Goal: Contribute content: Contribute content

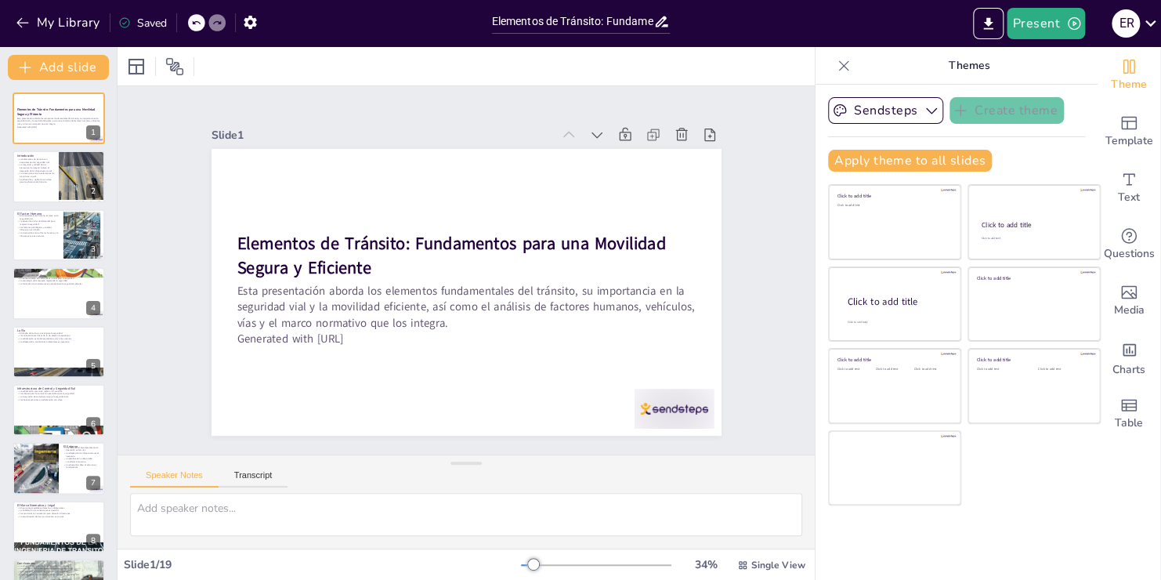
checkbox input "true"
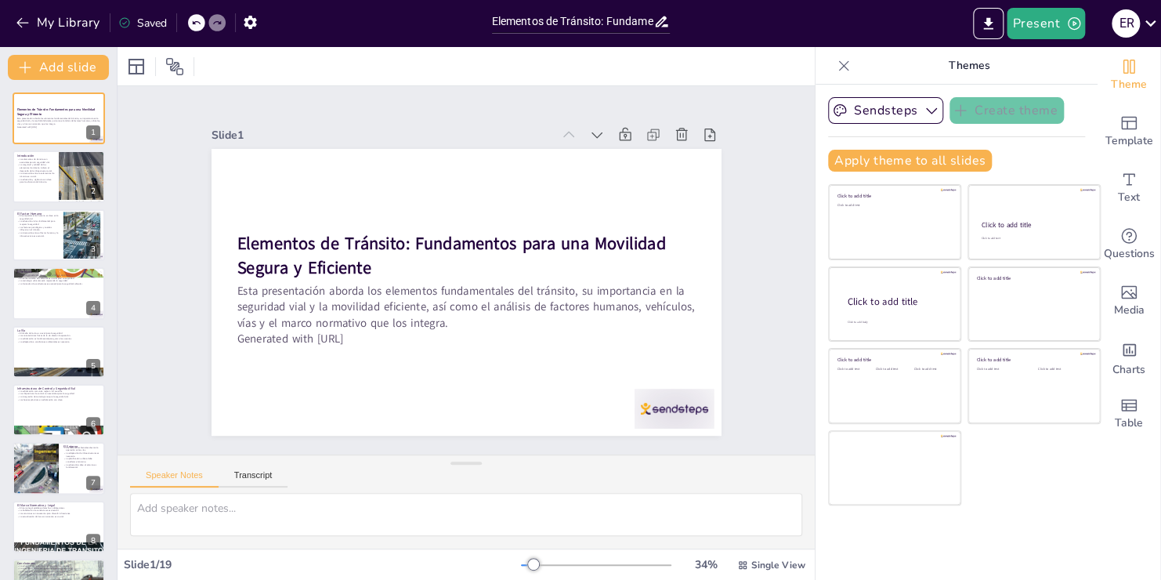
checkbox input "true"
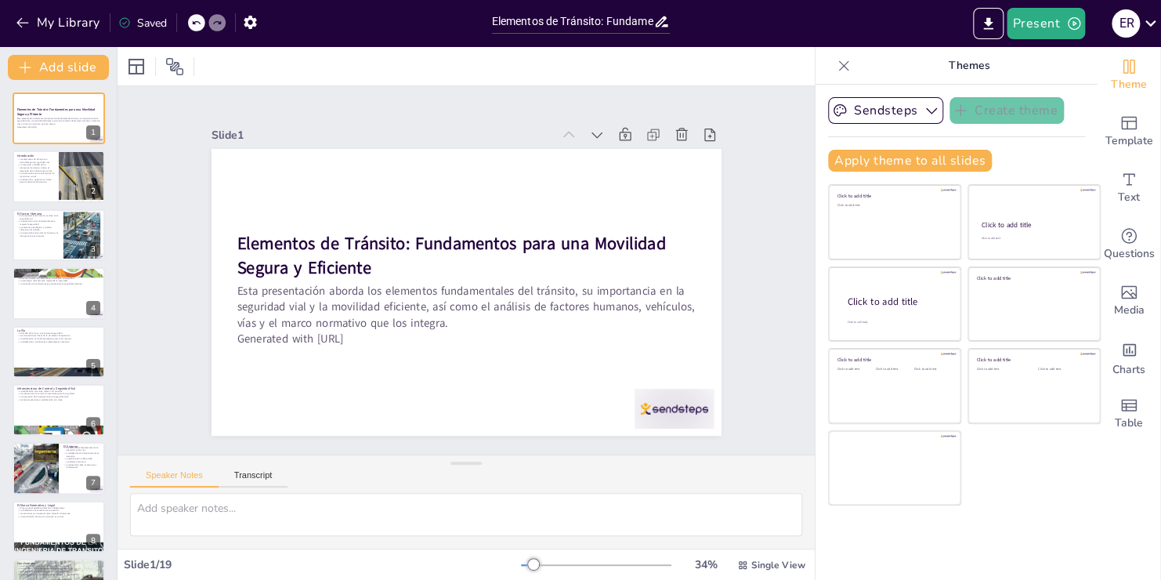
checkbox input "true"
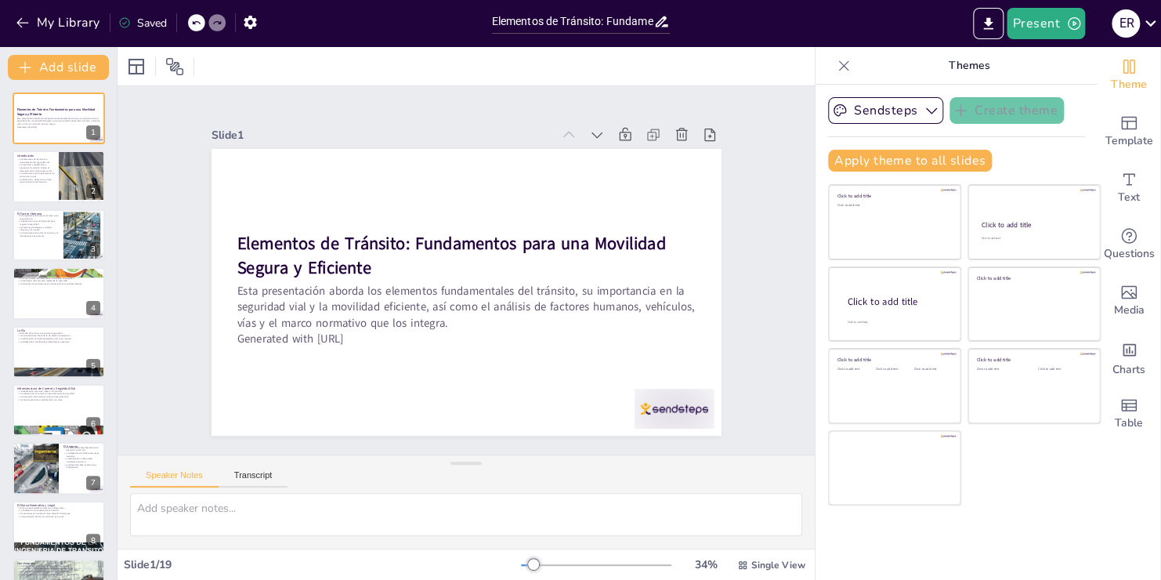
checkbox input "true"
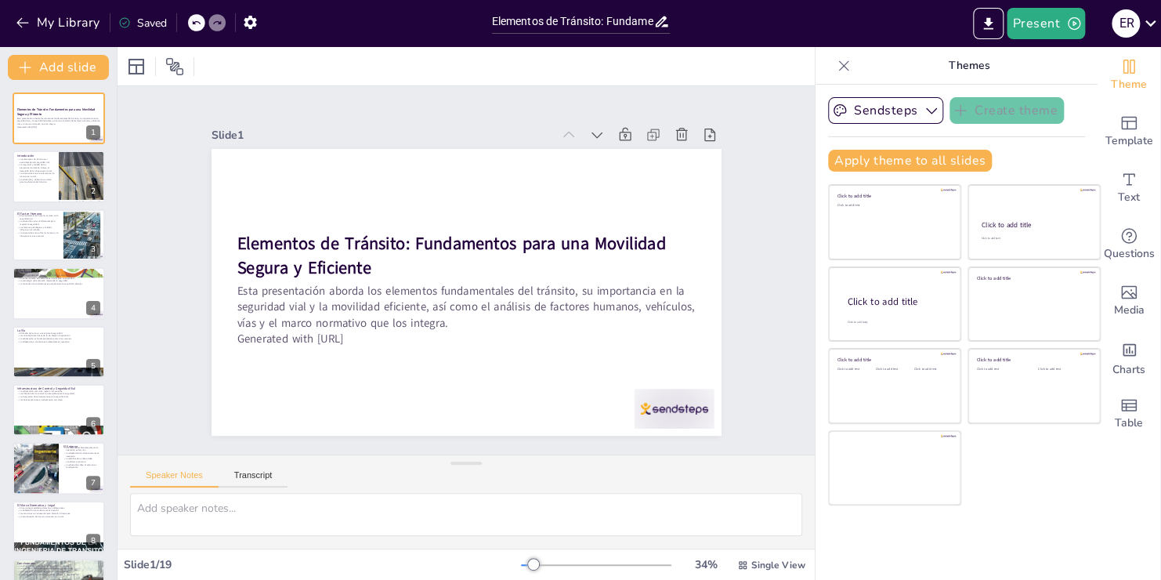
checkbox input "true"
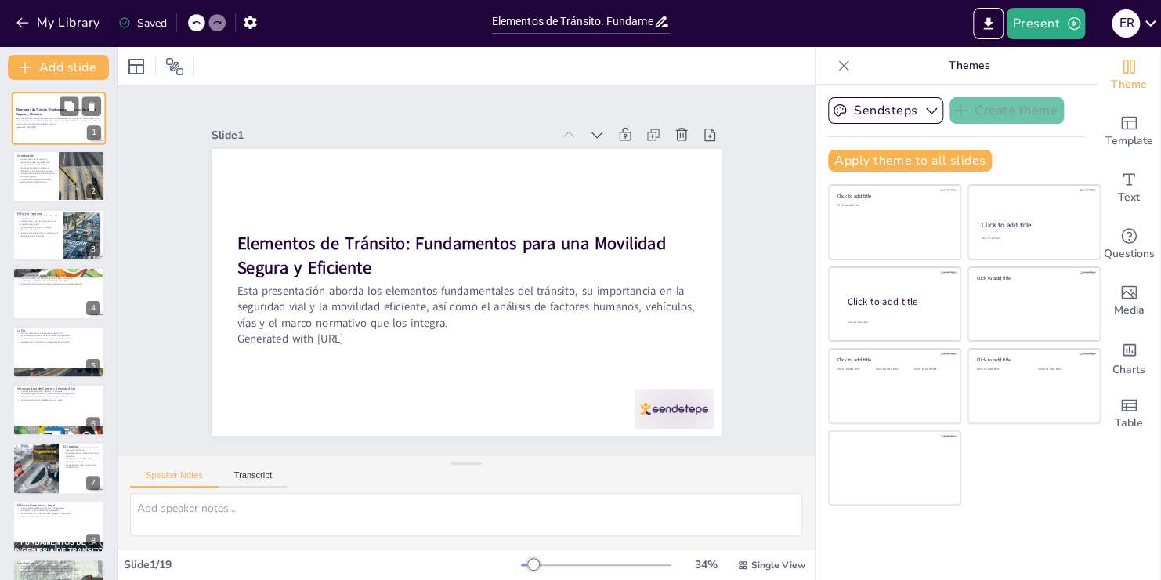
checkbox input "true"
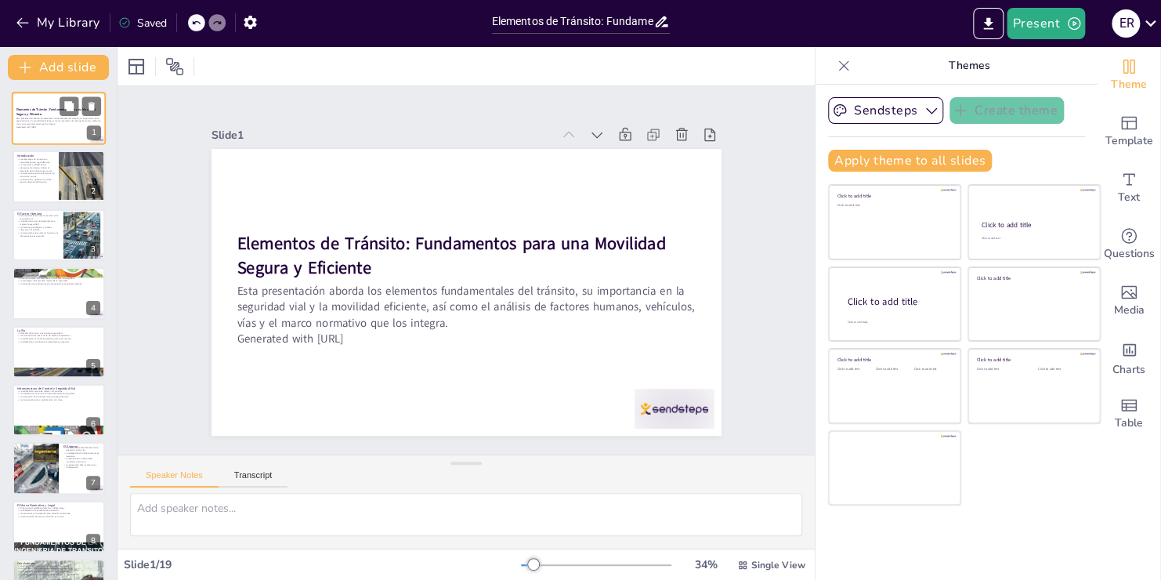
checkbox input "true"
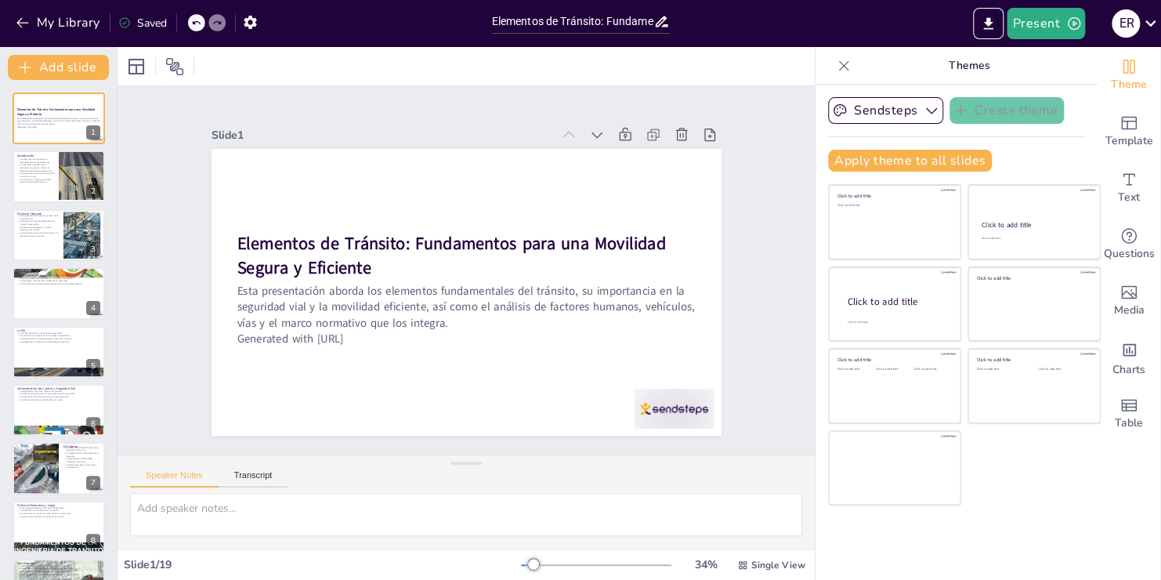
checkbox input "true"
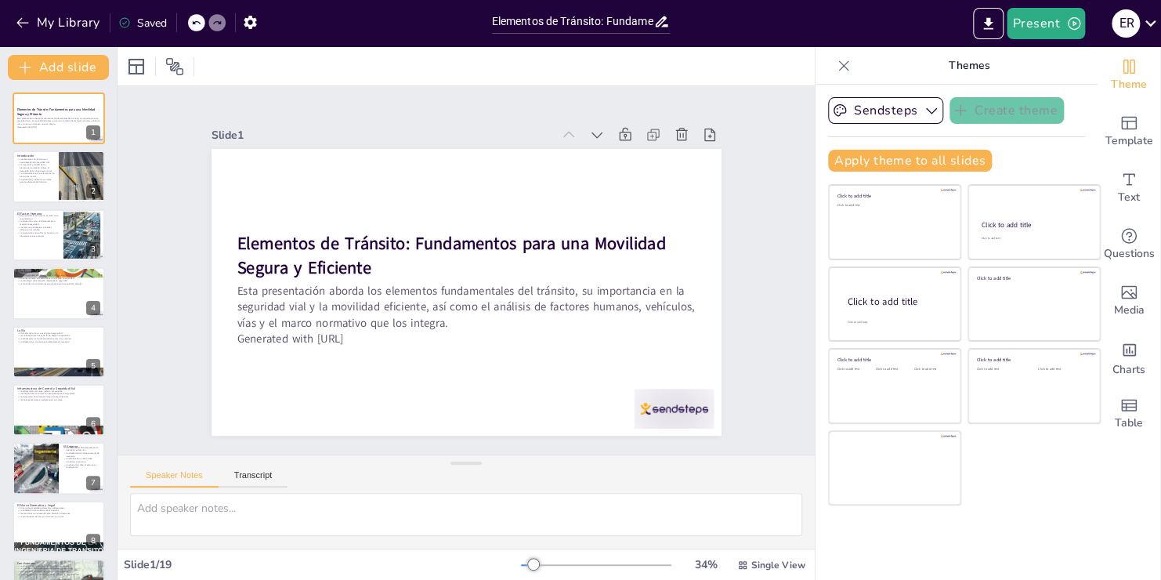
checkbox input "true"
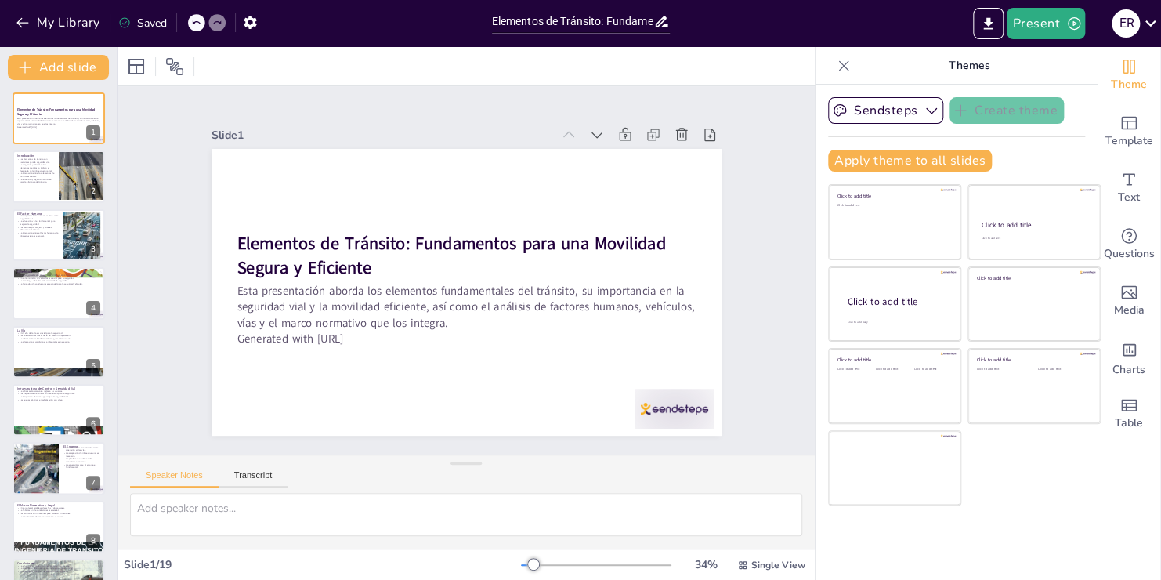
checkbox input "true"
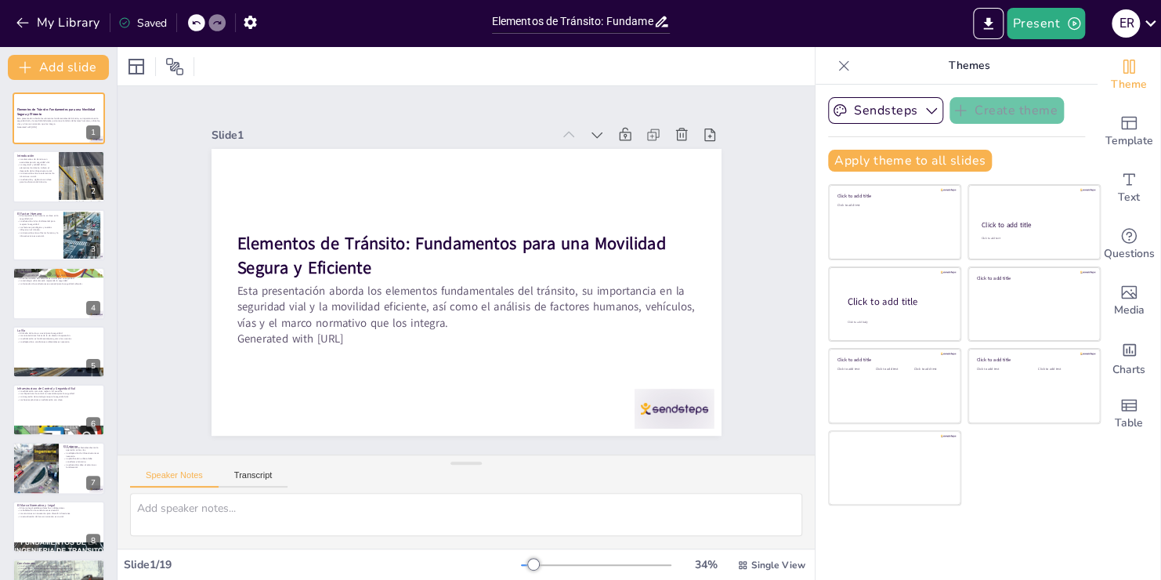
checkbox input "true"
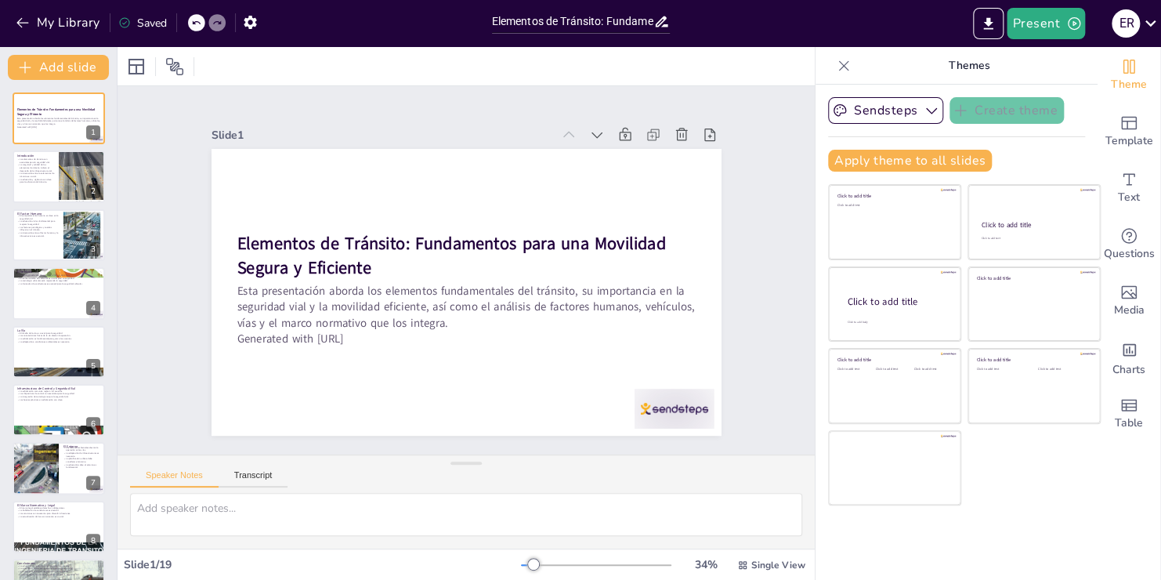
checkbox input "true"
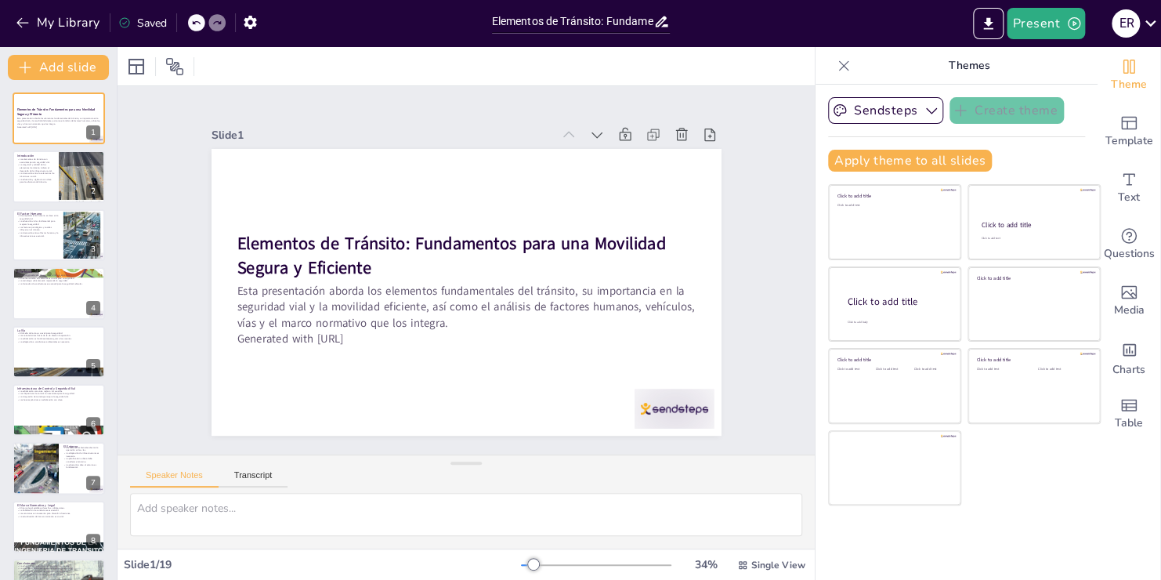
checkbox input "true"
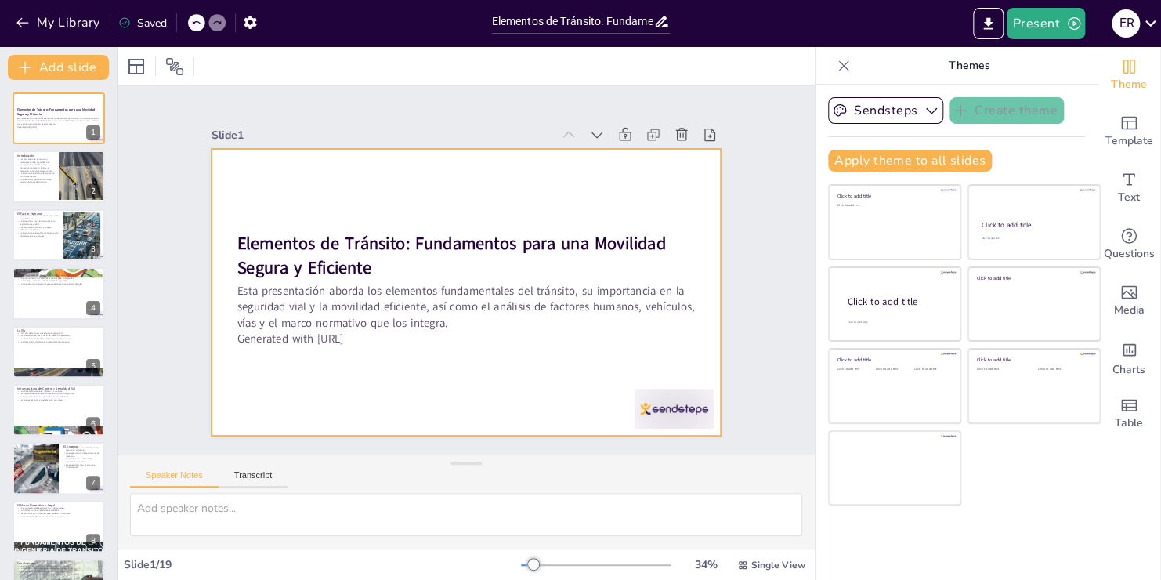
checkbox input "true"
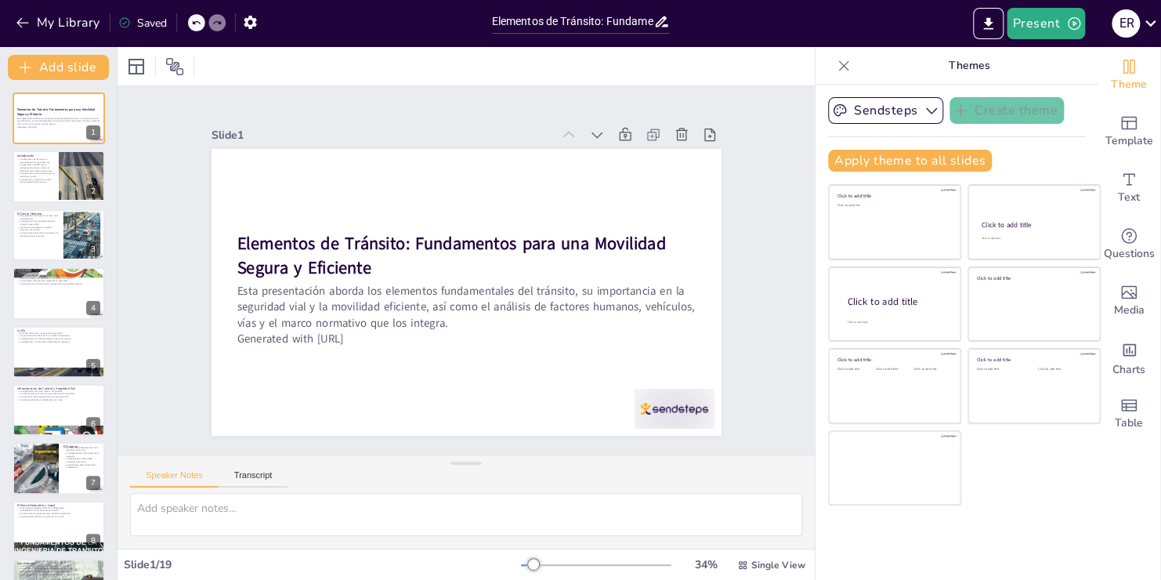
checkbox input "true"
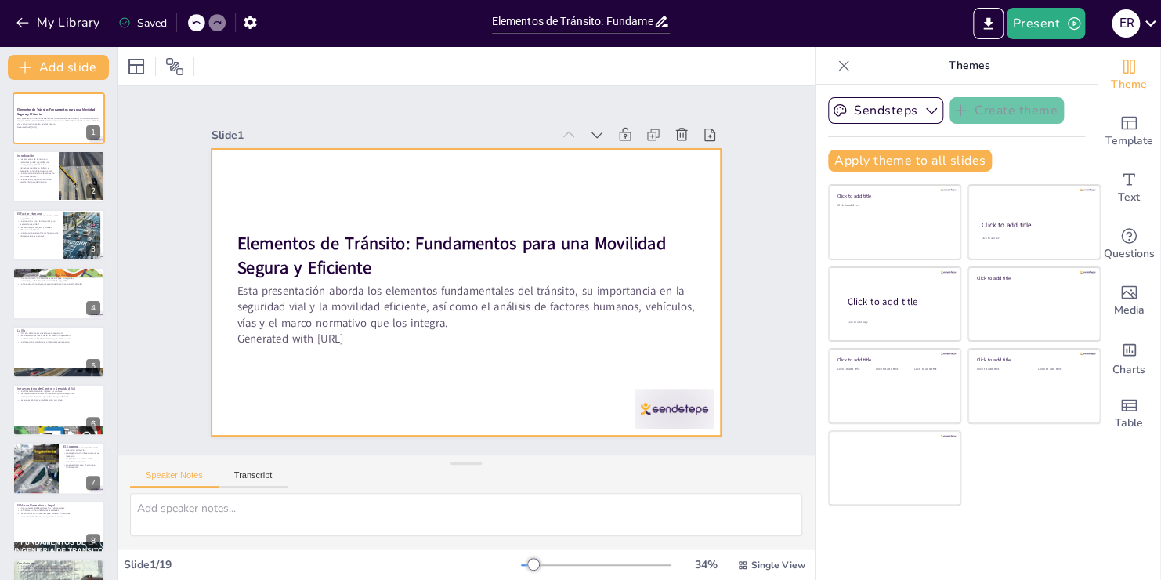
checkbox input "true"
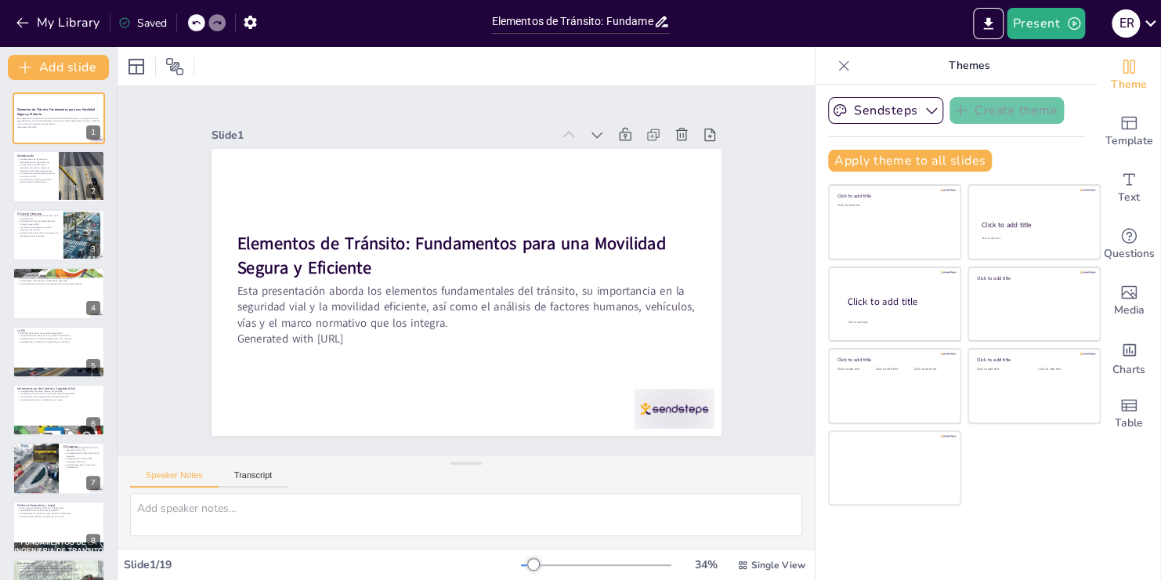
checkbox input "true"
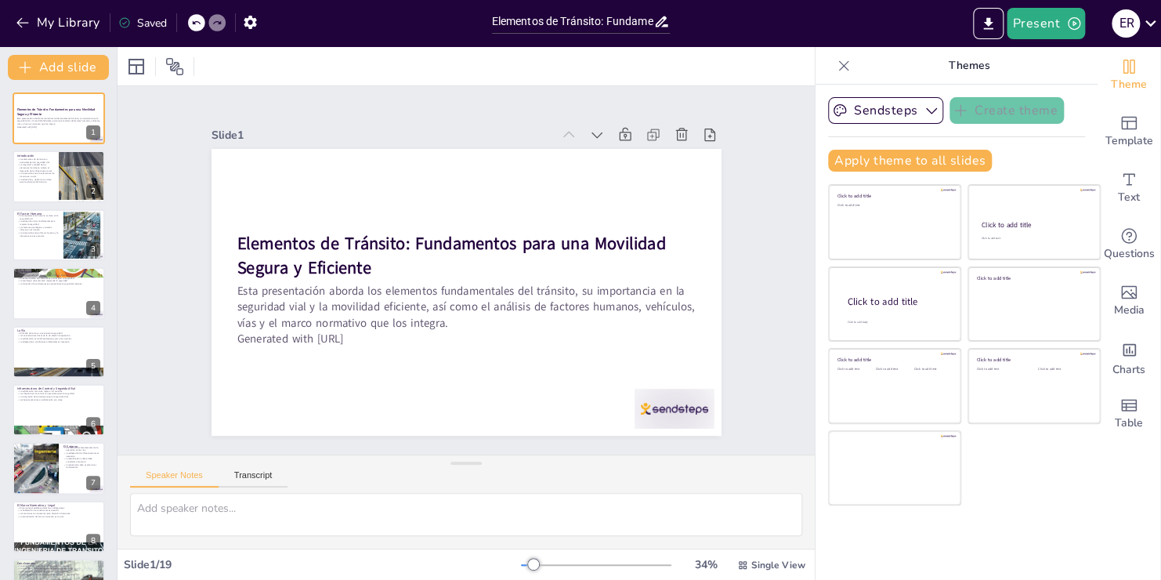
checkbox input "true"
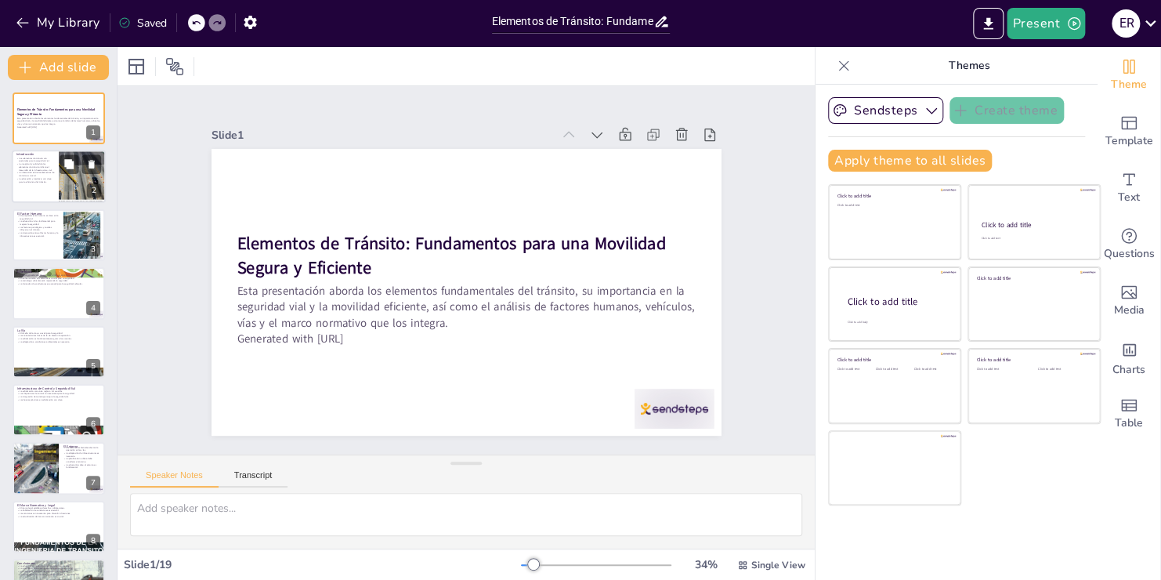
checkbox input "true"
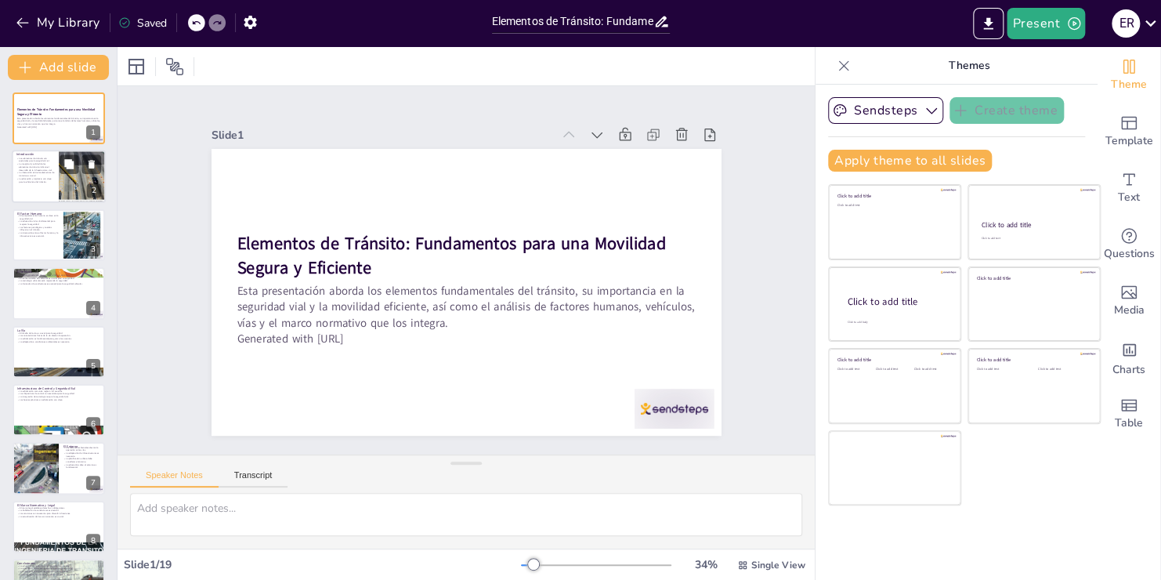
click at [82, 182] on div at bounding box center [82, 176] width 104 height 53
checkbox input "true"
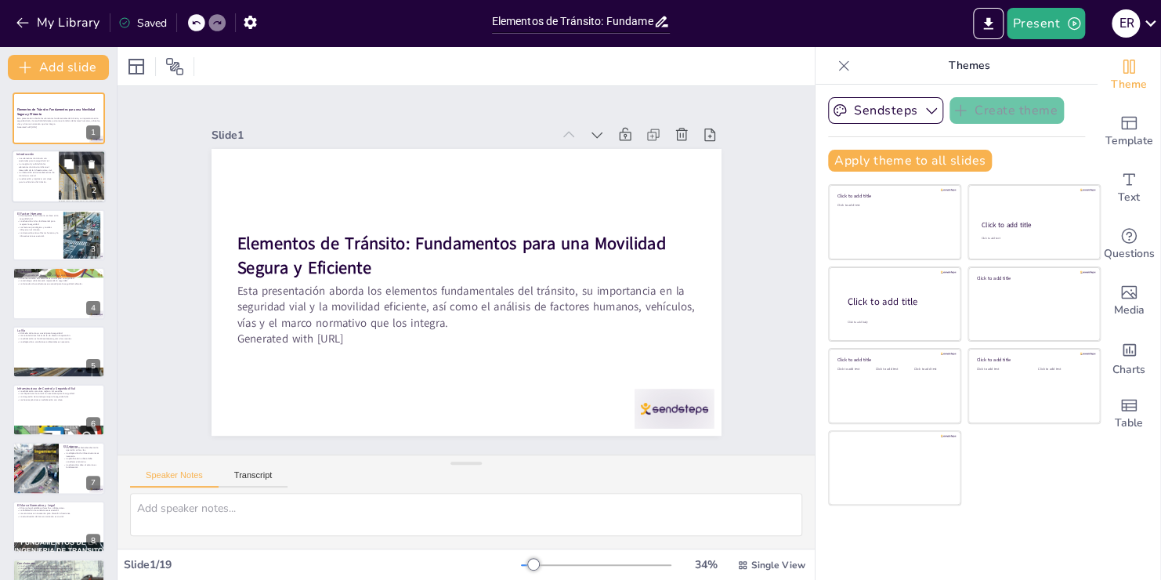
checkbox input "true"
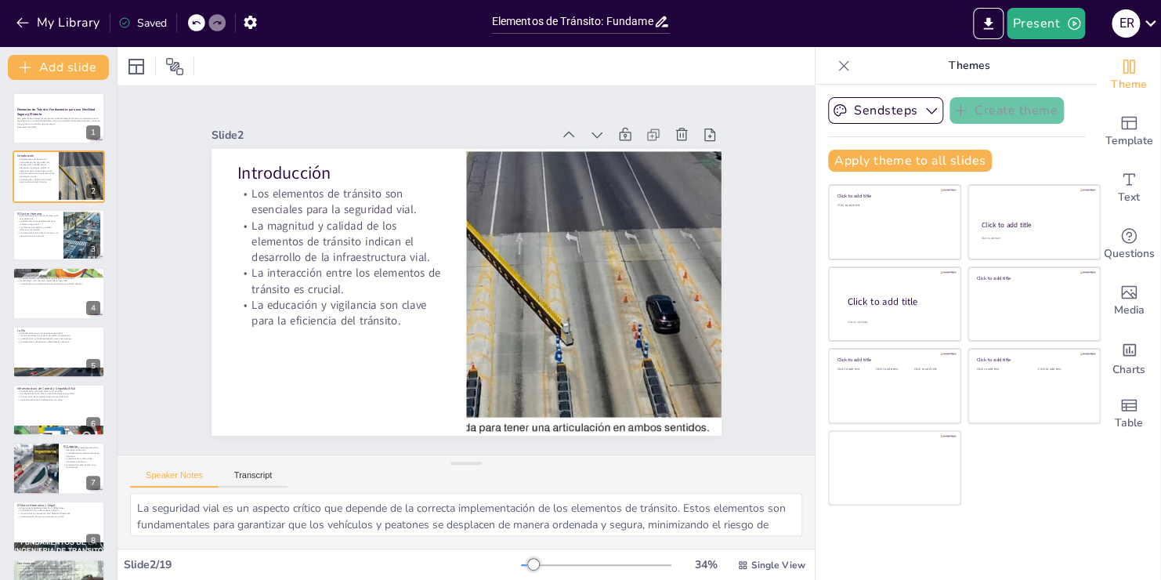
checkbox input "true"
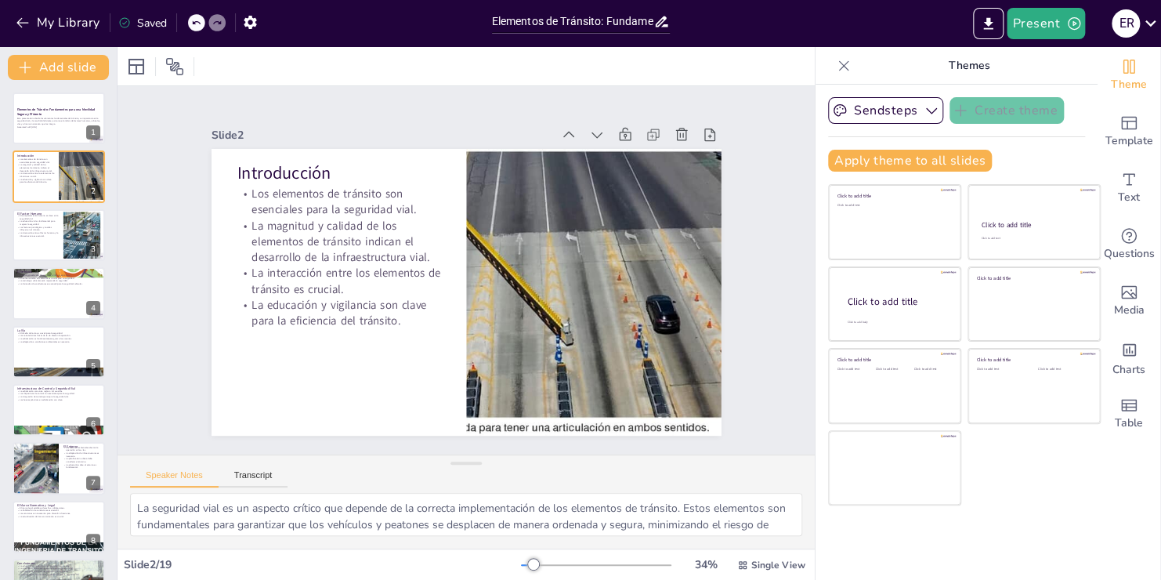
checkbox input "true"
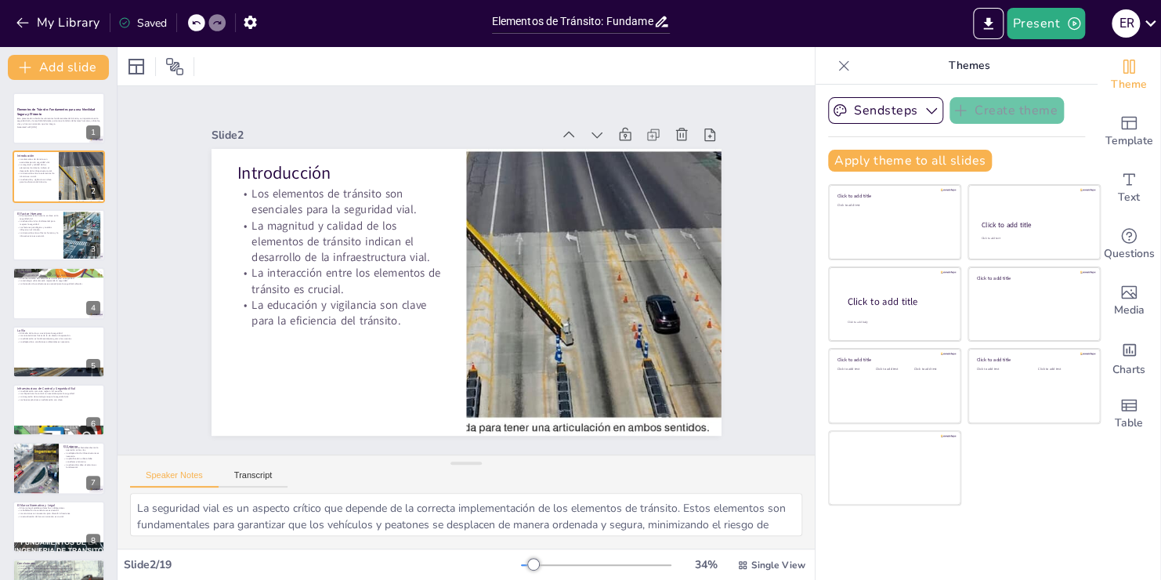
checkbox input "true"
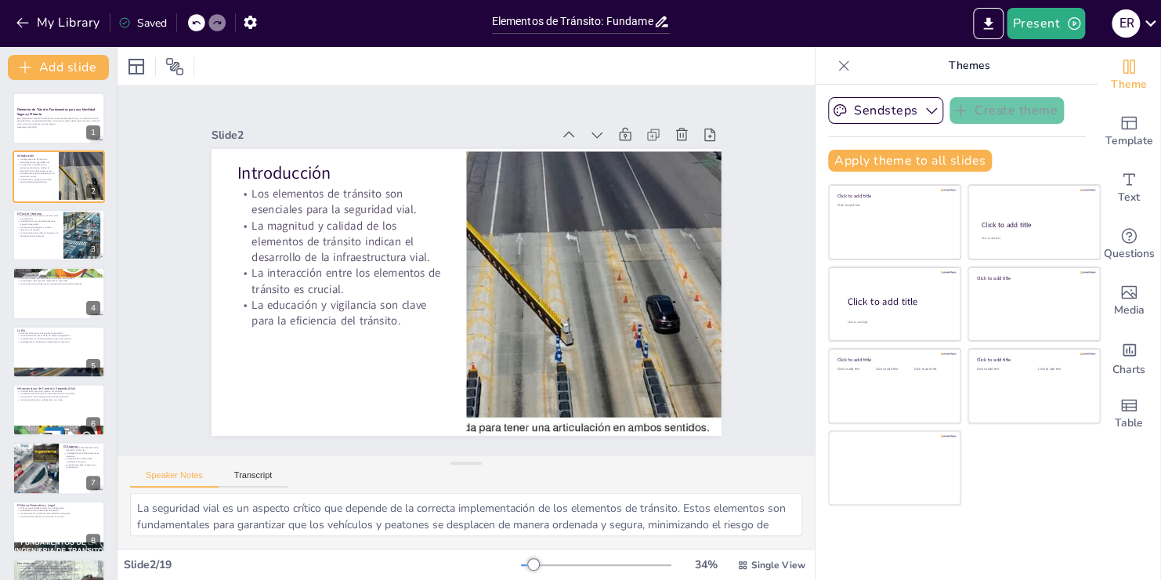
checkbox input "true"
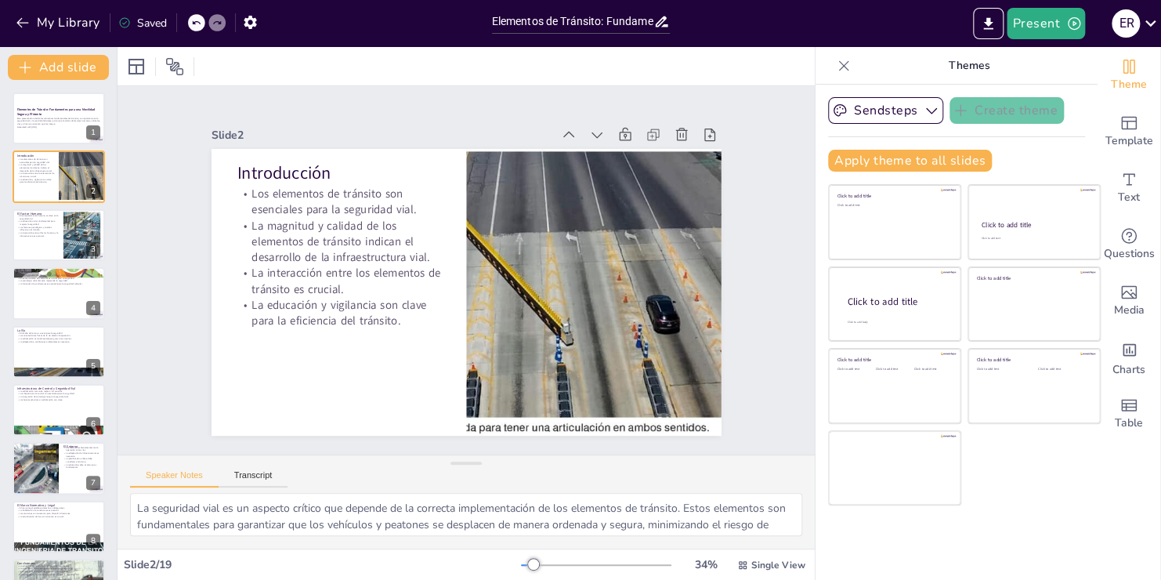
checkbox input "true"
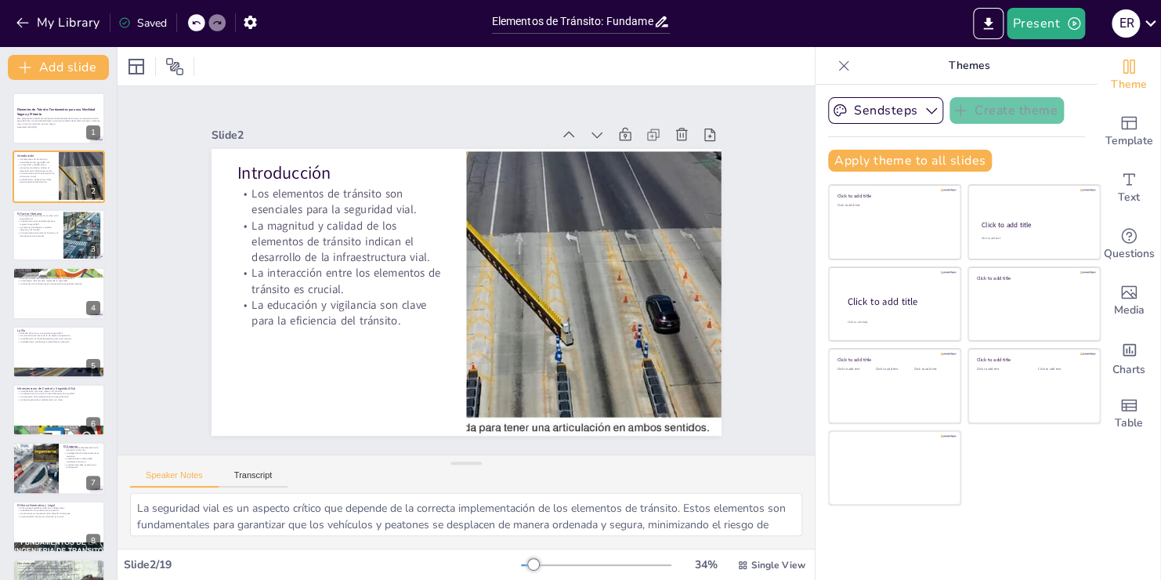
checkbox input "true"
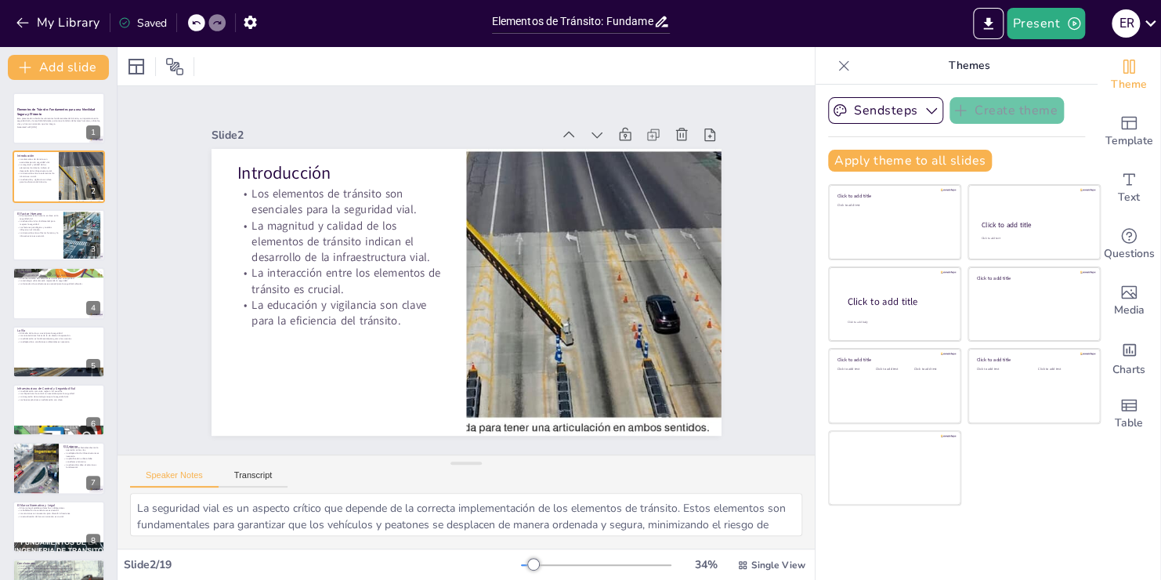
checkbox input "true"
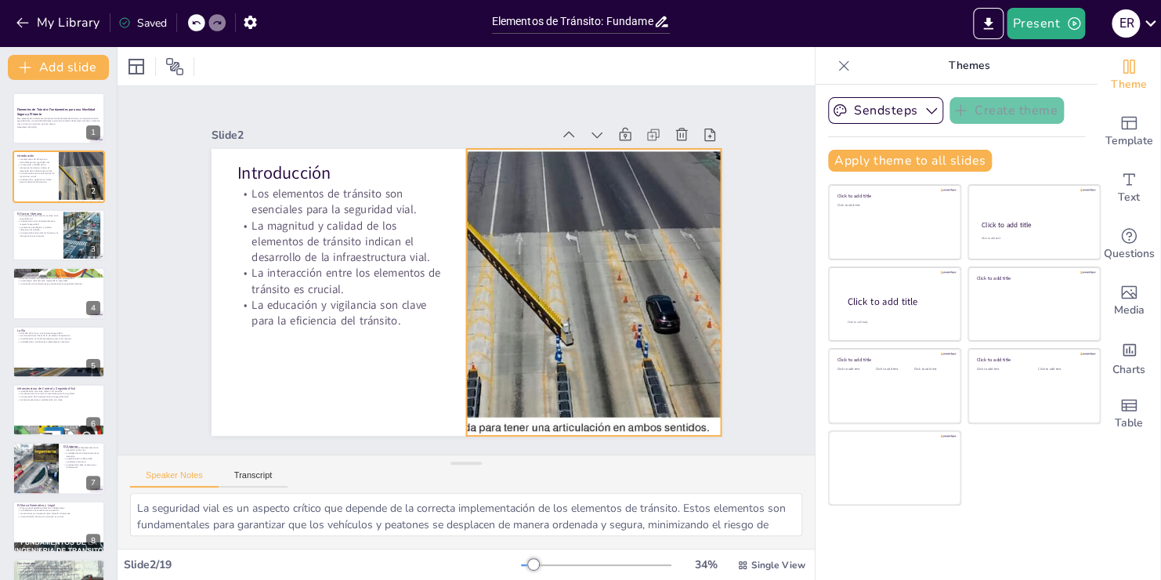
checkbox input "true"
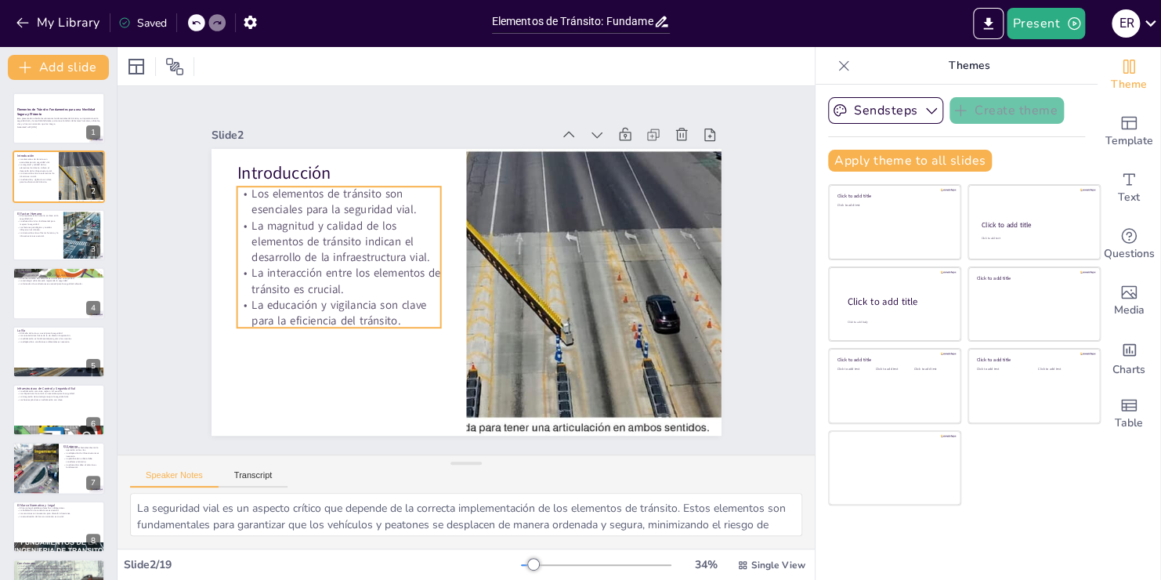
checkbox input "true"
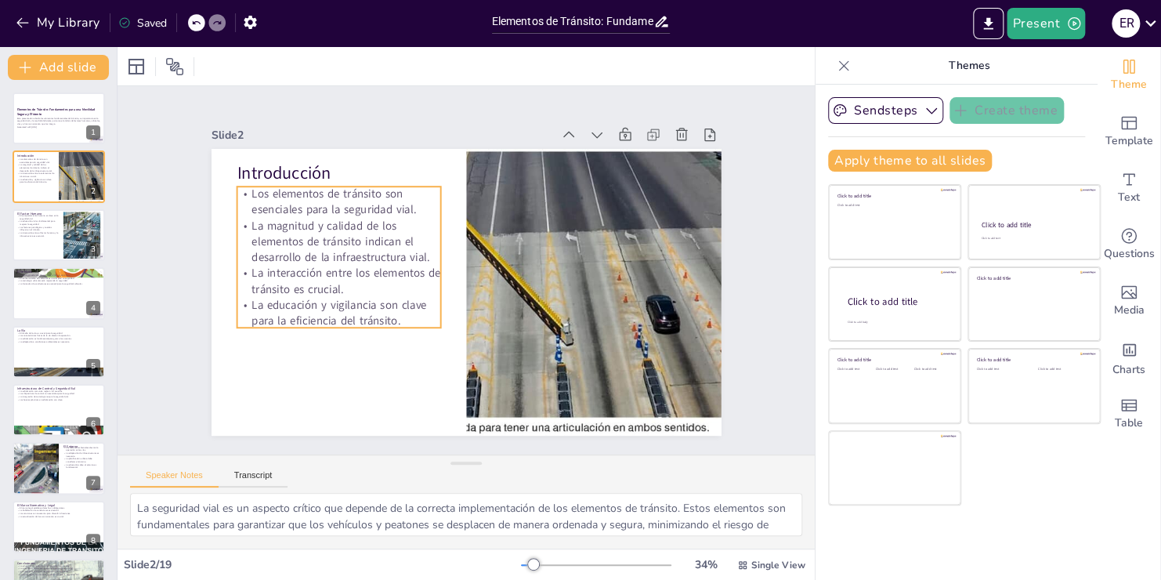
checkbox input "true"
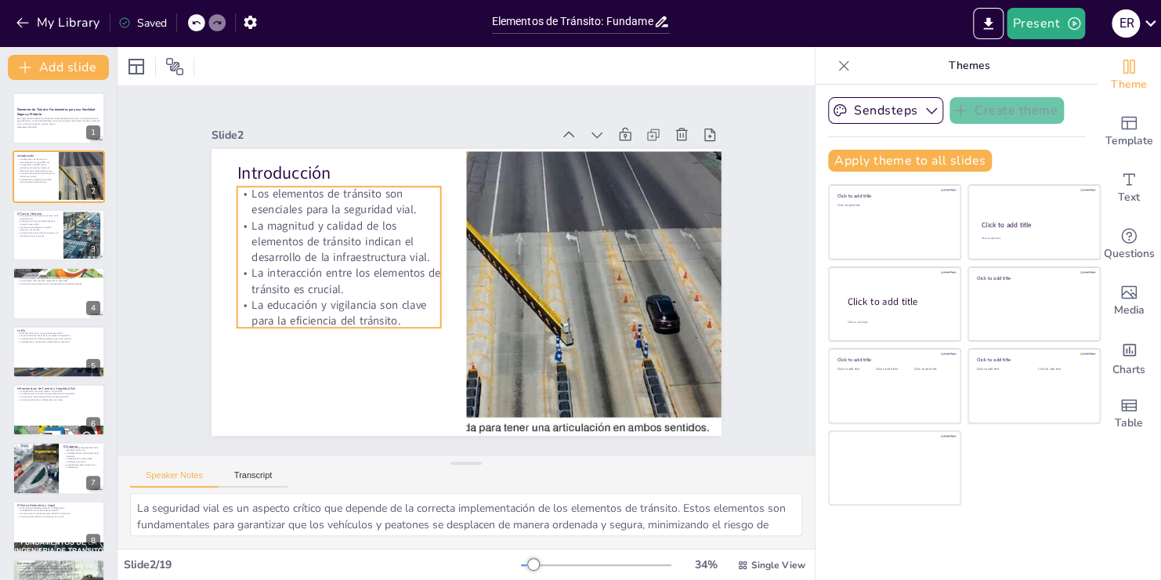
checkbox input "true"
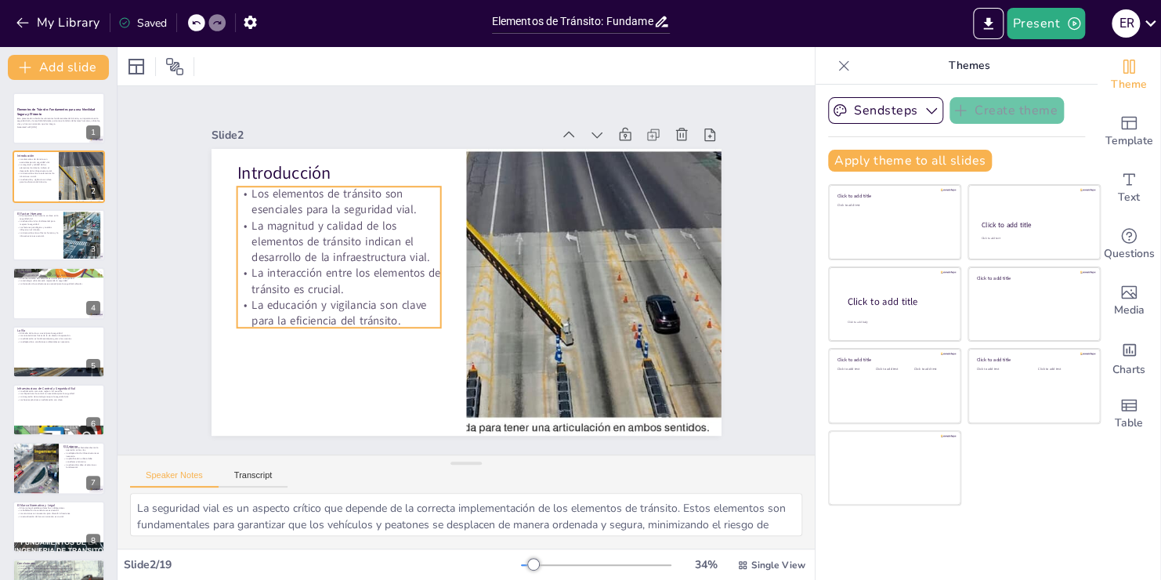
checkbox input "true"
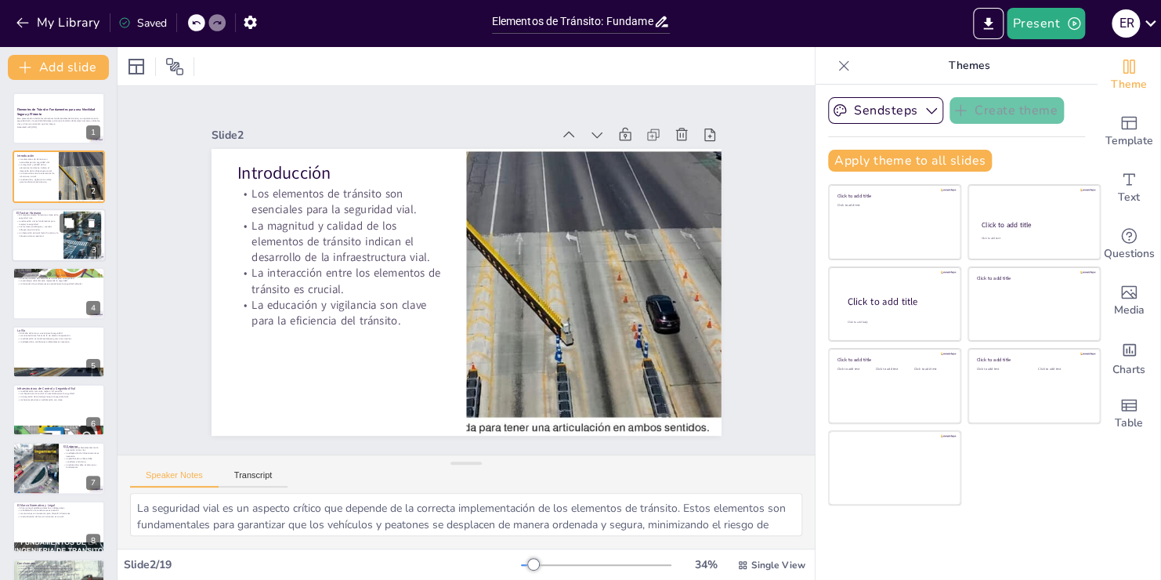
checkbox input "true"
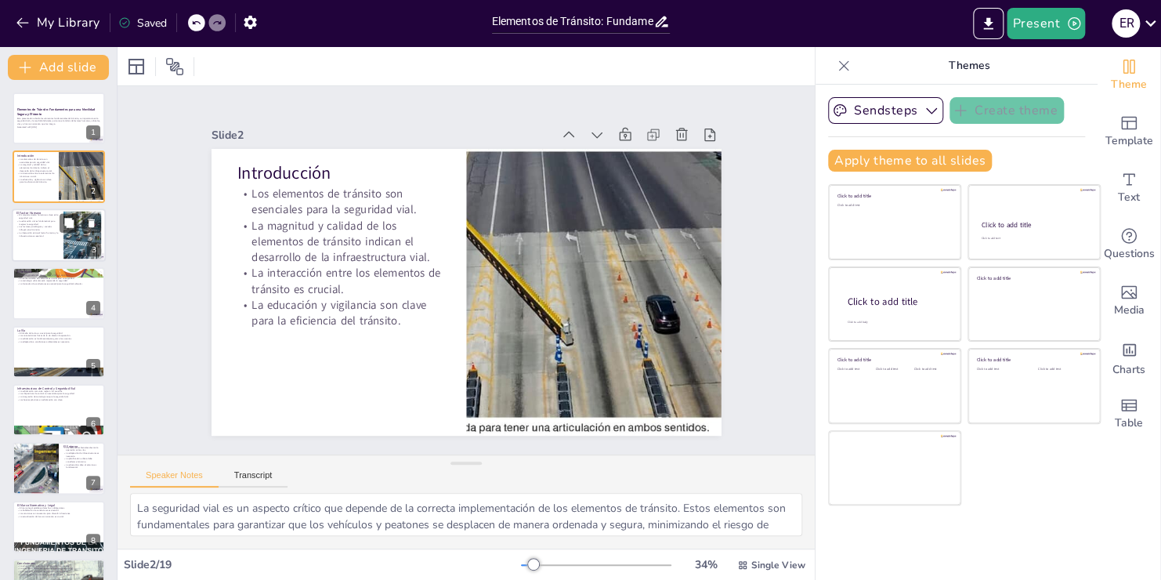
checkbox input "true"
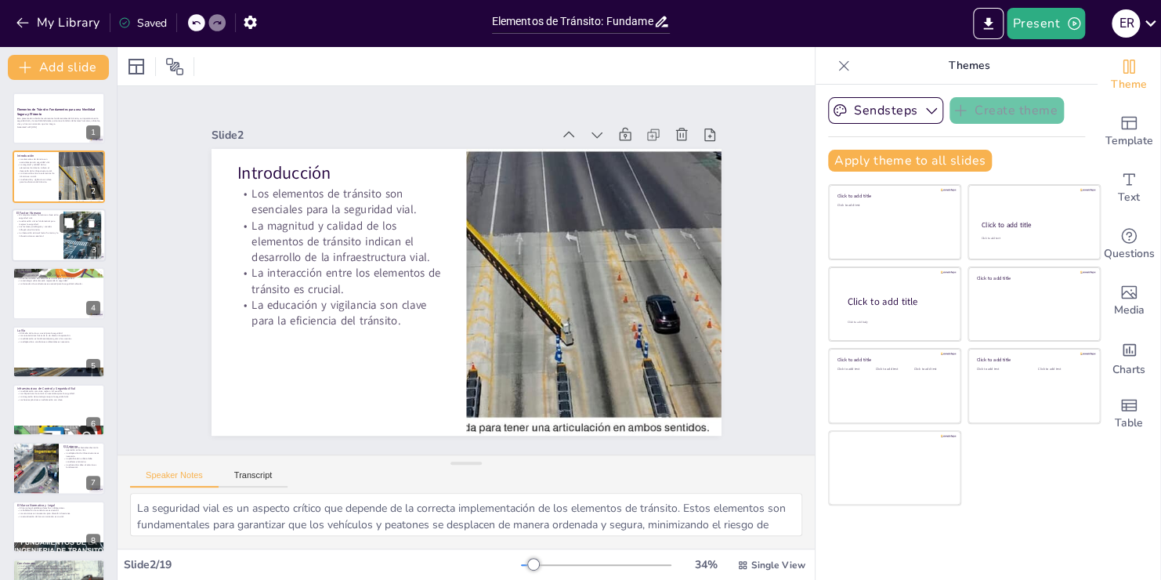
click at [22, 236] on p "La interacción entre el factor humano y la infraestructura es esencial." at bounding box center [37, 233] width 42 height 5
checkbox input "true"
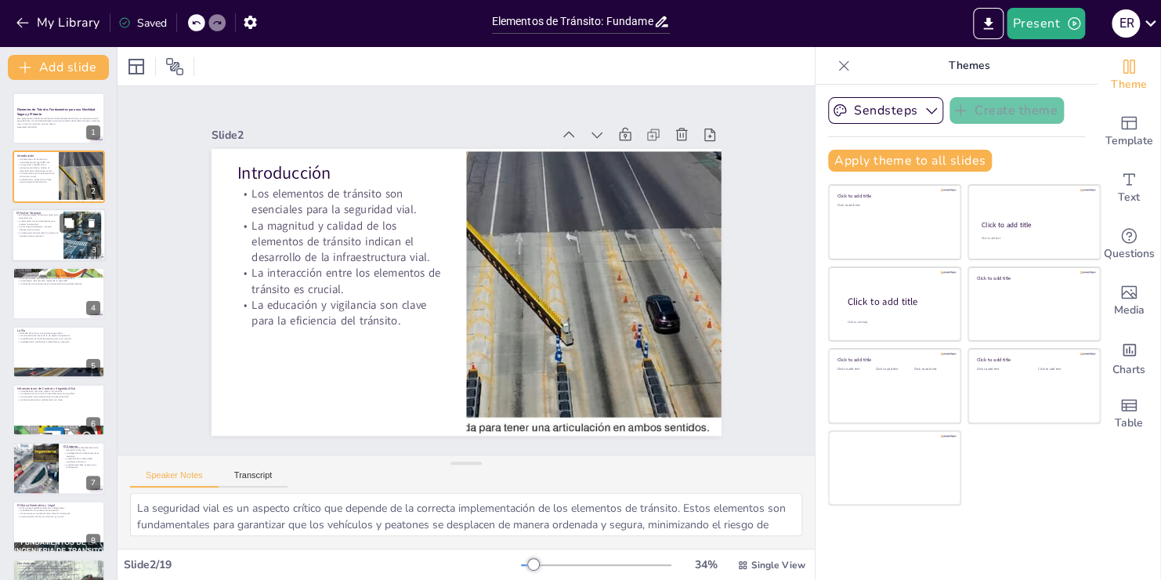
checkbox input "true"
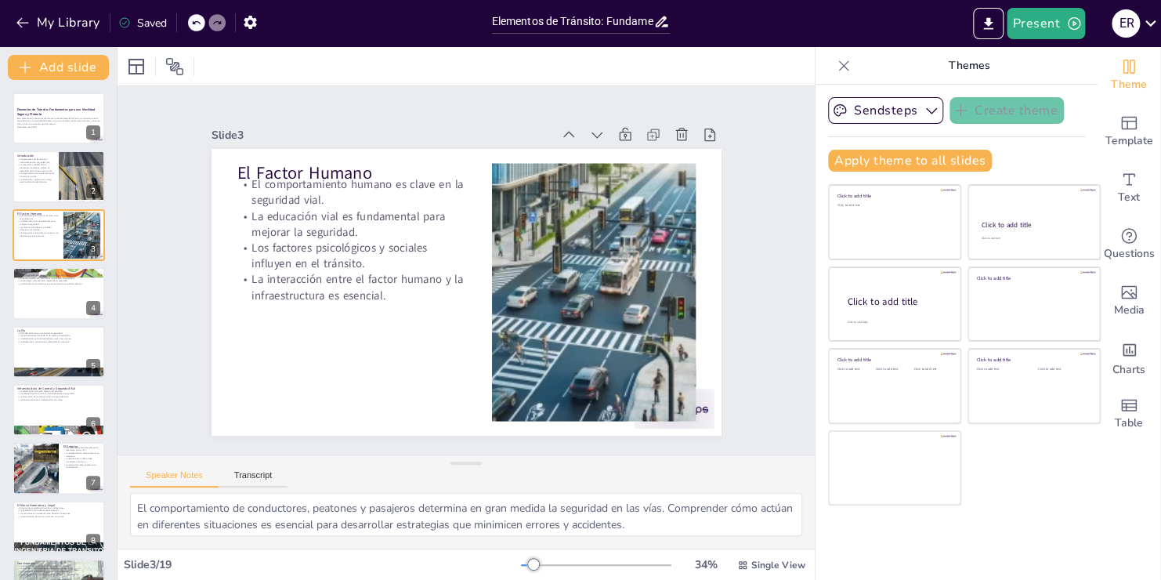
checkbox input "true"
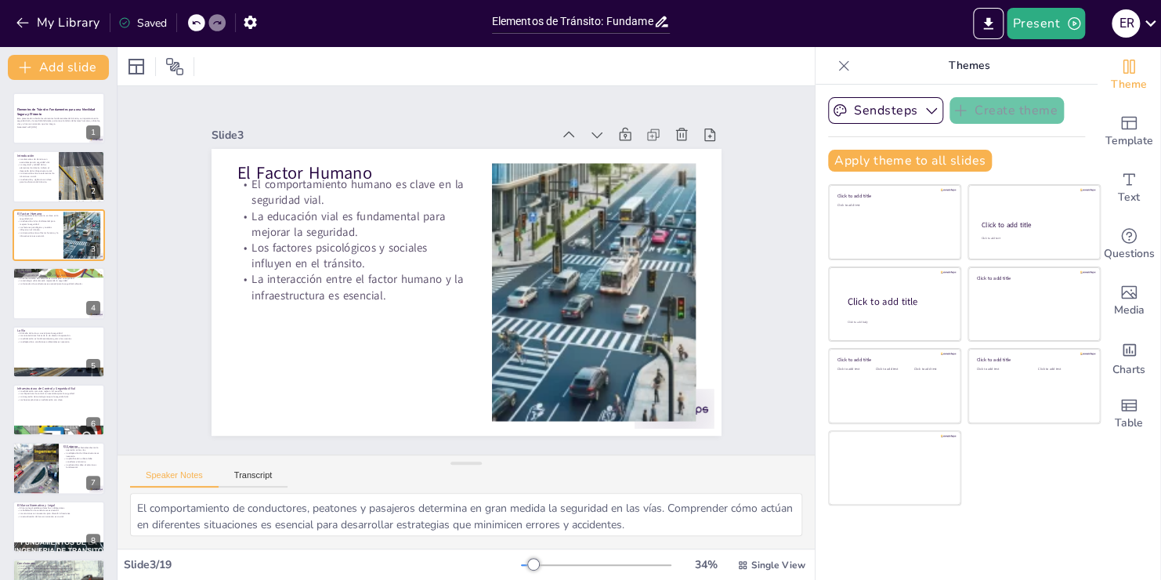
checkbox input "true"
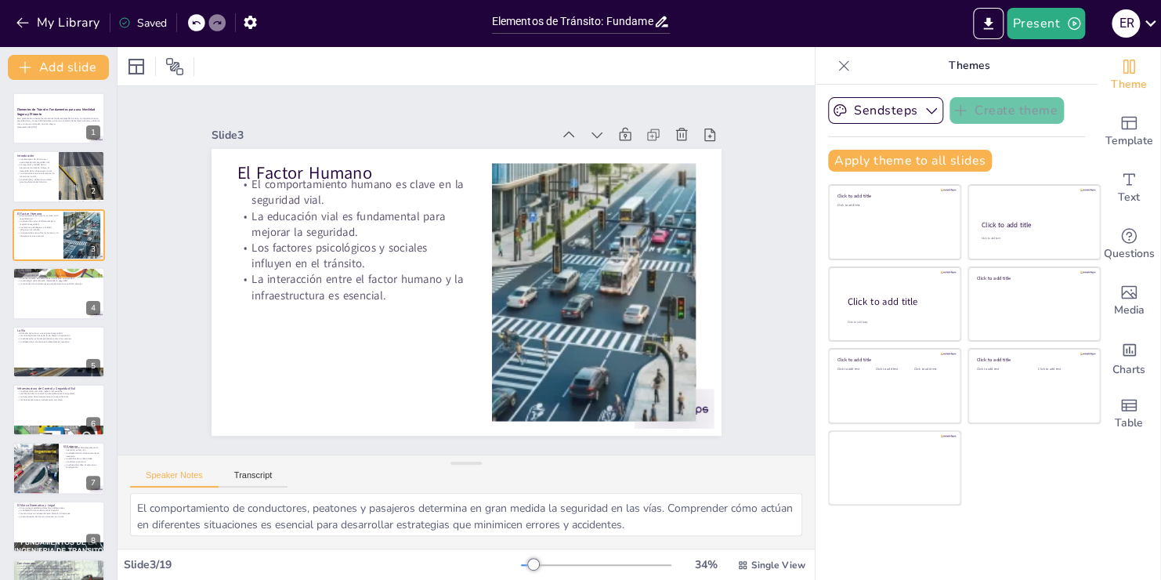
checkbox input "true"
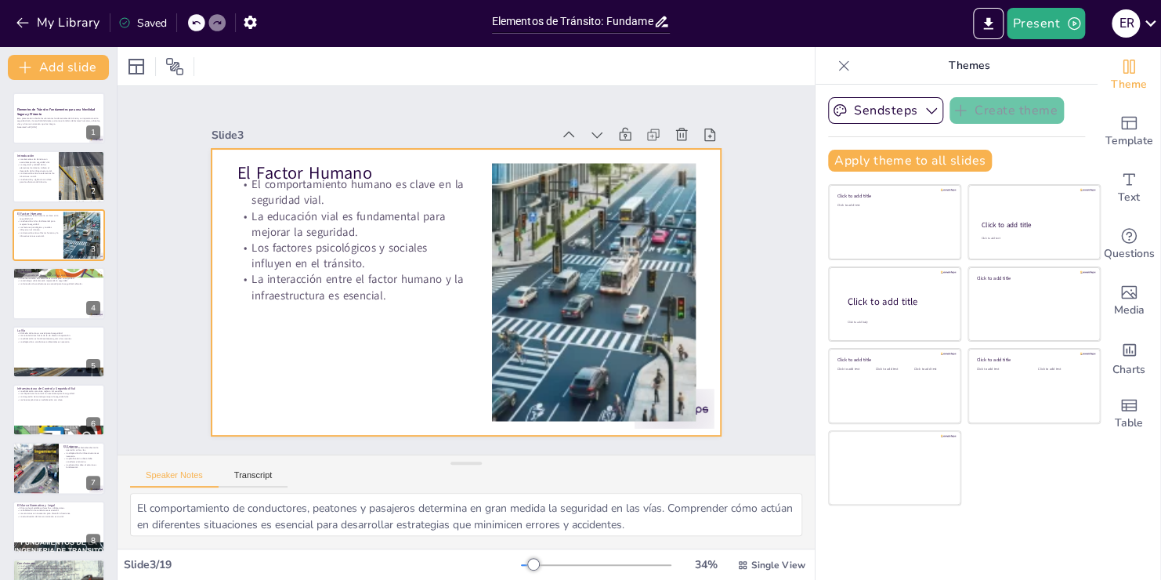
checkbox input "true"
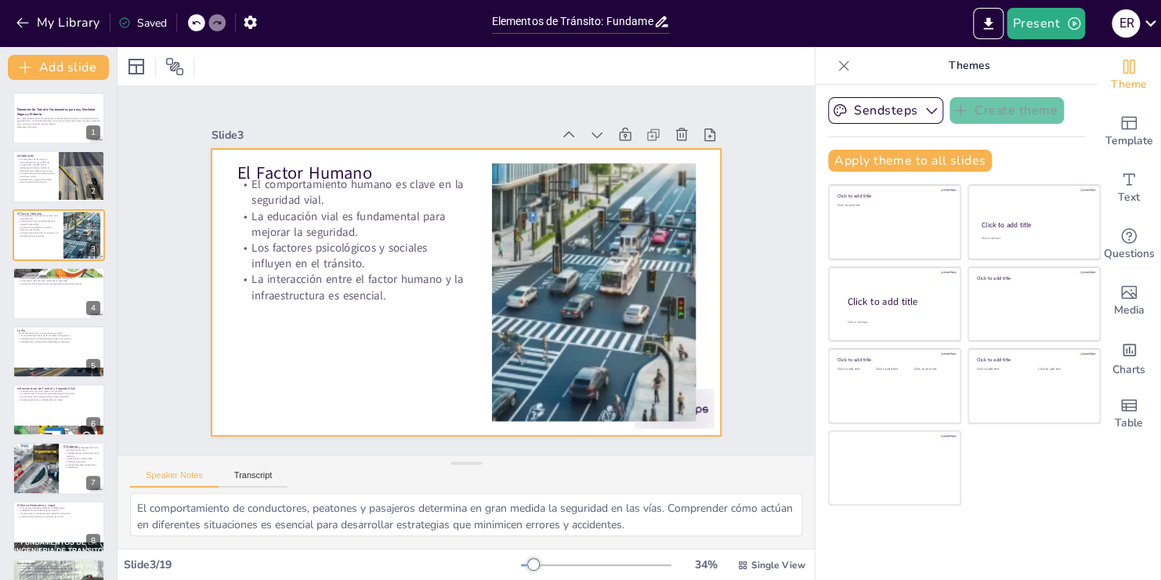
checkbox input "true"
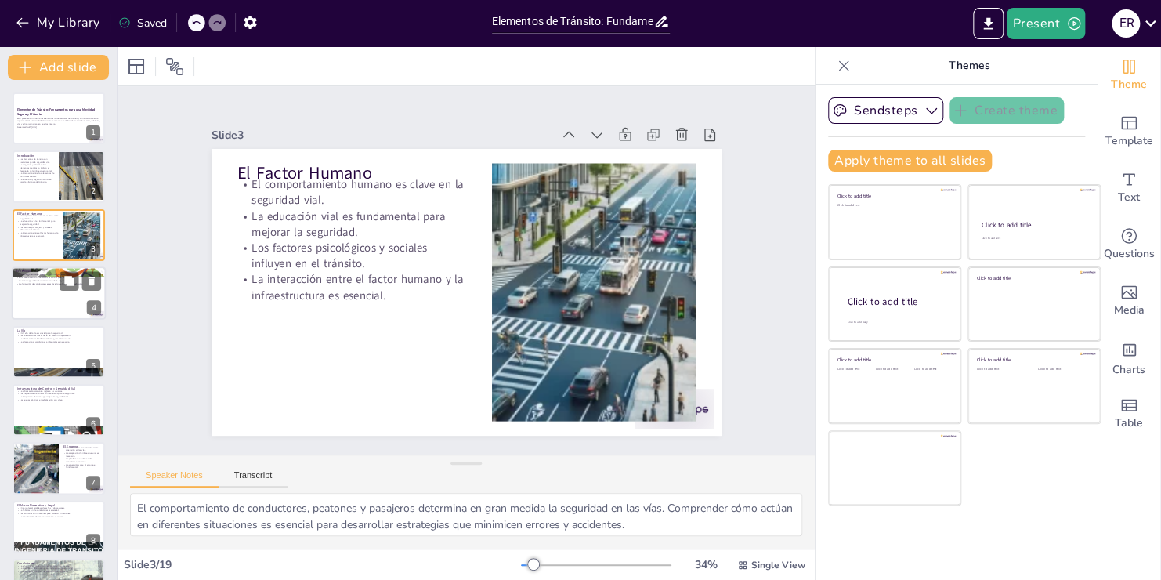
click at [44, 295] on div at bounding box center [59, 292] width 94 height 53
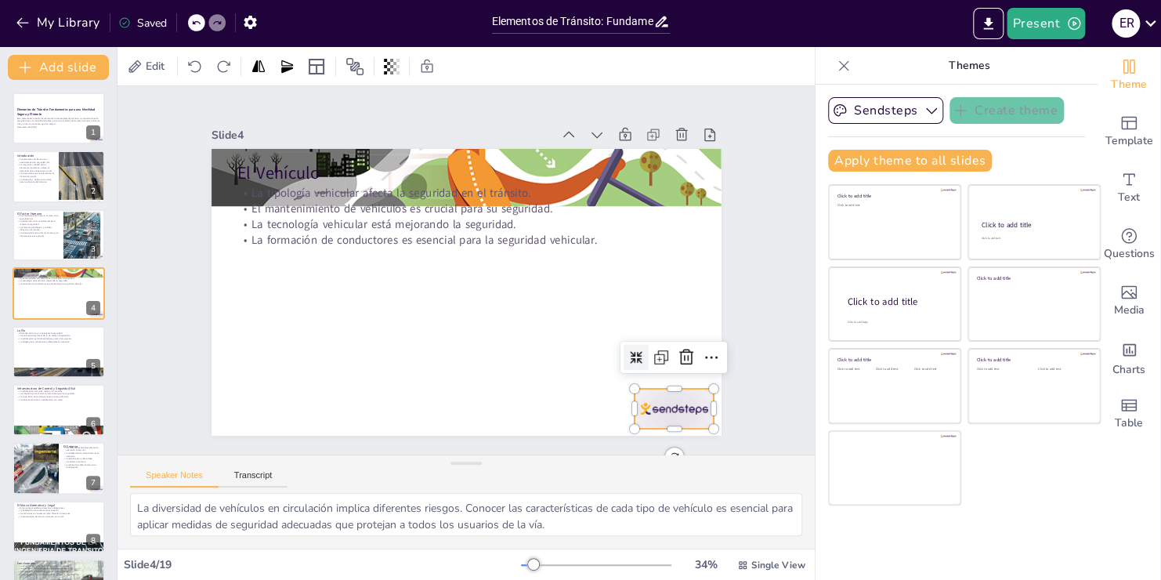
click at [668, 416] on div at bounding box center [675, 409] width 80 height 40
click at [682, 350] on icon at bounding box center [686, 357] width 19 height 19
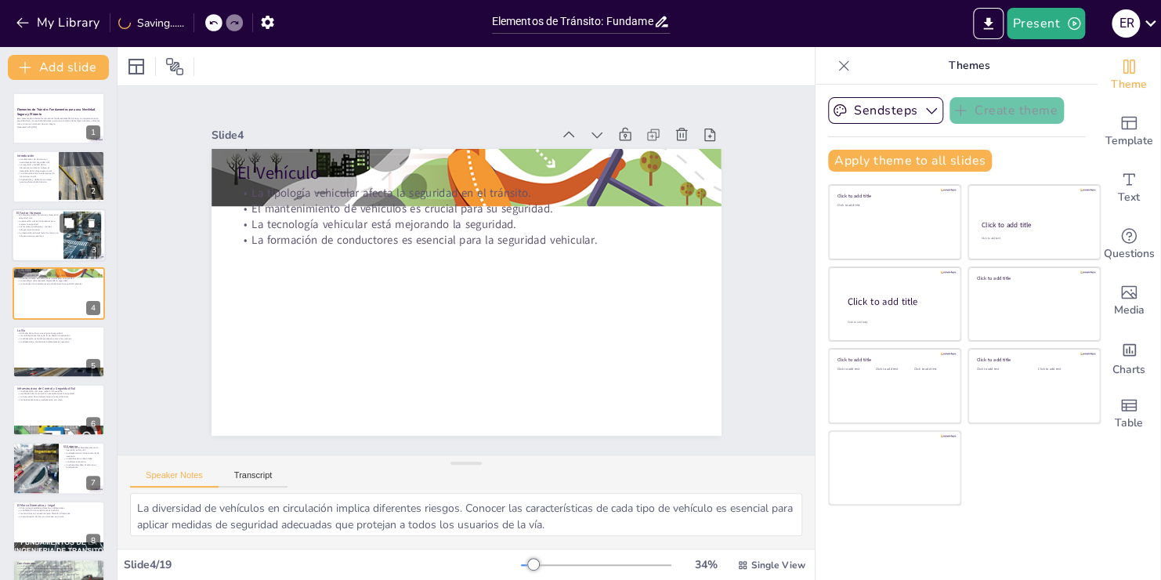
click at [22, 229] on p "Los factores psicológicos y sociales influyen en el tránsito." at bounding box center [37, 228] width 42 height 5
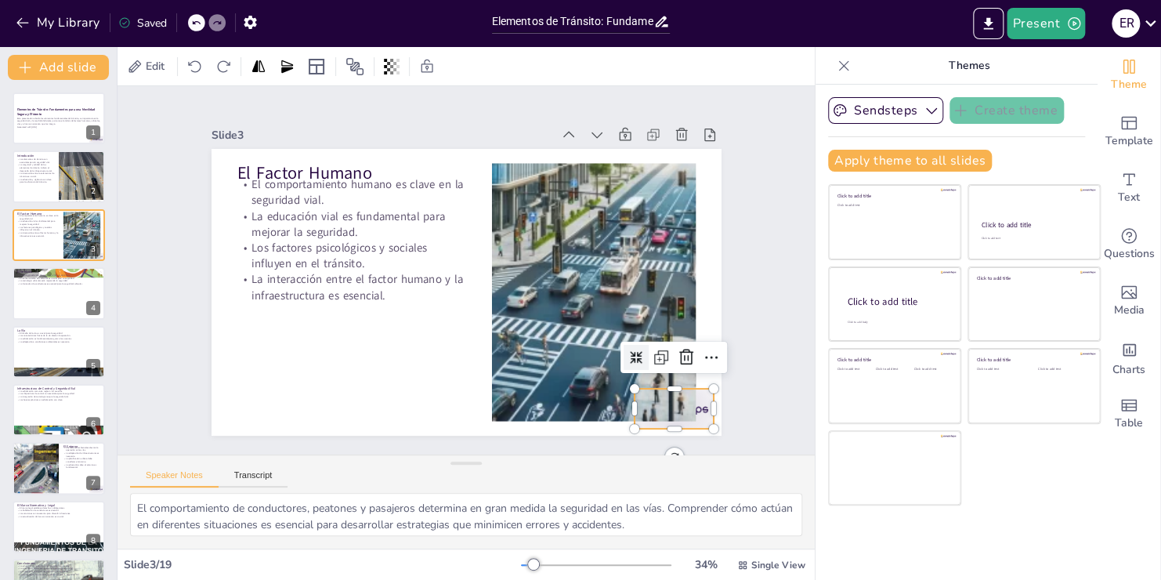
click at [693, 404] on div at bounding box center [675, 409] width 80 height 40
click at [680, 357] on icon at bounding box center [686, 357] width 14 height 16
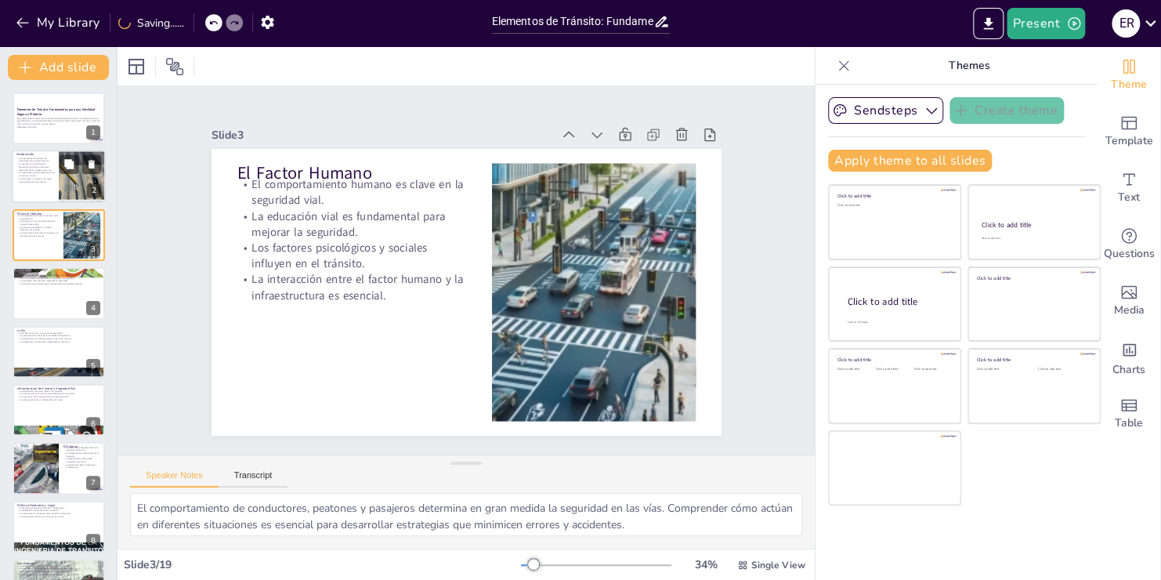
click at [81, 182] on div at bounding box center [82, 176] width 104 height 53
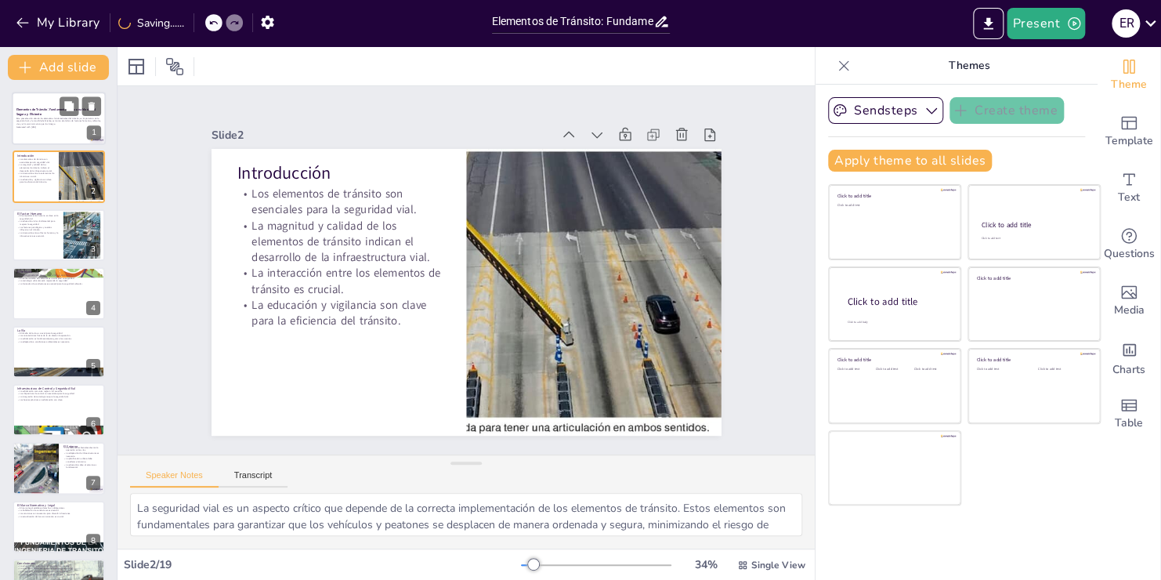
click at [68, 116] on div "Esta presentación aborda los elementos fundamentales del tránsito, su importanc…" at bounding box center [58, 122] width 85 height 13
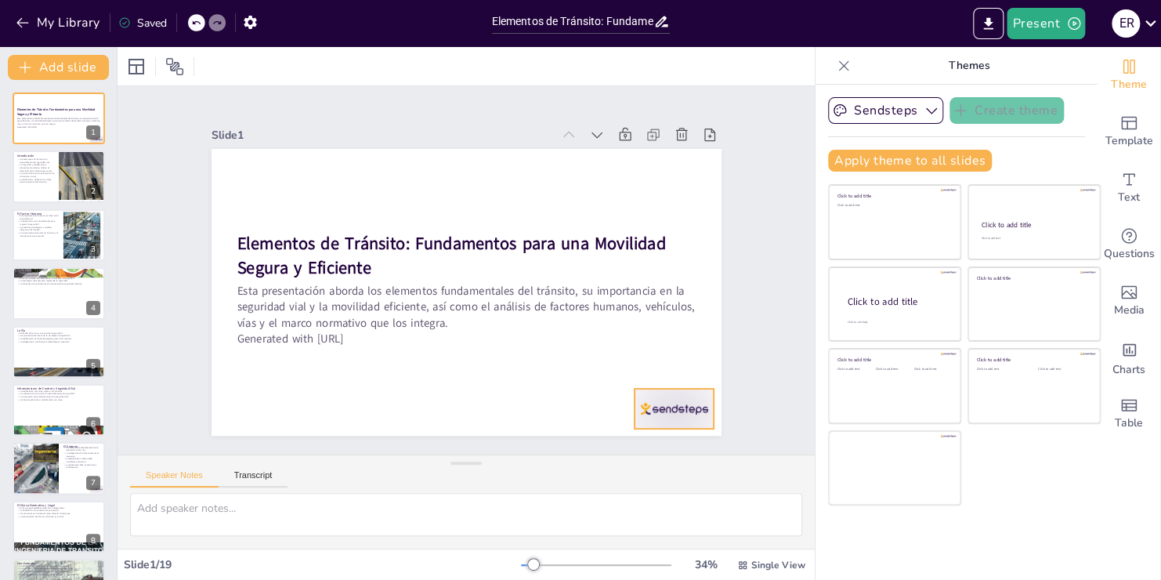
click at [688, 417] on div at bounding box center [675, 409] width 80 height 40
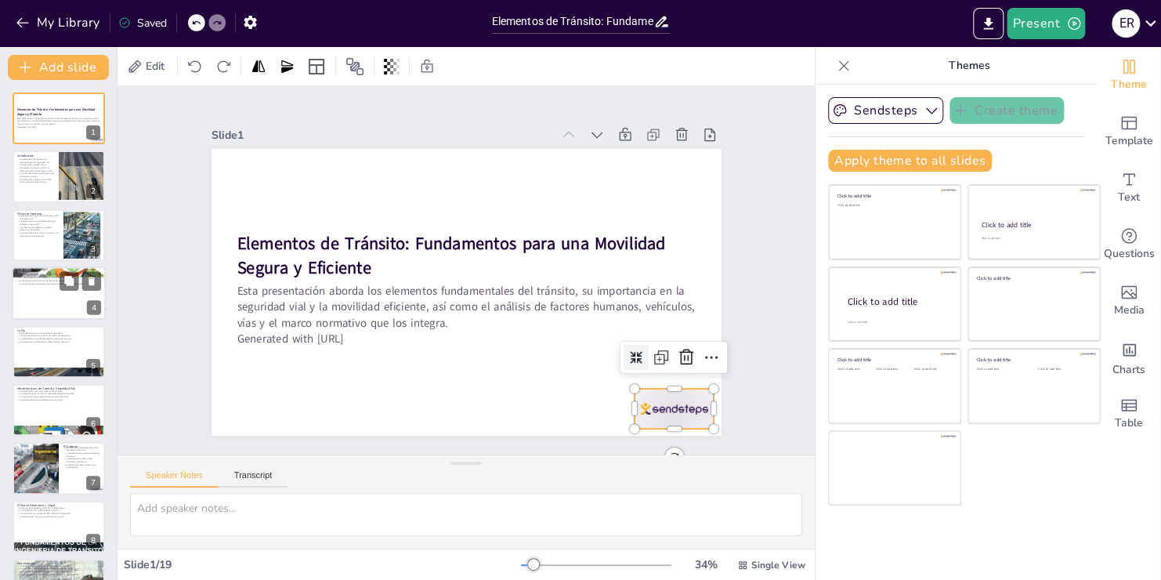
click at [56, 277] on p "El mantenimiento de vehículos es crucial para su seguridad." at bounding box center [58, 278] width 85 height 3
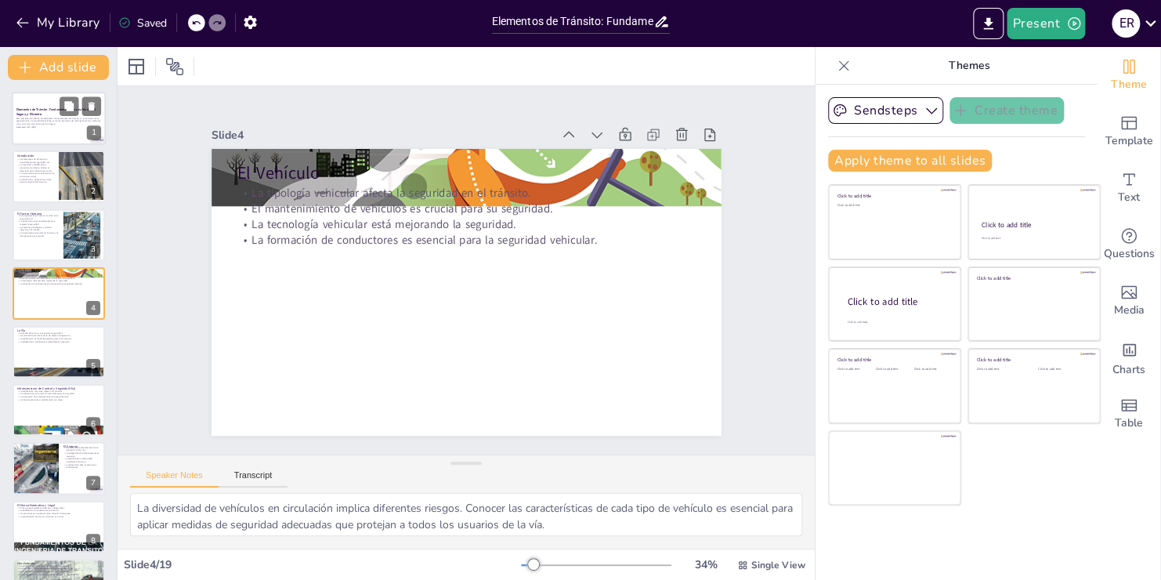
click at [60, 139] on div at bounding box center [59, 118] width 94 height 53
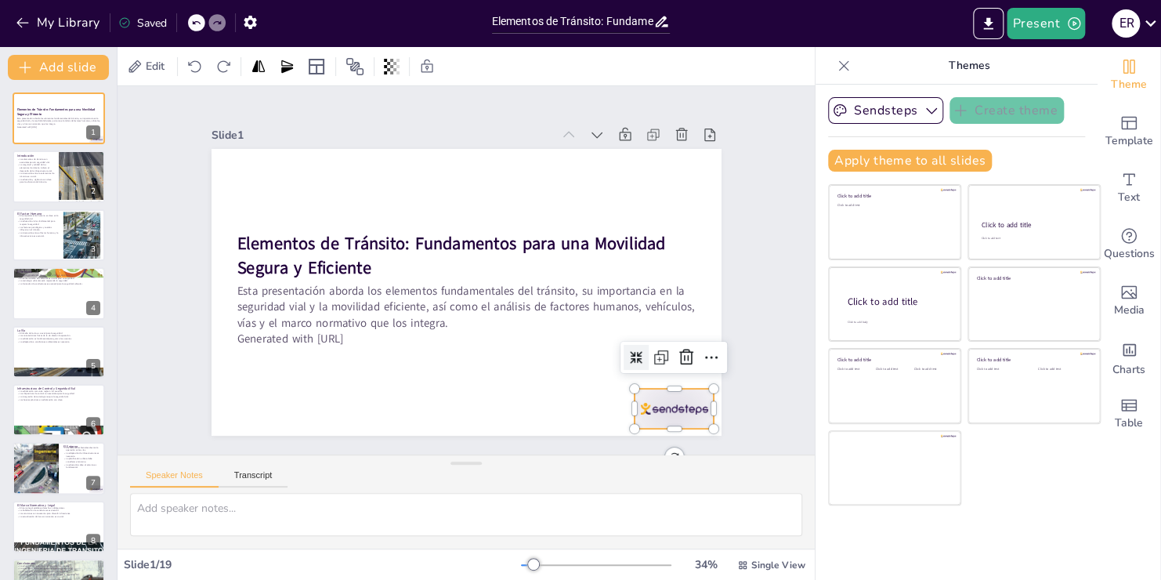
click at [658, 407] on div at bounding box center [675, 409] width 80 height 40
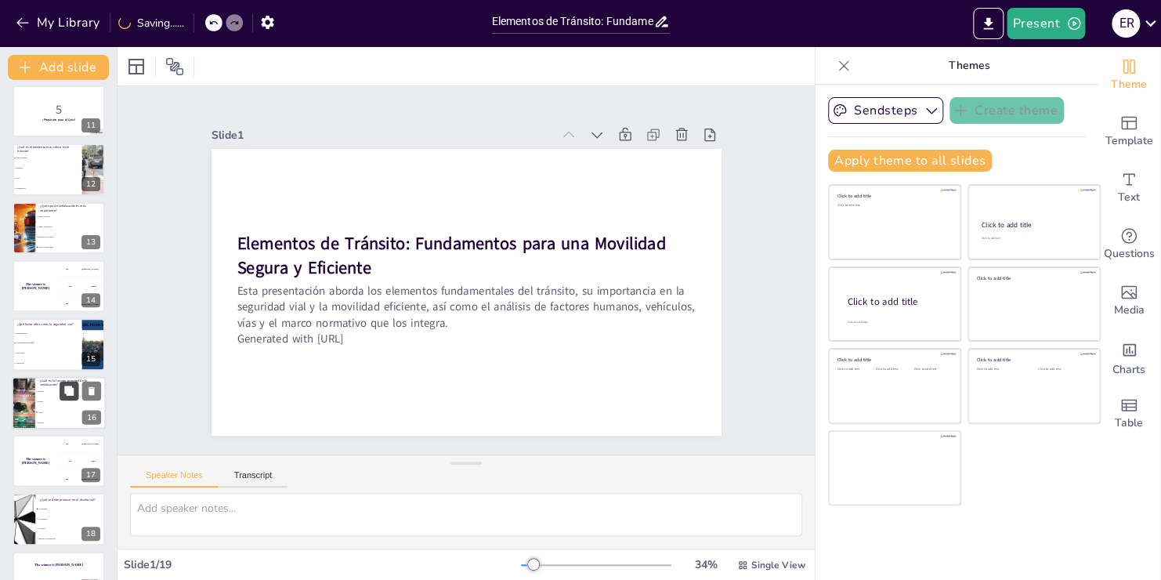
scroll to position [625, 0]
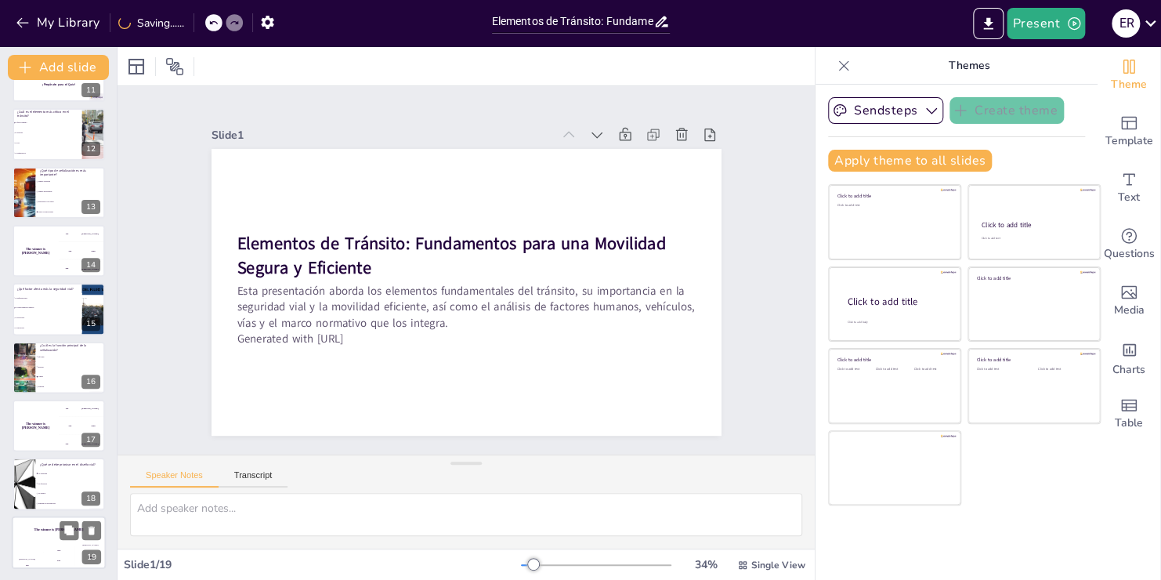
click at [55, 526] on h4 "The winner is [PERSON_NAME]" at bounding box center [59, 528] width 94 height 4
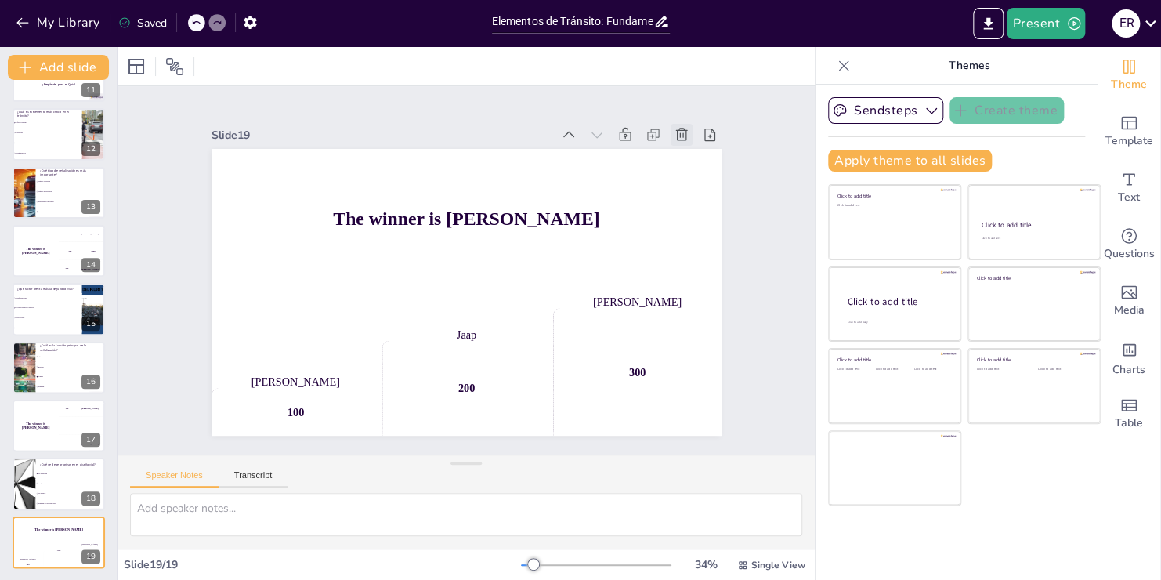
click at [674, 136] on icon at bounding box center [682, 135] width 16 height 16
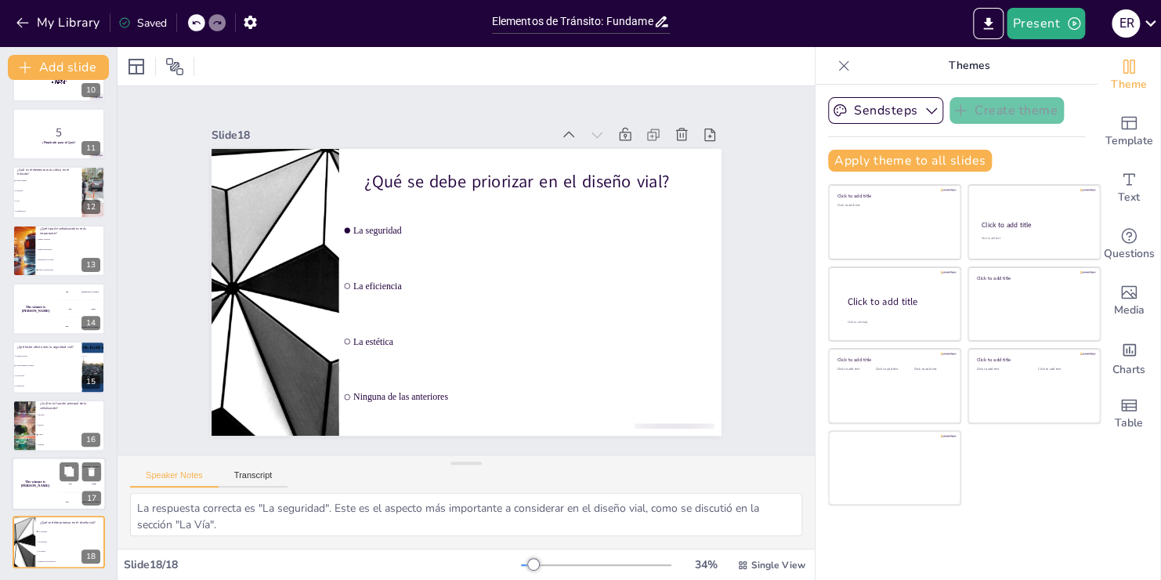
click at [57, 476] on div "The winner is [PERSON_NAME]" at bounding box center [35, 483] width 47 height 53
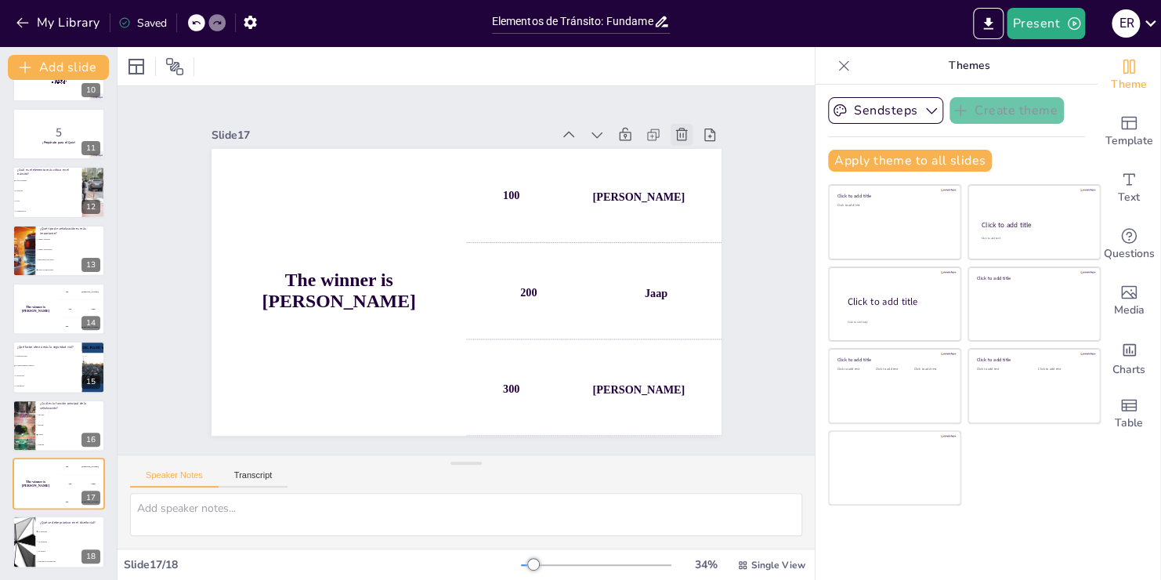
click at [676, 131] on icon at bounding box center [682, 134] width 12 height 13
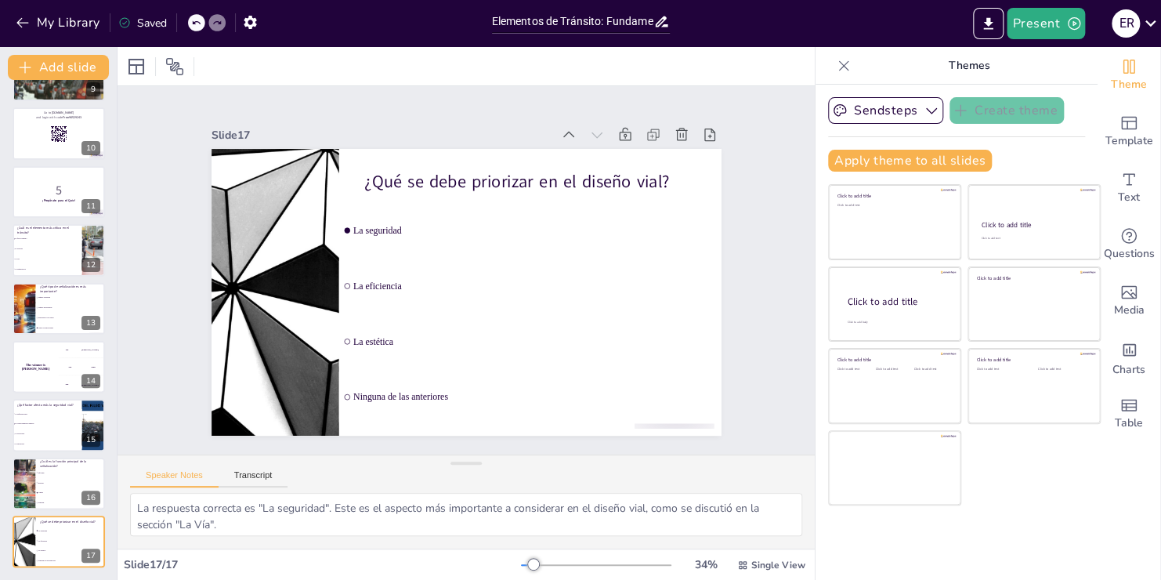
scroll to position [508, 0]
click at [38, 479] on li "Regular" at bounding box center [70, 483] width 71 height 10
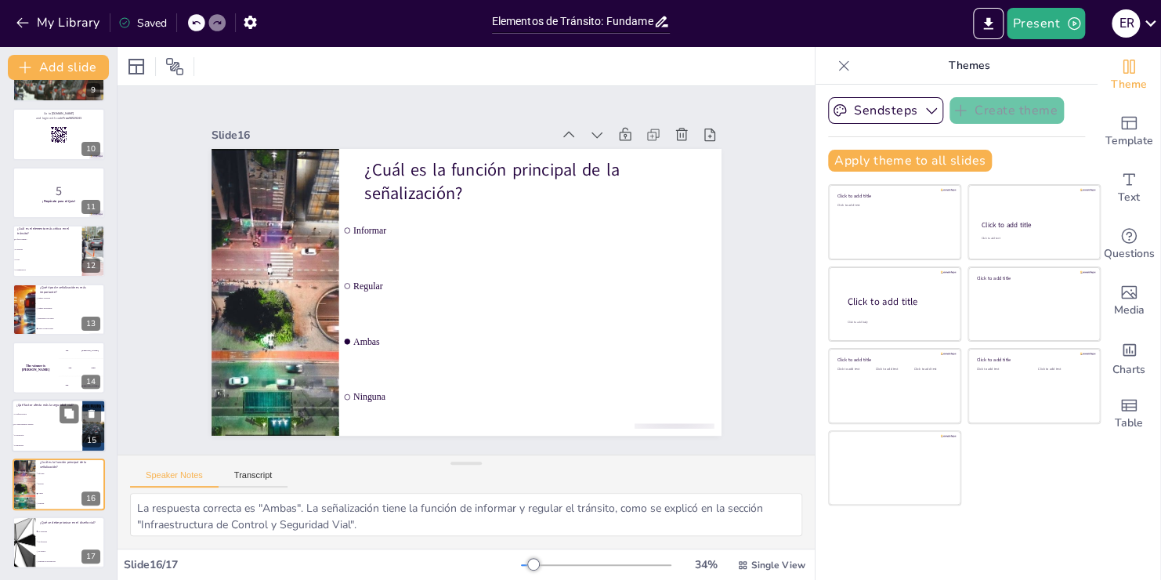
click at [52, 434] on span "La tecnología" at bounding box center [47, 435] width 67 height 2
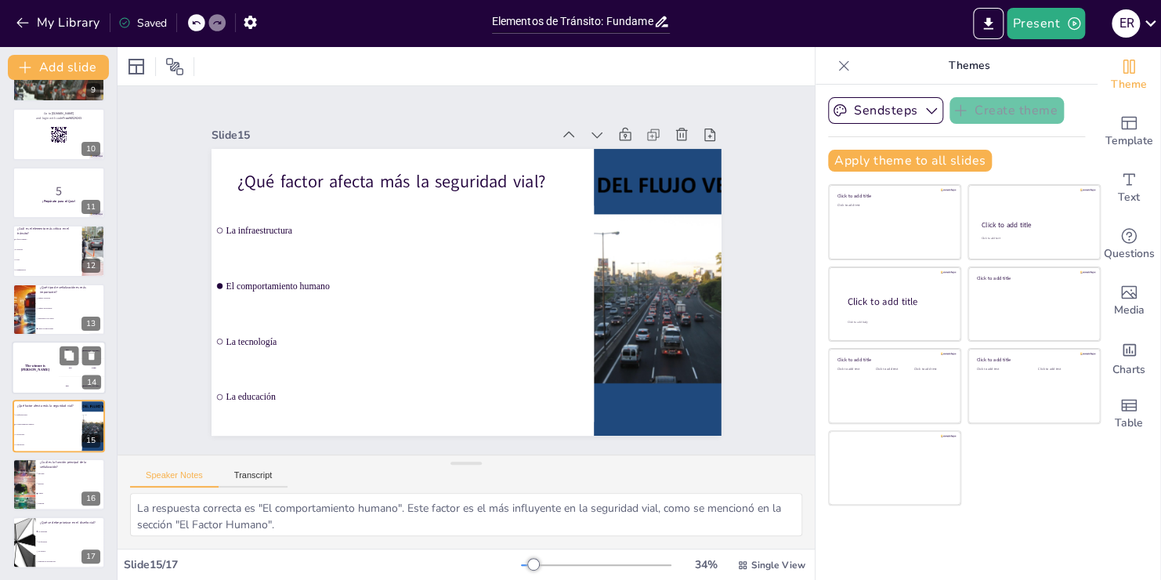
click at [59, 371] on div "200 Jaap" at bounding box center [82, 367] width 47 height 17
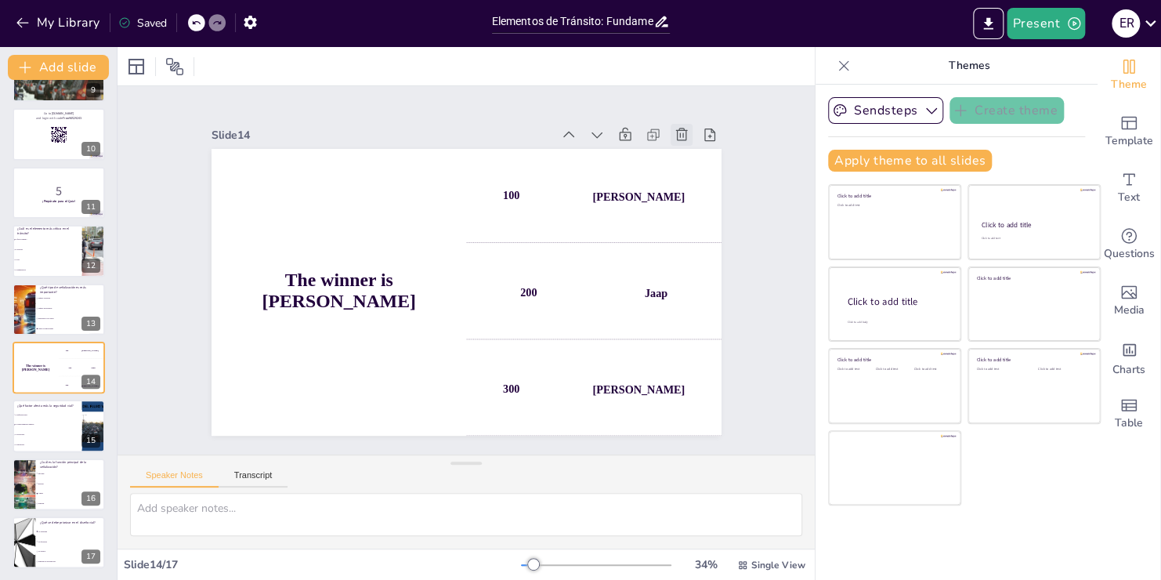
click at [674, 127] on icon at bounding box center [682, 135] width 16 height 16
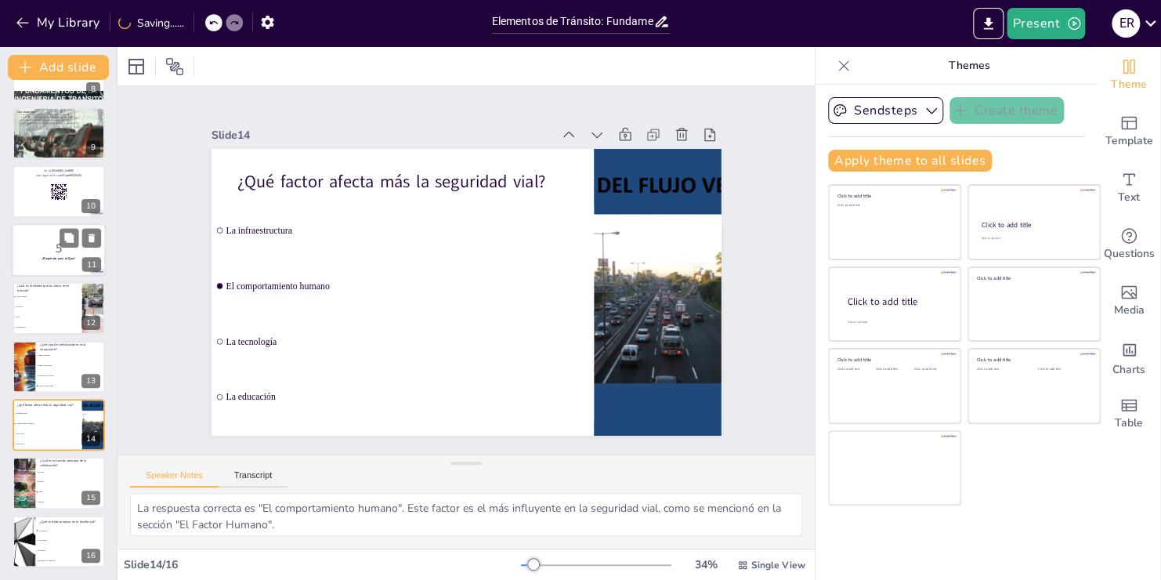
click at [49, 244] on p "5" at bounding box center [58, 247] width 85 height 17
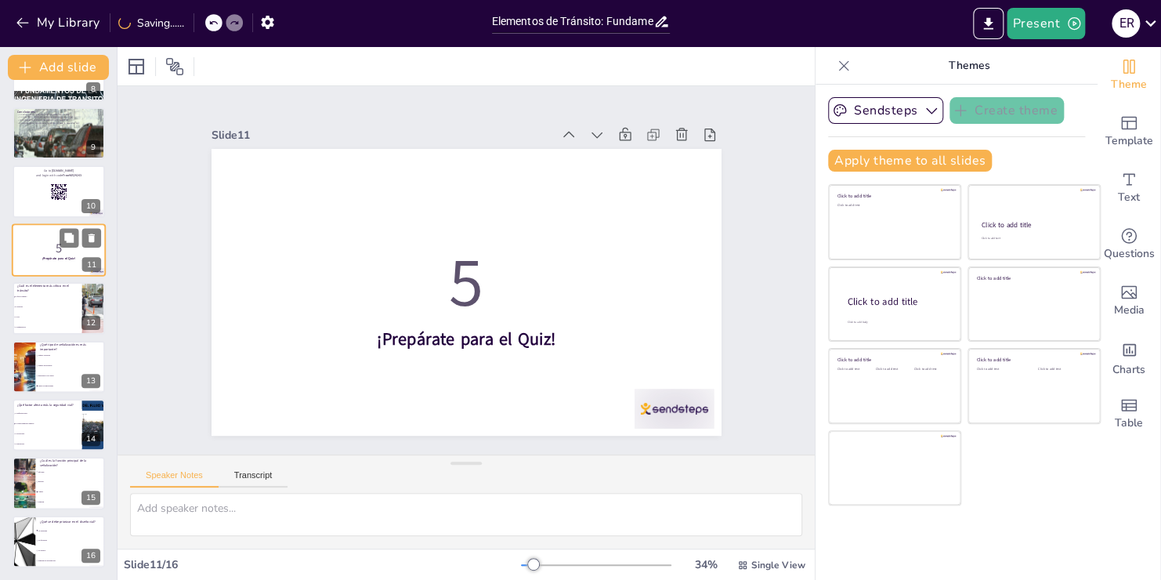
scroll to position [371, 0]
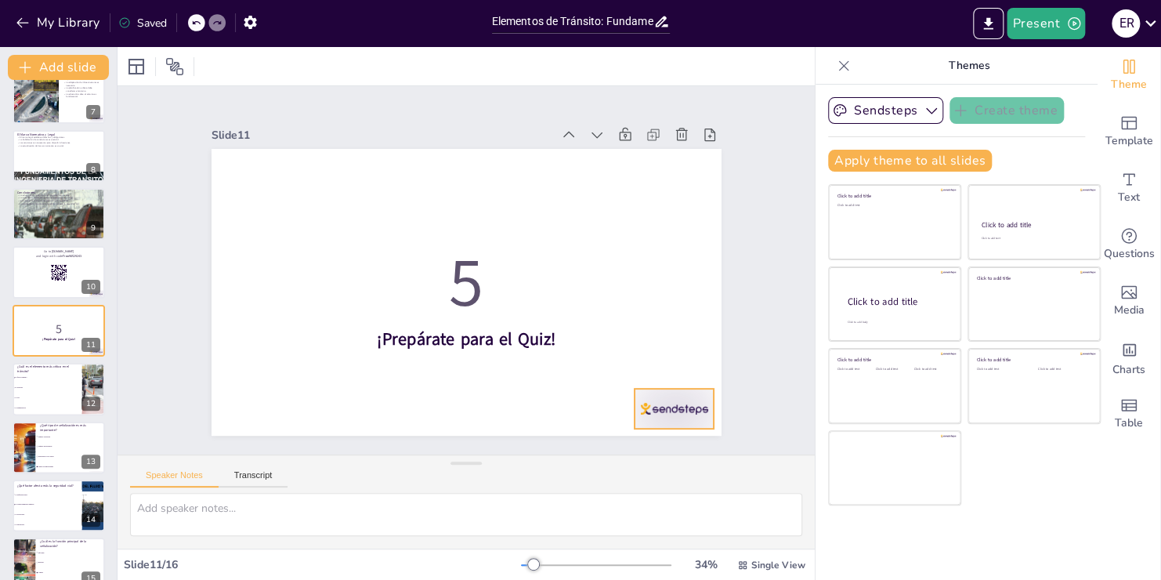
click at [685, 400] on div at bounding box center [675, 409] width 80 height 40
click at [677, 348] on icon at bounding box center [686, 357] width 19 height 19
click at [49, 257] on div at bounding box center [59, 272] width 94 height 53
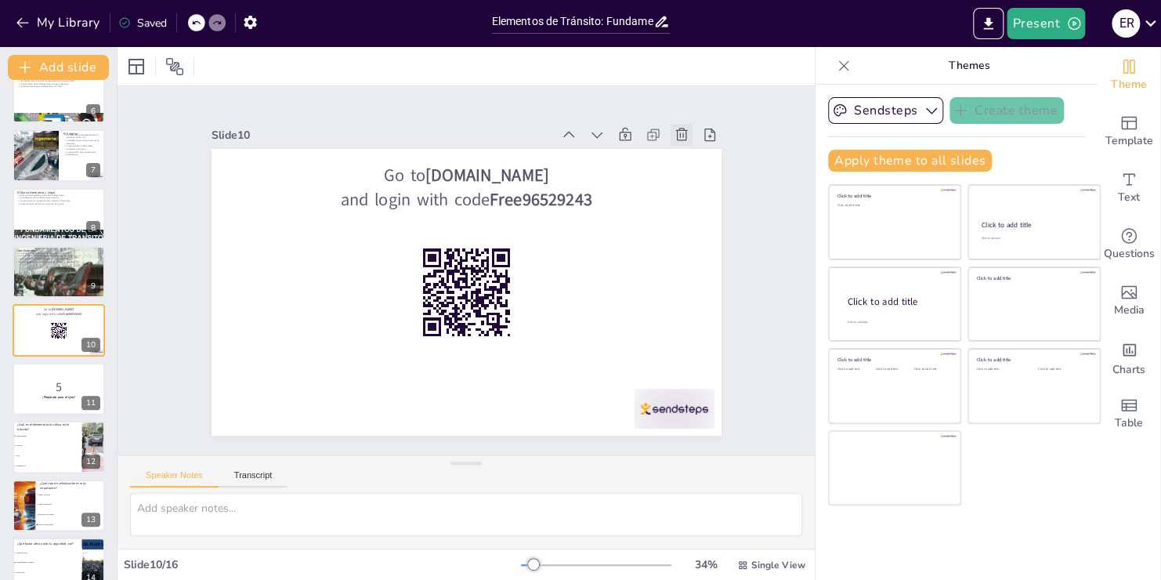
click at [674, 127] on icon at bounding box center [682, 135] width 16 height 16
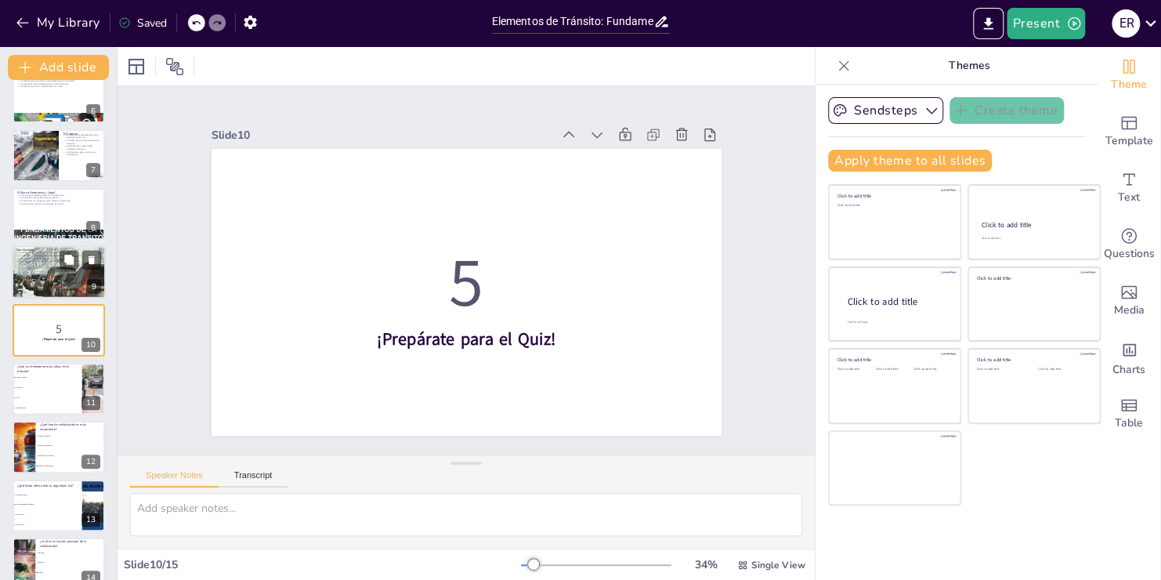
click at [57, 271] on div at bounding box center [59, 272] width 94 height 132
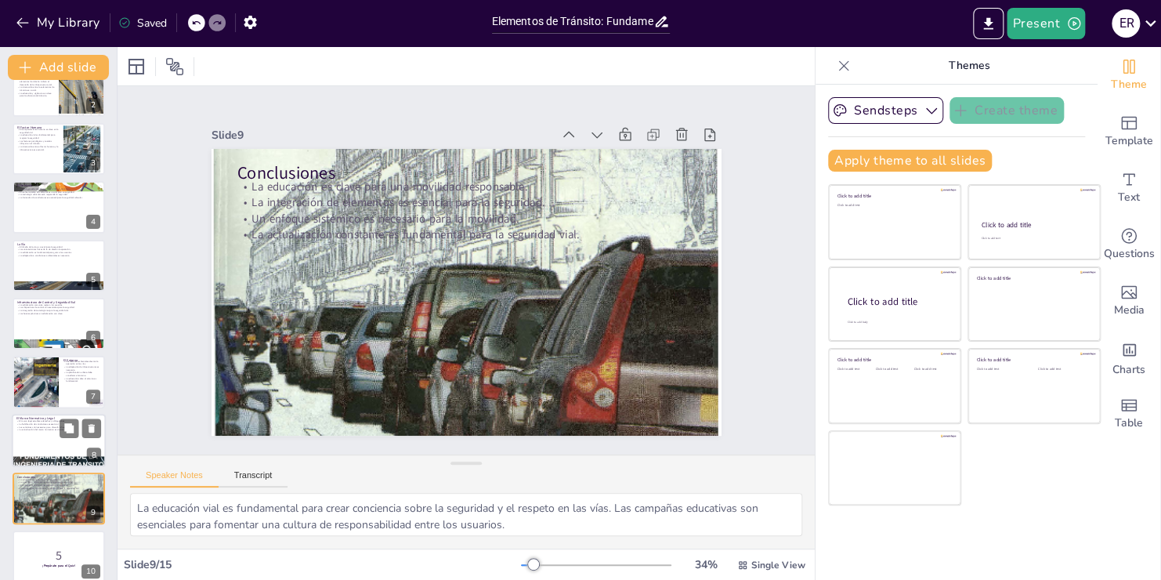
scroll to position [0, 0]
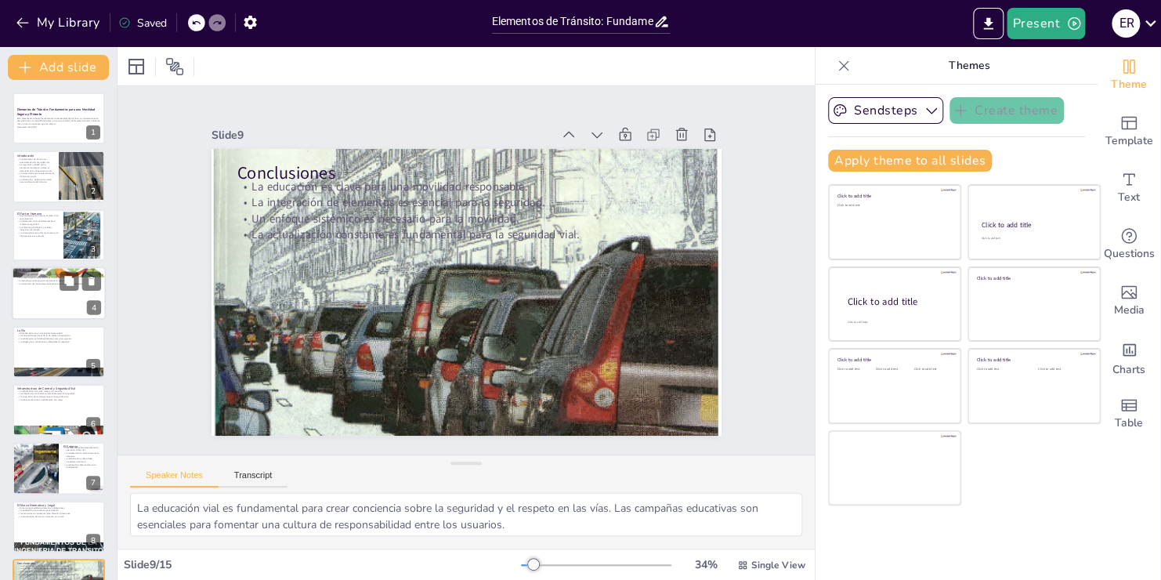
click at [43, 307] on div at bounding box center [59, 292] width 94 height 53
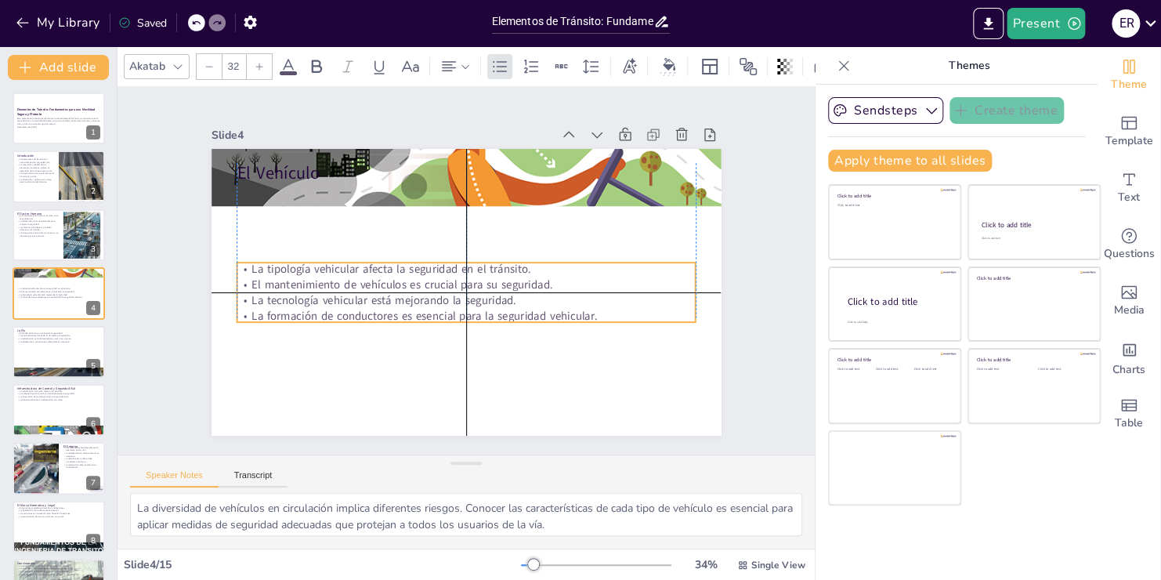
drag, startPoint x: 291, startPoint y: 222, endPoint x: 288, endPoint y: 295, distance: 72.1
click at [288, 295] on p "La tecnología vehicular está mejorando la seguridad." at bounding box center [466, 300] width 459 height 16
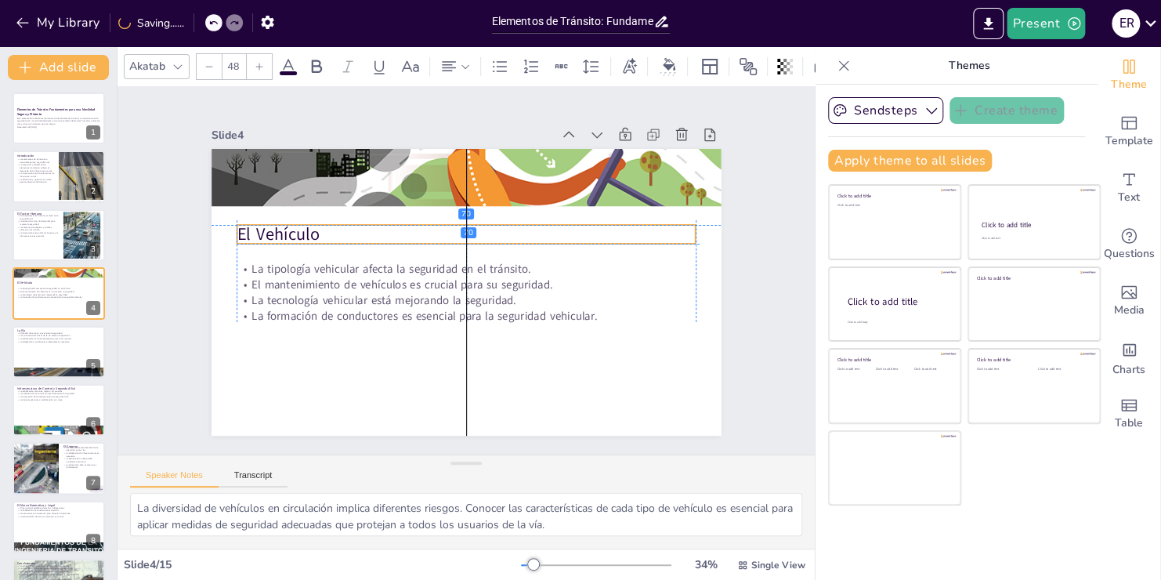
drag, startPoint x: 248, startPoint y: 166, endPoint x: 251, endPoint y: 222, distance: 55.7
click at [251, 222] on p "El Vehículo" at bounding box center [466, 234] width 459 height 24
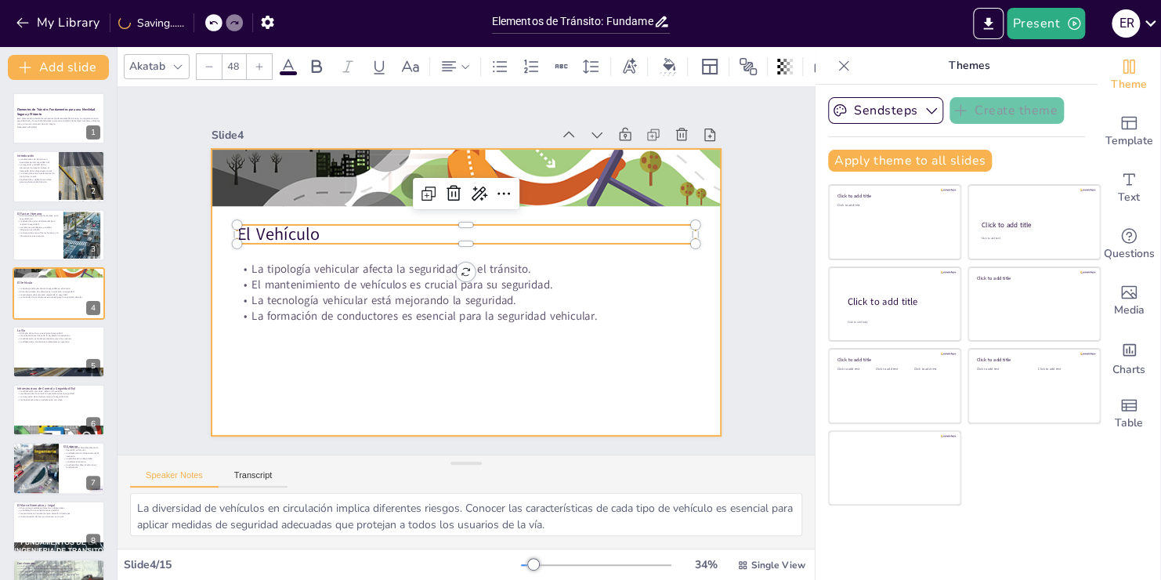
click at [294, 367] on div at bounding box center [467, 292] width 510 height 287
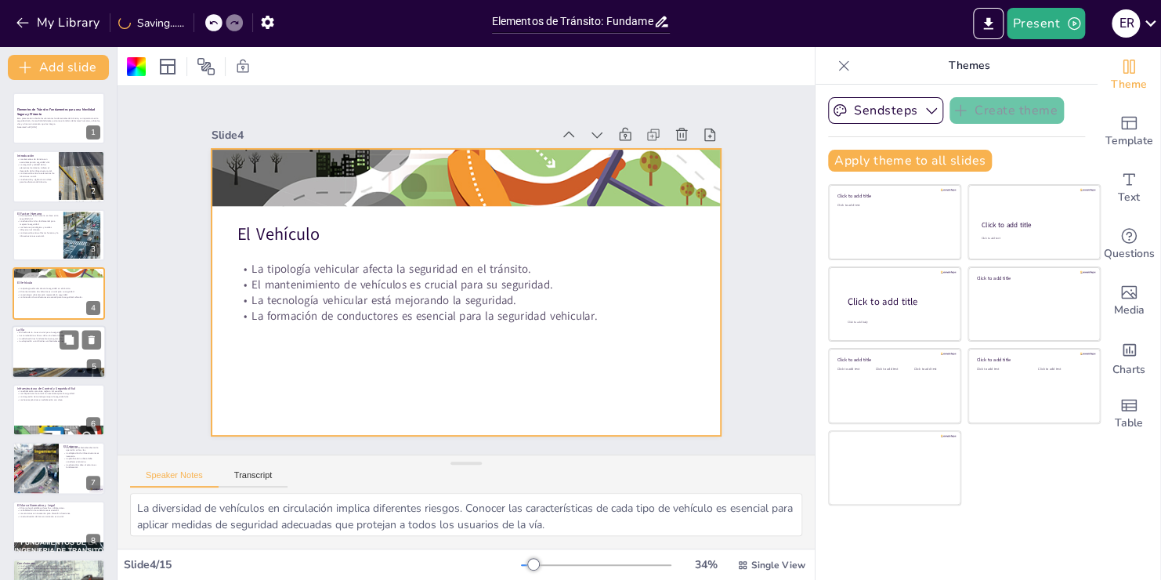
click at [38, 352] on div at bounding box center [59, 351] width 94 height 53
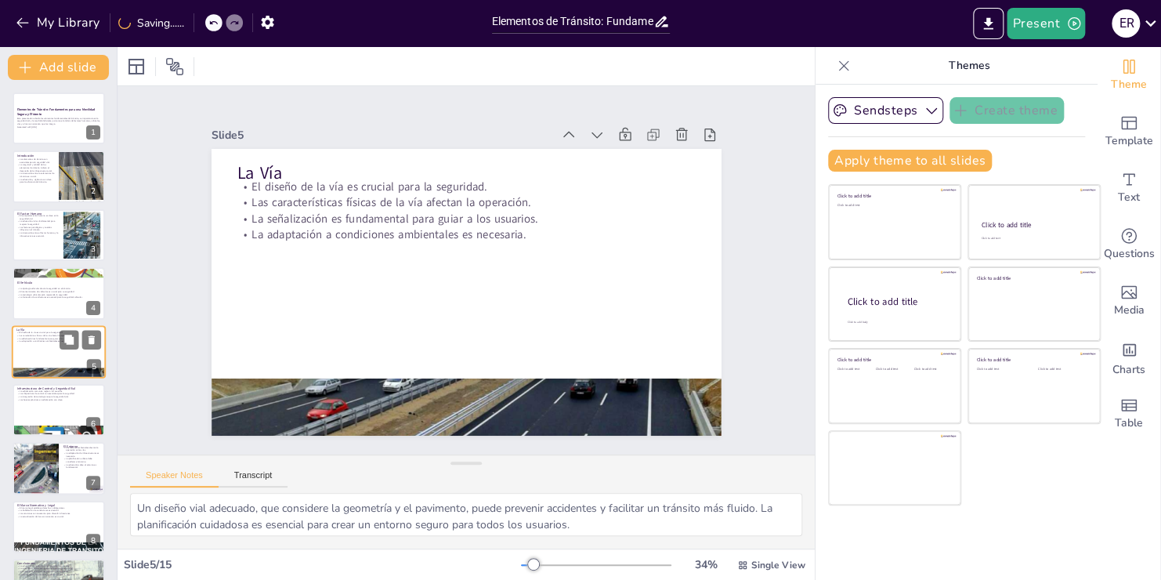
scroll to position [22, 0]
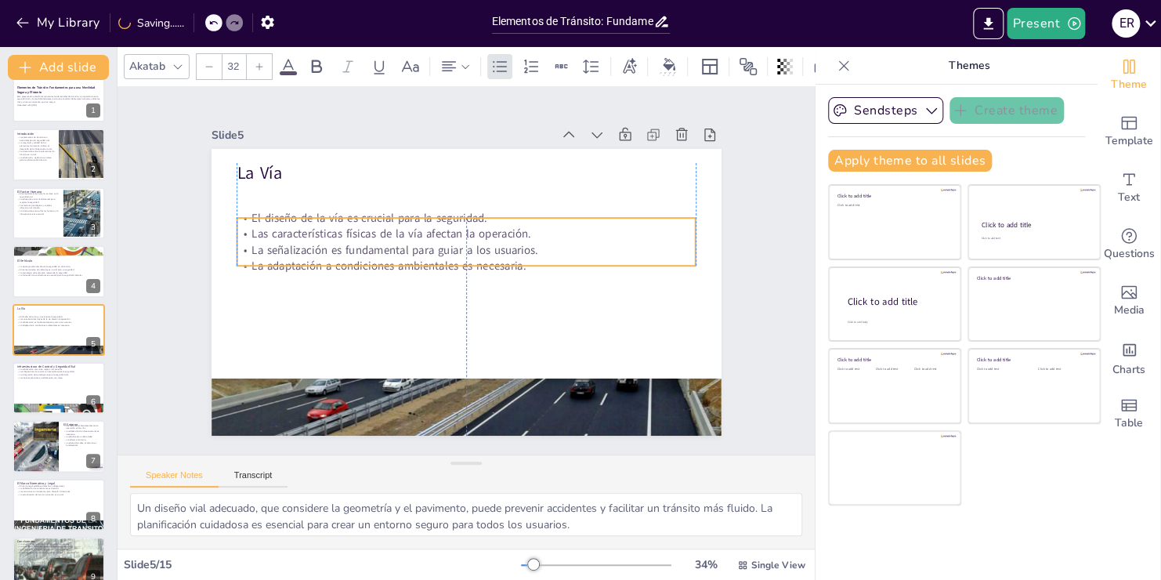
drag, startPoint x: 356, startPoint y: 213, endPoint x: 356, endPoint y: 244, distance: 31.3
click at [356, 244] on p "La señalización es fundamental para guiar a los usuarios." at bounding box center [466, 250] width 459 height 16
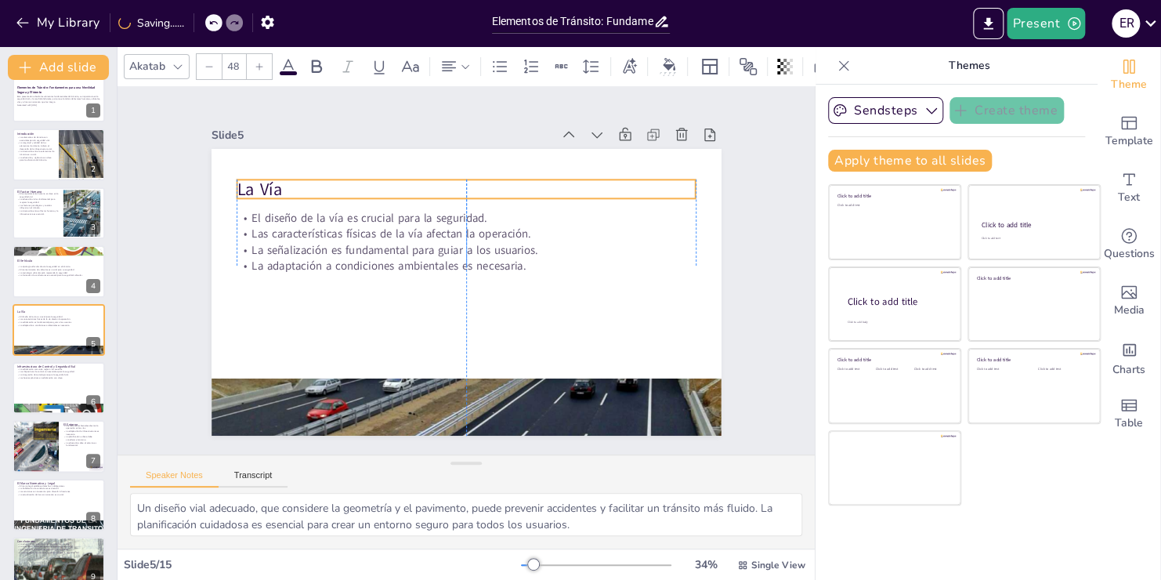
drag, startPoint x: 277, startPoint y: 170, endPoint x: 277, endPoint y: 186, distance: 16.5
click at [277, 186] on p "La Vía" at bounding box center [466, 189] width 459 height 24
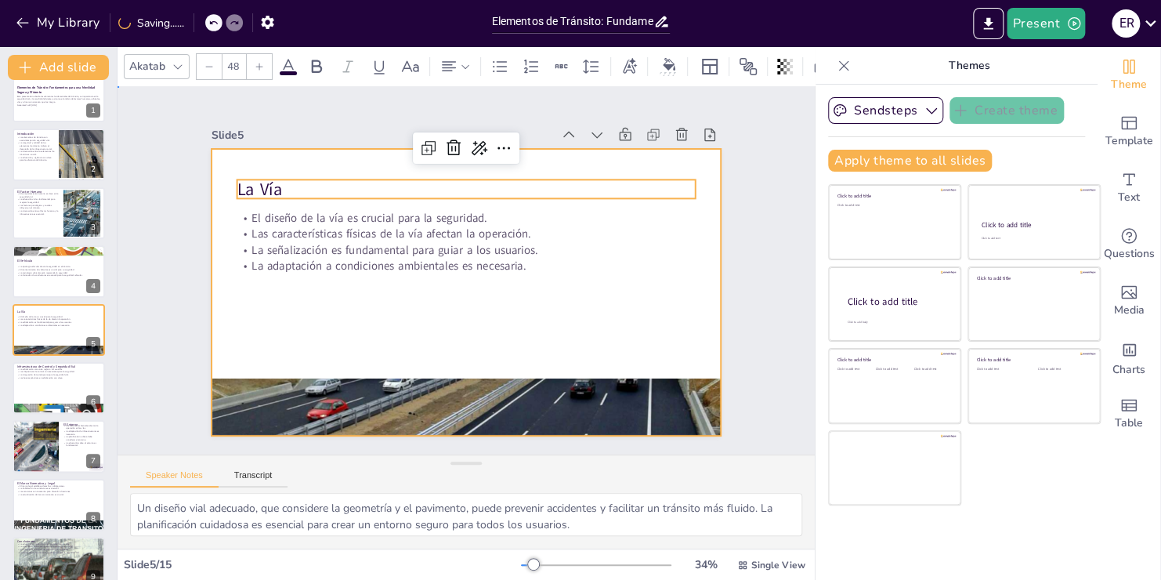
click at [240, 339] on div at bounding box center [467, 292] width 510 height 287
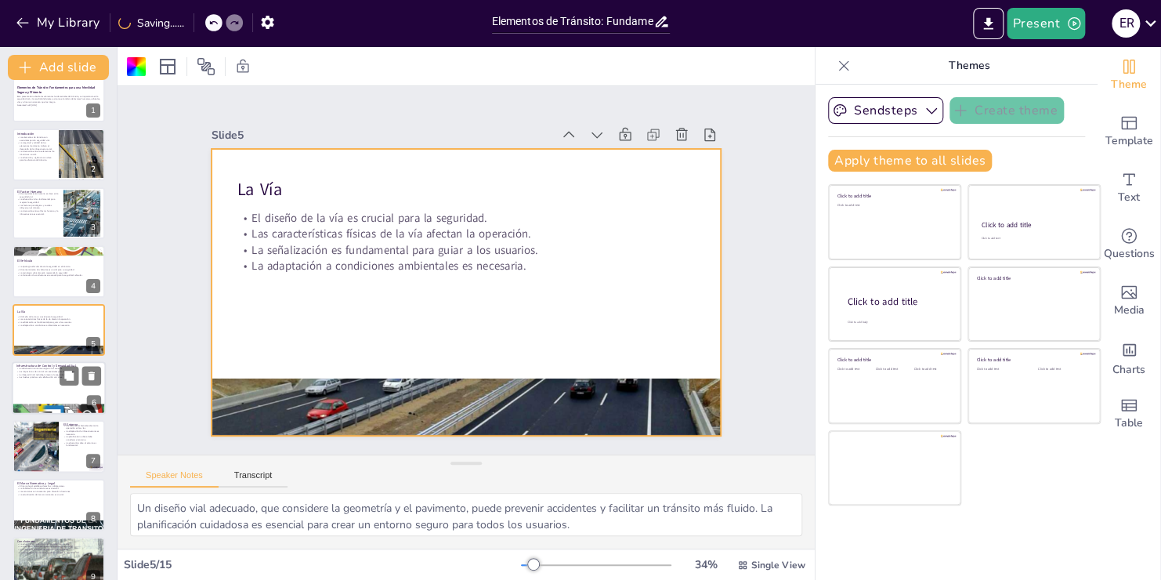
click at [58, 379] on div at bounding box center [59, 387] width 94 height 53
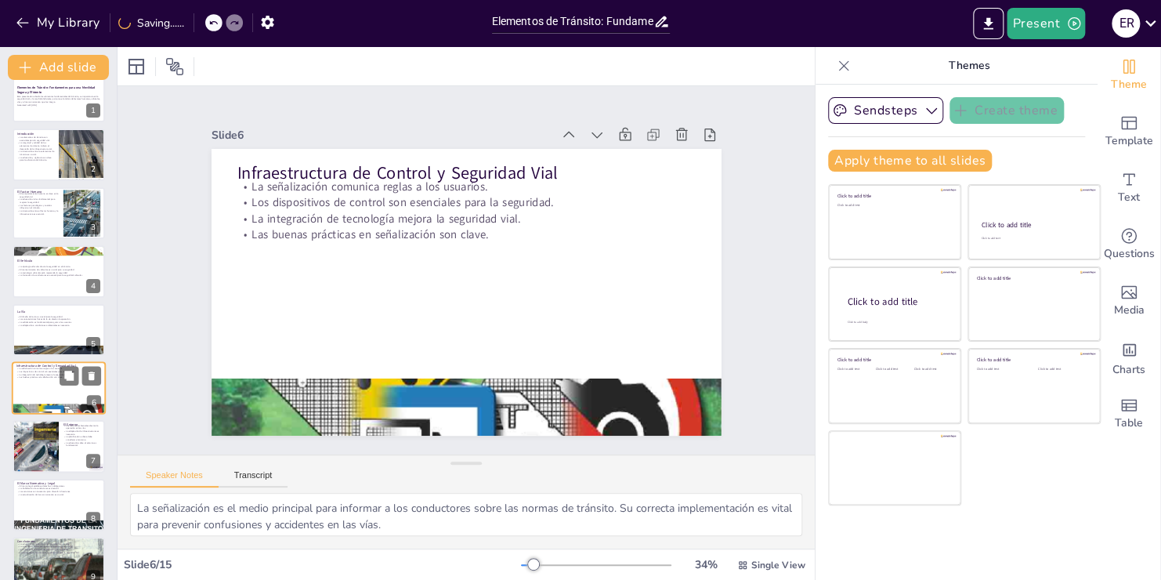
scroll to position [80, 0]
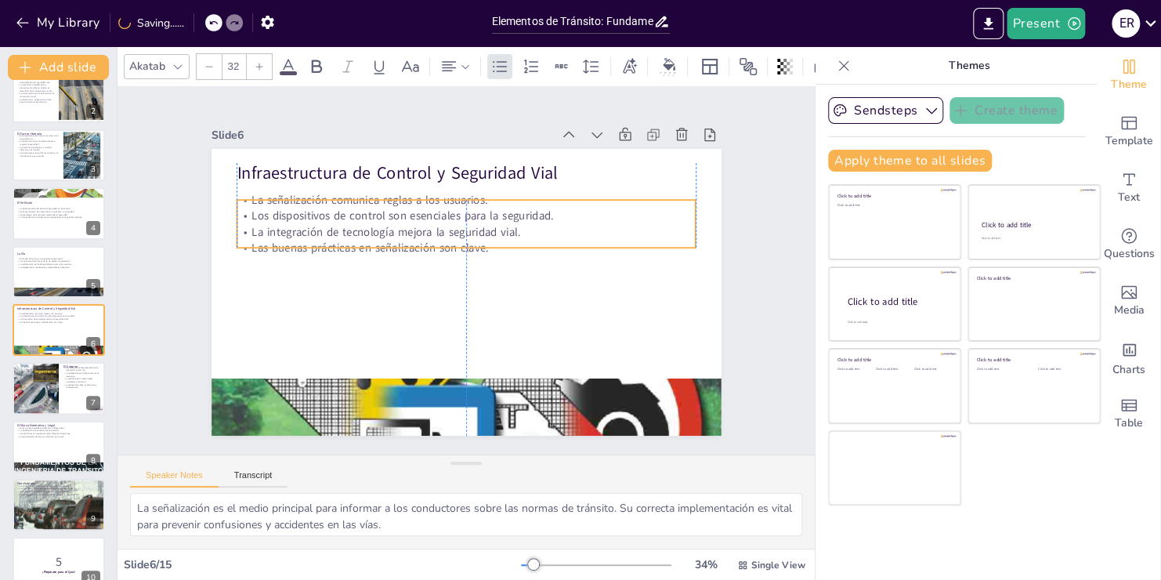
drag, startPoint x: 315, startPoint y: 214, endPoint x: 317, endPoint y: 227, distance: 13.5
click at [317, 227] on p "La integración de tecnología mejora la seguridad vial." at bounding box center [466, 232] width 459 height 16
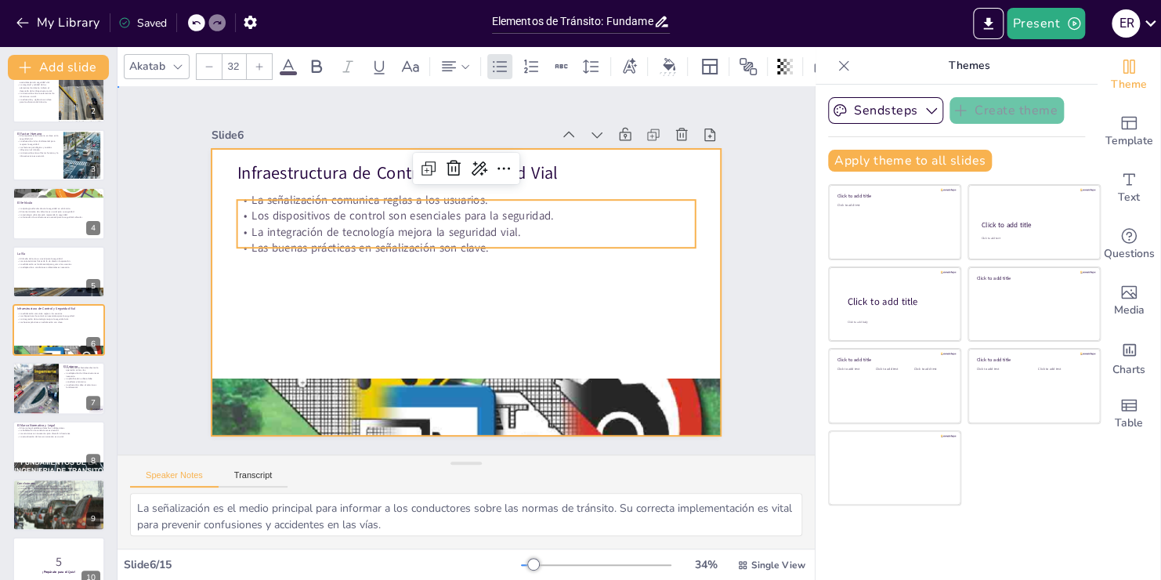
click at [317, 306] on div at bounding box center [467, 292] width 510 height 287
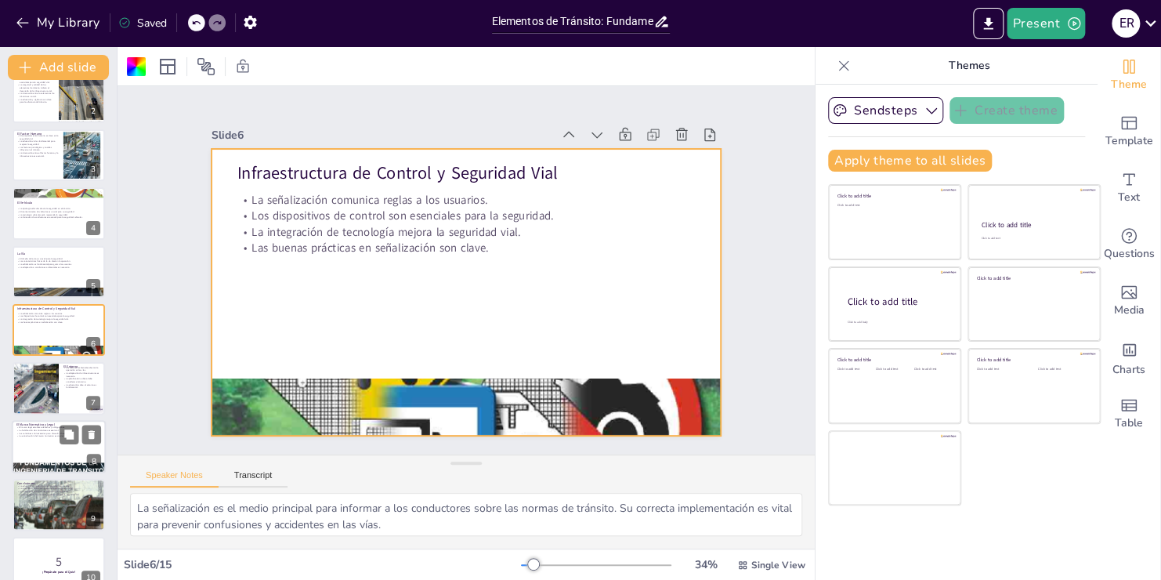
click at [48, 432] on p "Las sanciones son necesarias para disuadir infracciones." at bounding box center [58, 433] width 85 height 3
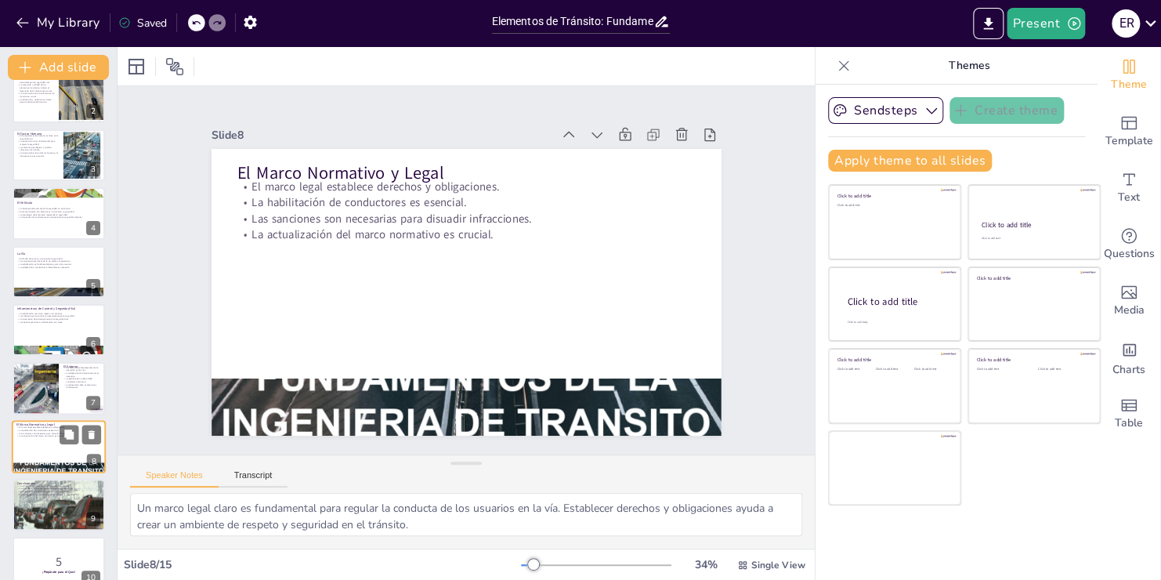
scroll to position [197, 0]
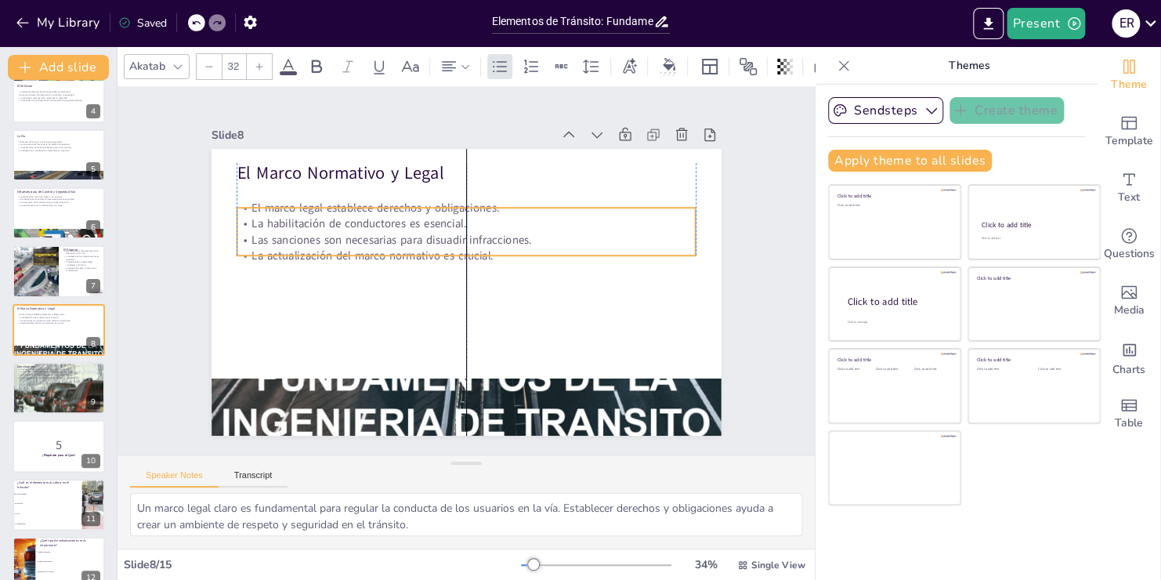
drag, startPoint x: 349, startPoint y: 207, endPoint x: 345, endPoint y: 228, distance: 21.5
click at [345, 232] on p "Las sanciones son necesarias para disuadir infracciones." at bounding box center [466, 240] width 459 height 16
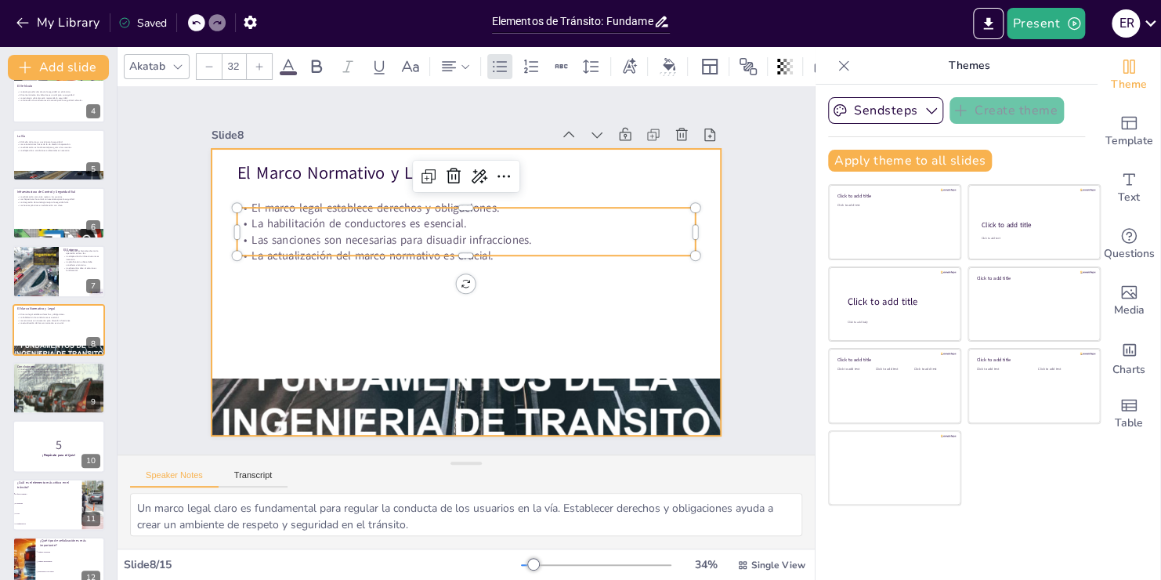
click at [344, 284] on div at bounding box center [467, 292] width 510 height 287
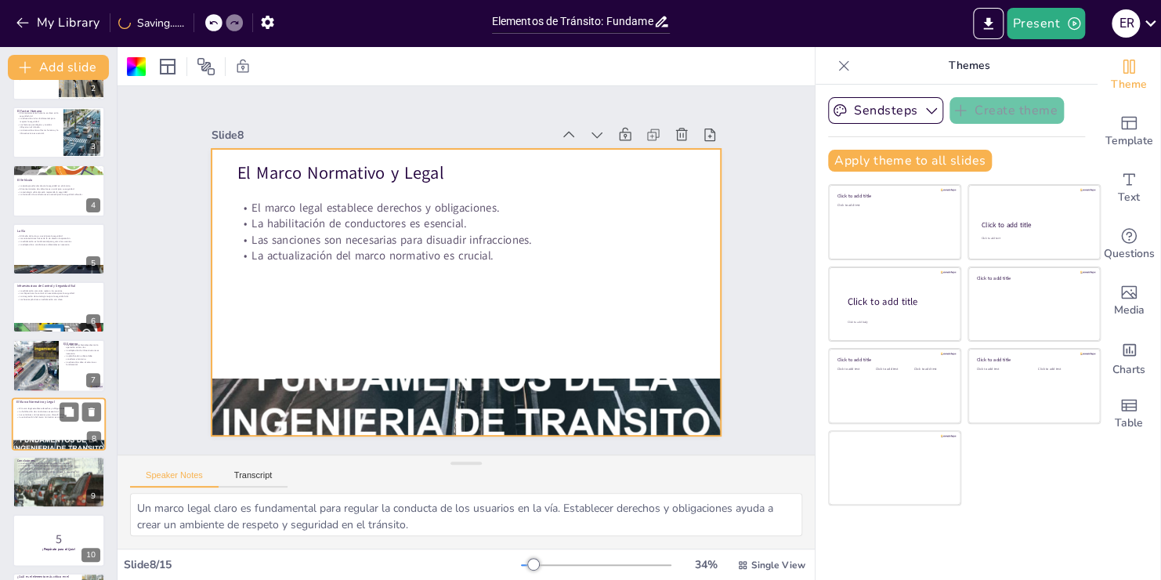
scroll to position [0, 0]
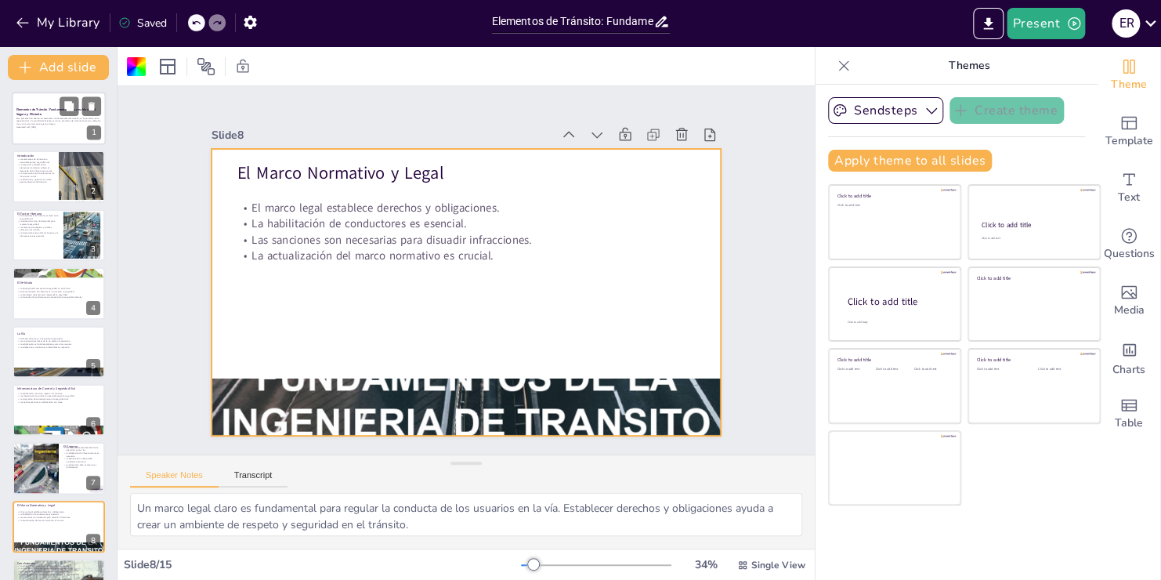
click at [53, 132] on div at bounding box center [59, 118] width 94 height 53
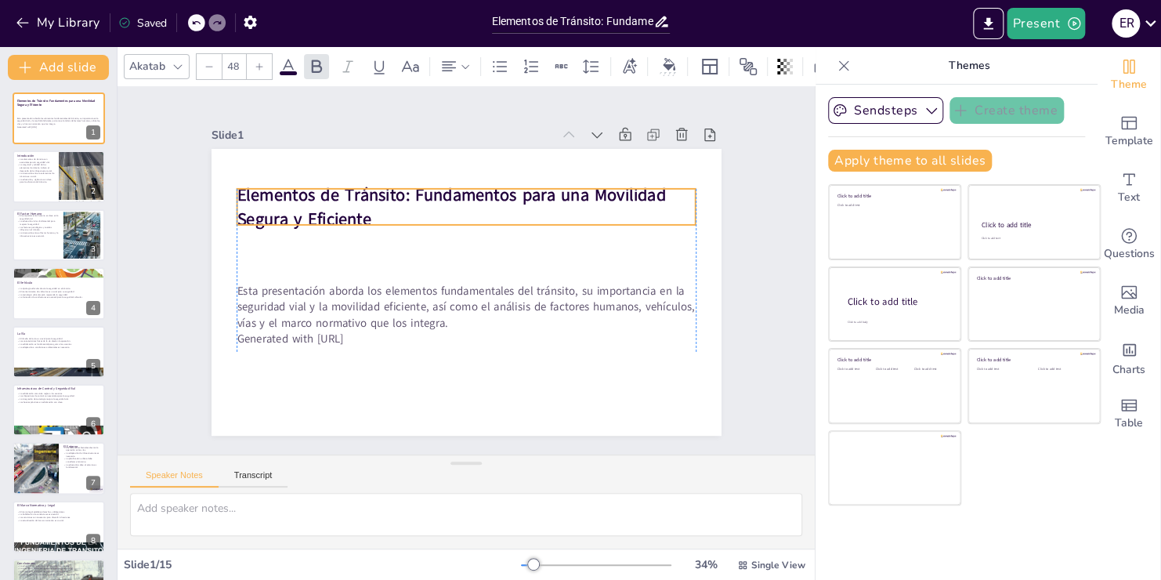
drag, startPoint x: 314, startPoint y: 246, endPoint x: 313, endPoint y: 197, distance: 48.6
click at [313, 197] on strong "Elementos de Tránsito: Fundamentos para una Movilidad Segura y Eficiente" at bounding box center [451, 206] width 429 height 47
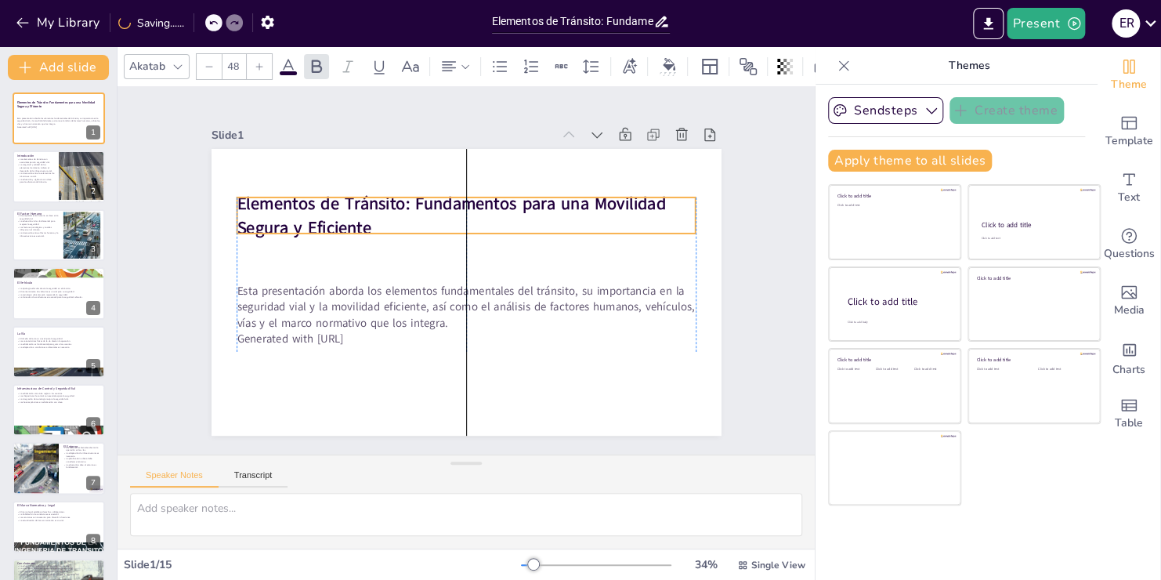
drag, startPoint x: 306, startPoint y: 204, endPoint x: 304, endPoint y: 213, distance: 8.9
click at [304, 213] on strong "Elementos de Tránsito: Fundamentos para una Movilidad Segura y Eficiente" at bounding box center [451, 215] width 429 height 47
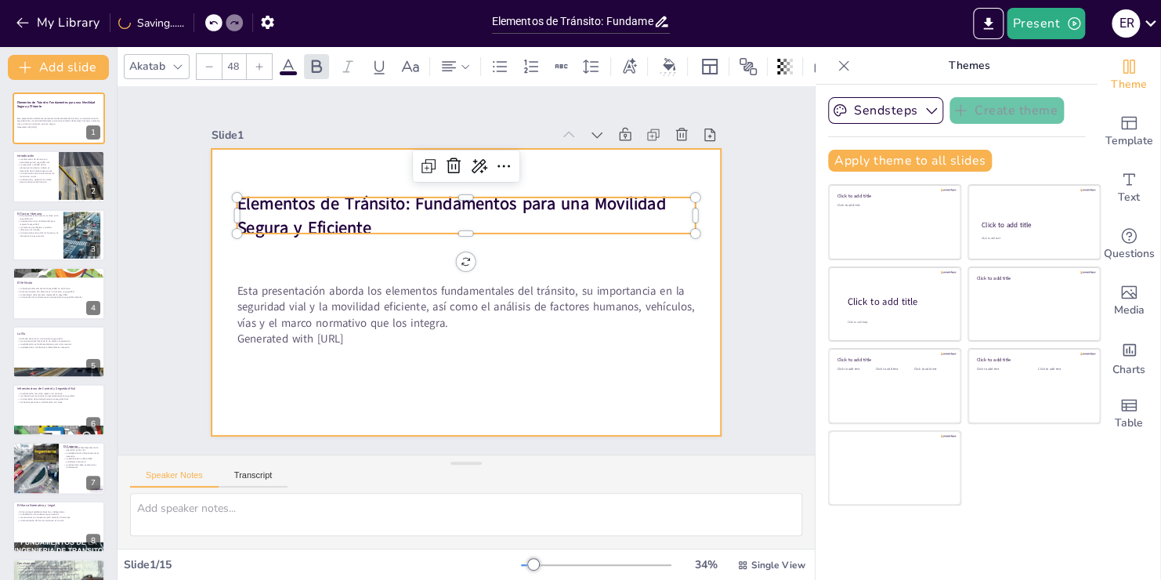
click at [356, 369] on div at bounding box center [467, 292] width 510 height 287
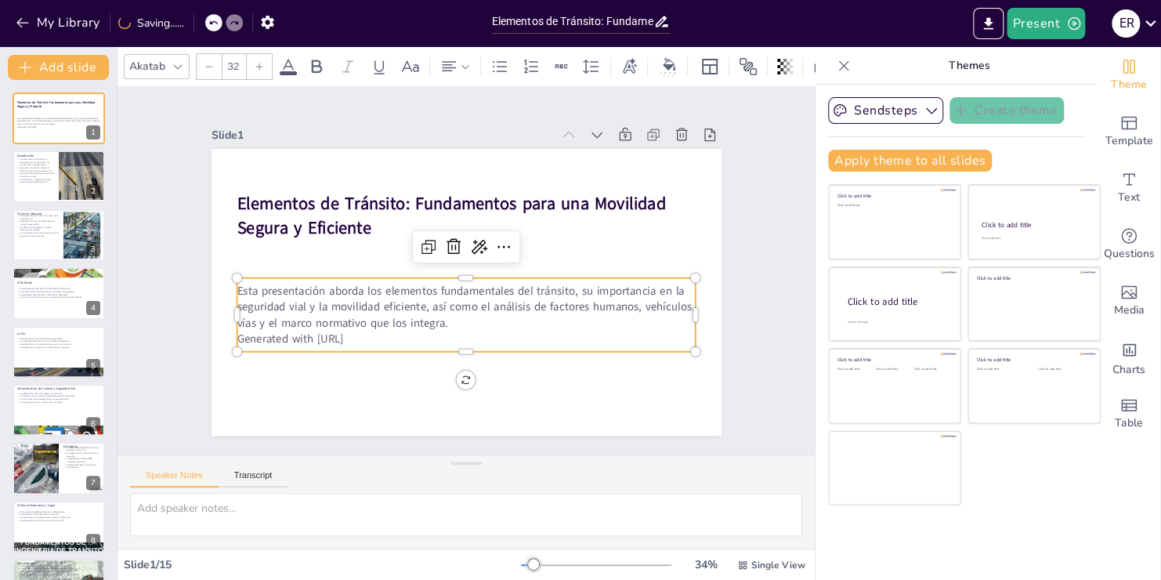
click at [396, 335] on p "Generated with [URL]" at bounding box center [466, 339] width 459 height 16
click at [378, 332] on p "Generated with [URL]" at bounding box center [466, 339] width 459 height 16
drag, startPoint x: 373, startPoint y: 332, endPoint x: 226, endPoint y: 338, distance: 147.4
click at [237, 338] on p "Generated with [URL]" at bounding box center [466, 339] width 459 height 16
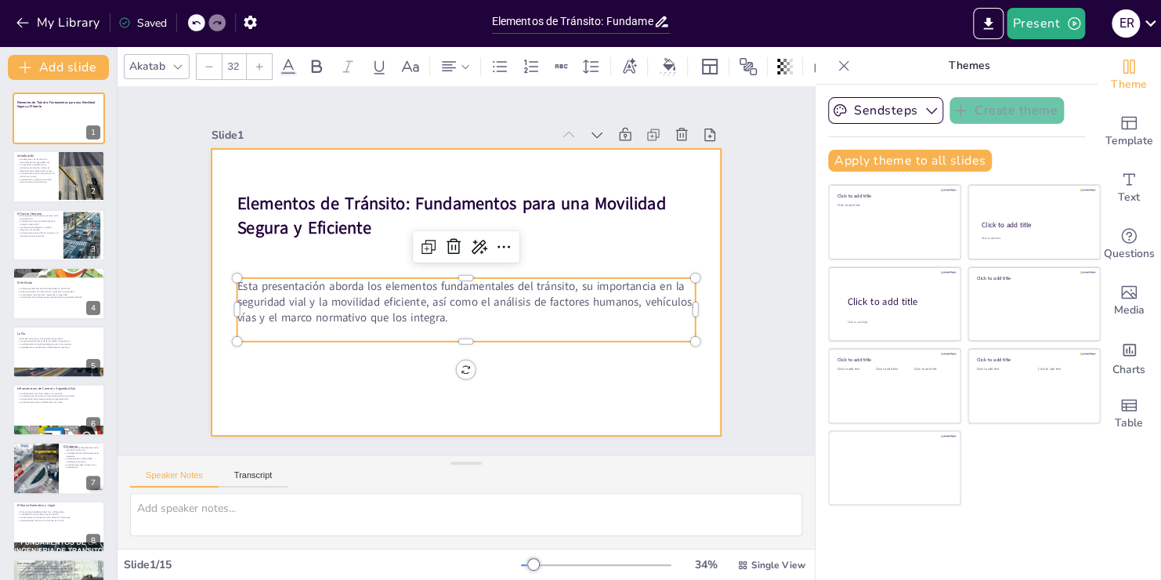
click at [294, 363] on div at bounding box center [467, 292] width 510 height 287
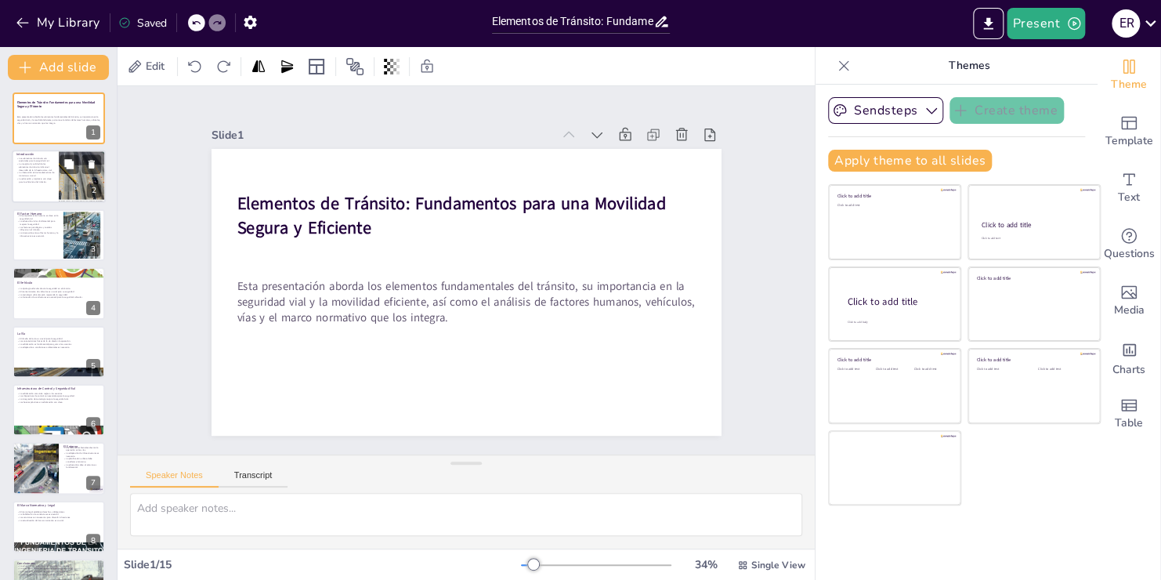
click at [40, 163] on p "La magnitud y calidad de los elementos de tránsito indican el desarrollo de la …" at bounding box center [35, 167] width 38 height 9
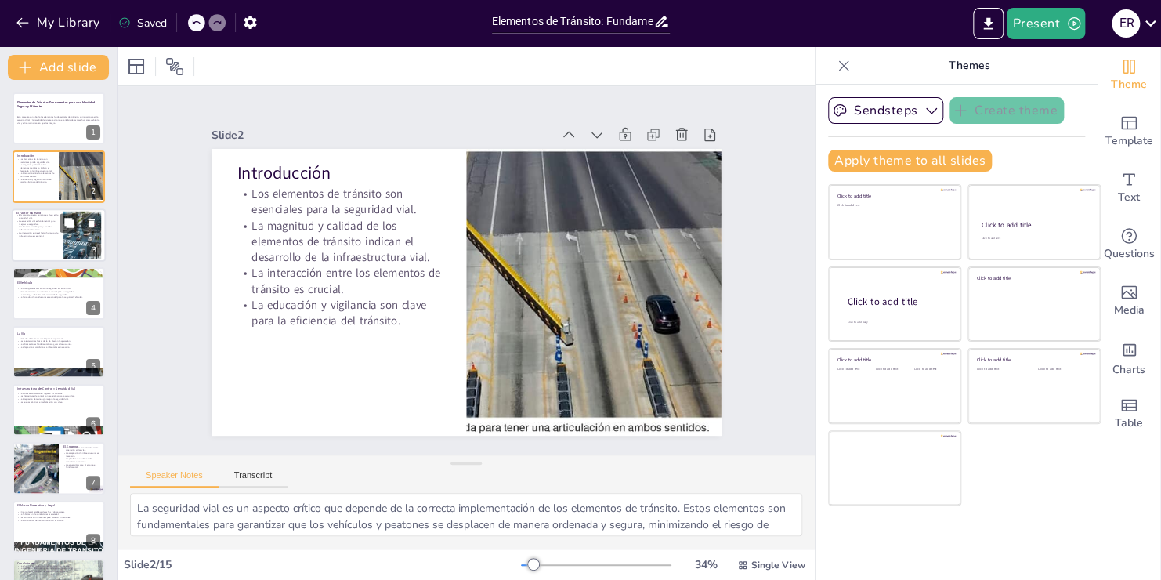
click at [38, 242] on div at bounding box center [59, 234] width 94 height 53
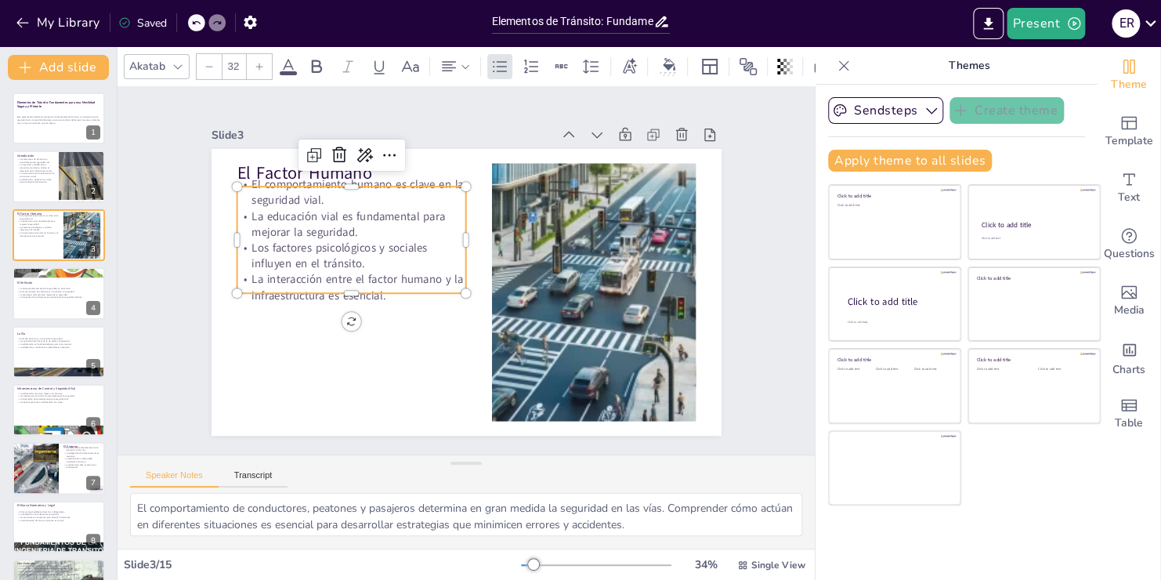
click at [267, 216] on p "La educación vial es fundamental para mejorar la seguridad." at bounding box center [352, 223] width 230 height 31
click at [262, 176] on p "El comportamiento humano es clave en la seguridad vial." at bounding box center [352, 191] width 230 height 31
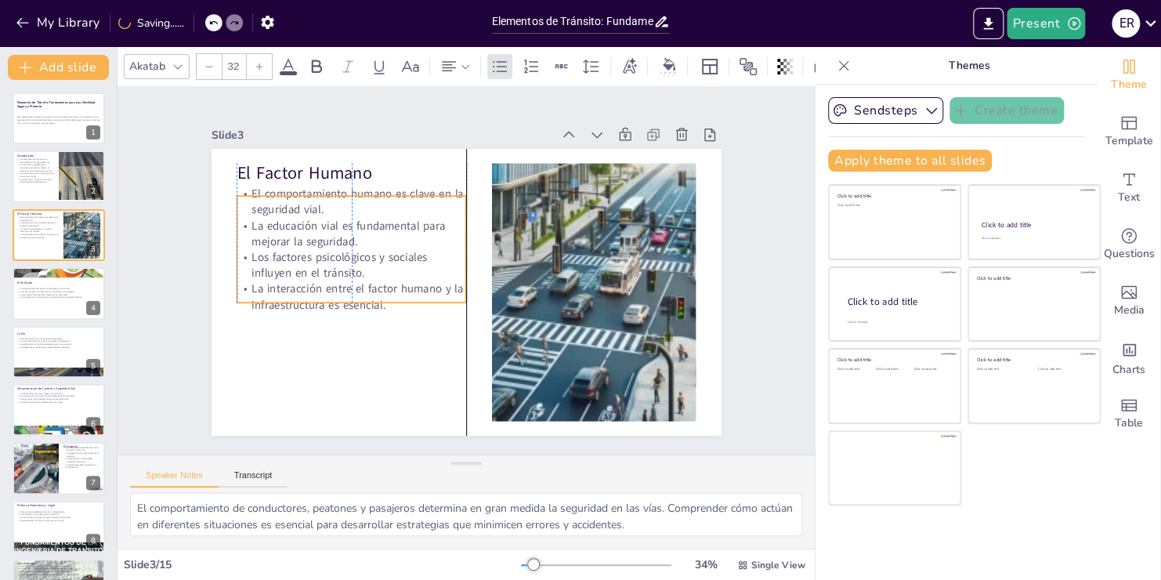
drag, startPoint x: 273, startPoint y: 243, endPoint x: 273, endPoint y: 252, distance: 9.4
click at [273, 252] on p "Los factores psicológicos y sociales influyen en el tránsito." at bounding box center [352, 264] width 230 height 31
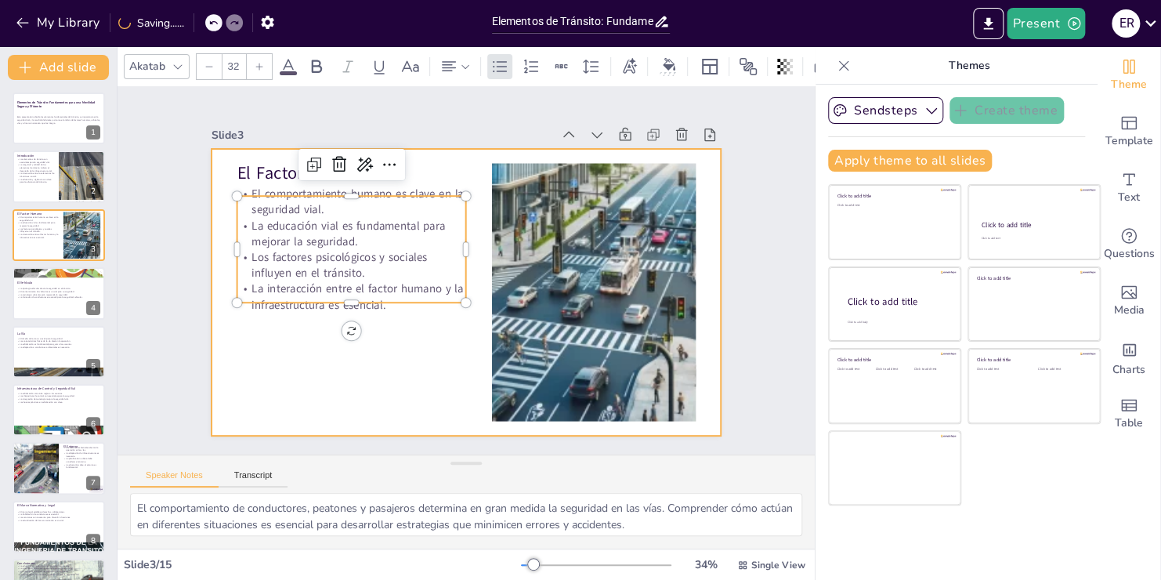
click at [291, 377] on div at bounding box center [467, 292] width 510 height 287
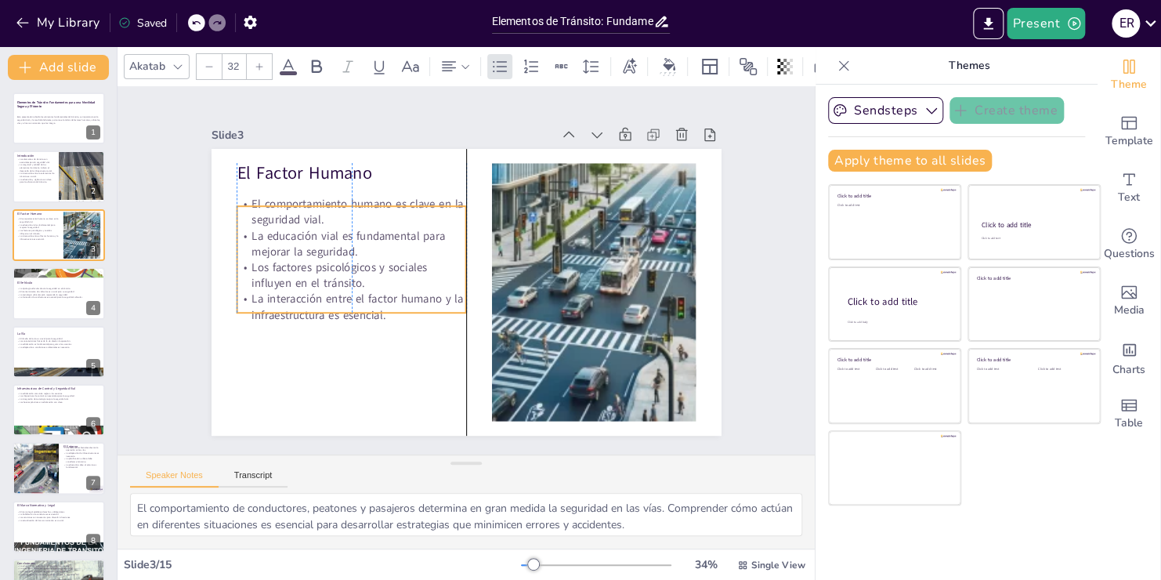
drag, startPoint x: 273, startPoint y: 223, endPoint x: 273, endPoint y: 233, distance: 10.2
click at [273, 233] on p "La educación vial es fundamental para mejorar la seguridad." at bounding box center [352, 242] width 230 height 31
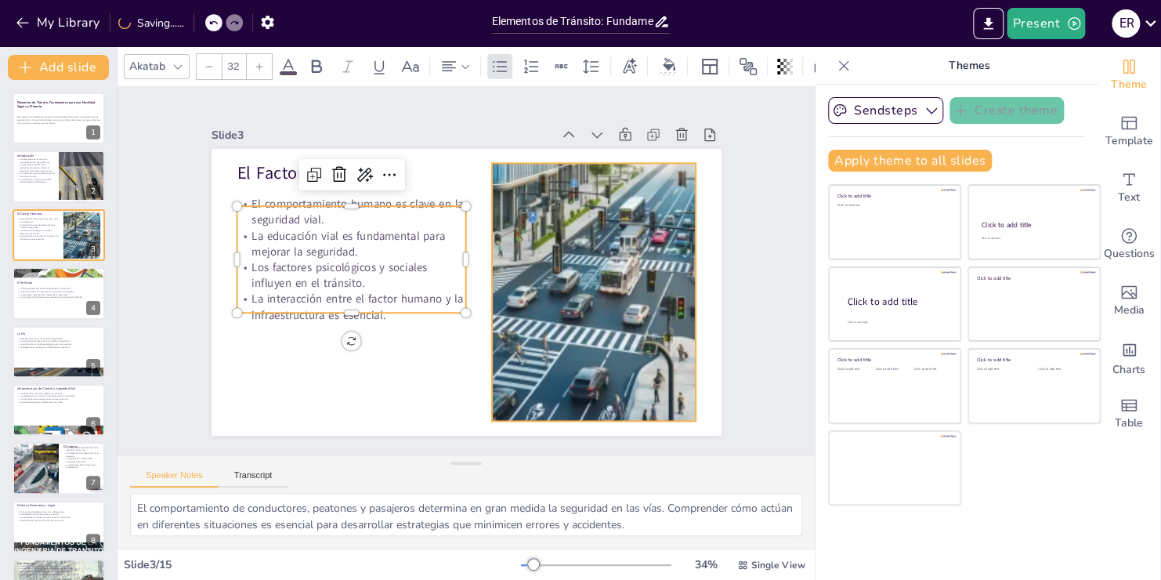
click at [537, 306] on div at bounding box center [593, 292] width 503 height 258
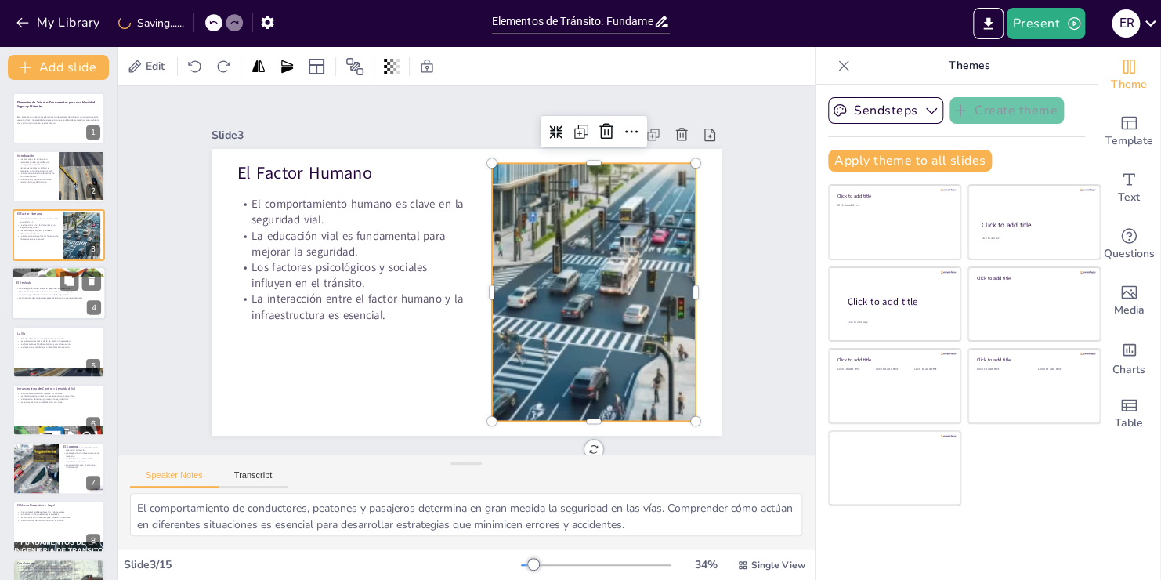
click at [35, 293] on p "La tecnología vehicular está mejorando la seguridad." at bounding box center [58, 294] width 85 height 3
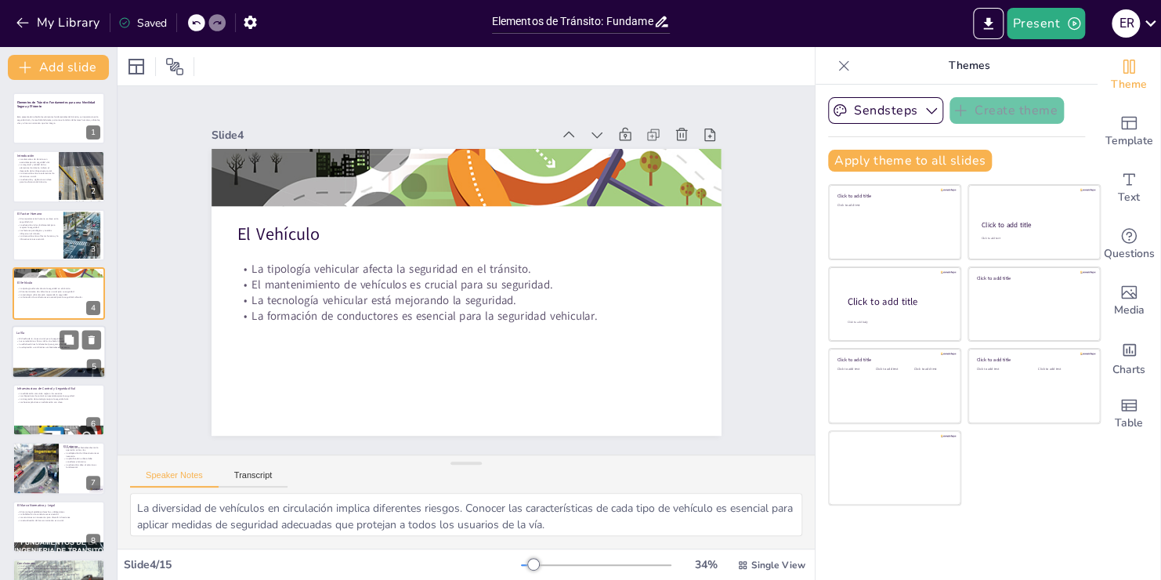
click at [26, 357] on div at bounding box center [59, 351] width 94 height 53
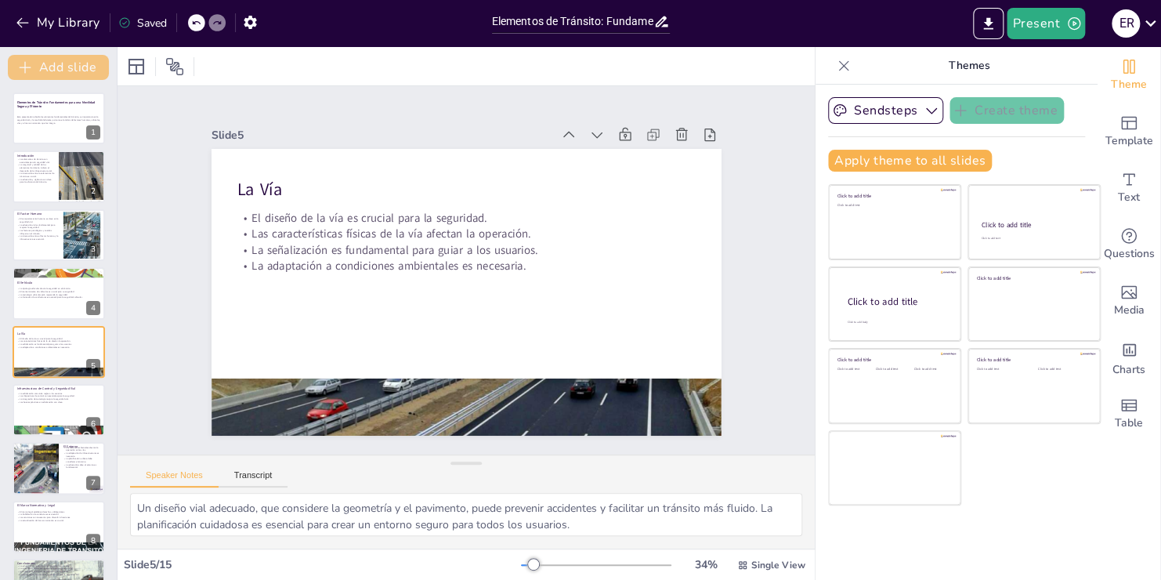
click at [54, 71] on button "Add slide" at bounding box center [58, 67] width 101 height 25
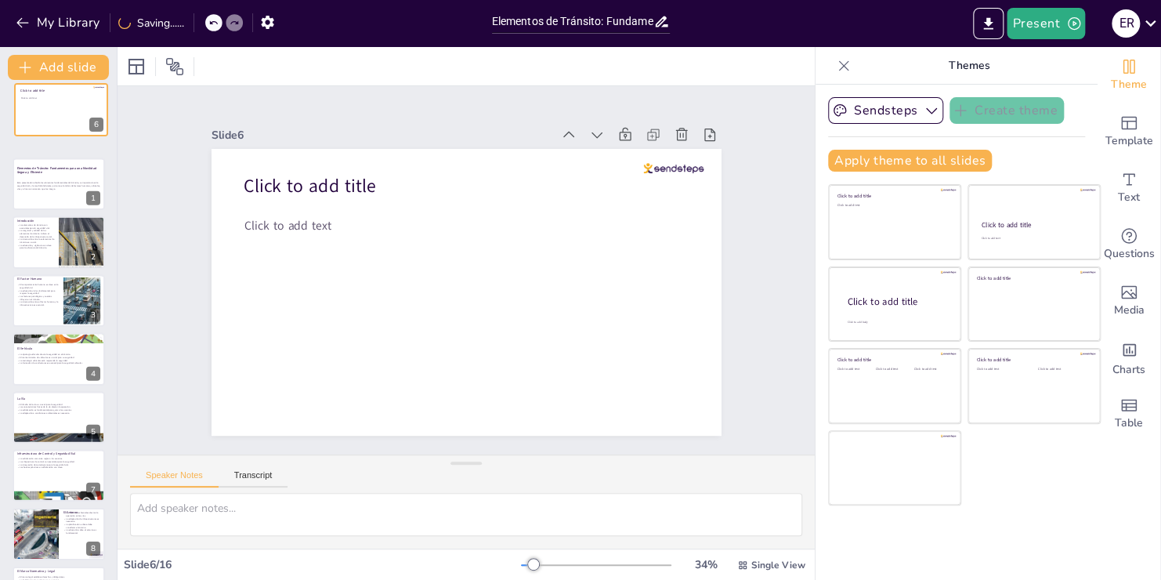
drag, startPoint x: 54, startPoint y: 392, endPoint x: 56, endPoint y: 84, distance: 307.9
click at [56, 84] on div "Click to add title Click to add text" at bounding box center [61, 84] width 92 height 0
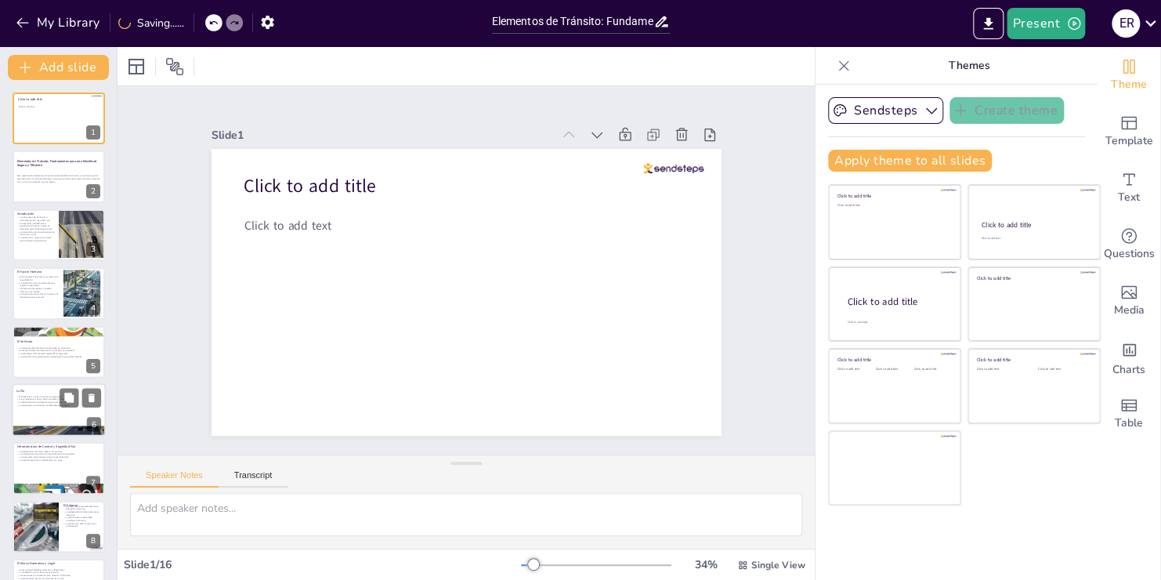
click at [50, 114] on div "Click to add title Click to add text 1 Elementos de Tránsito: Fundamentos para …" at bounding box center [58, 555] width 117 height 926
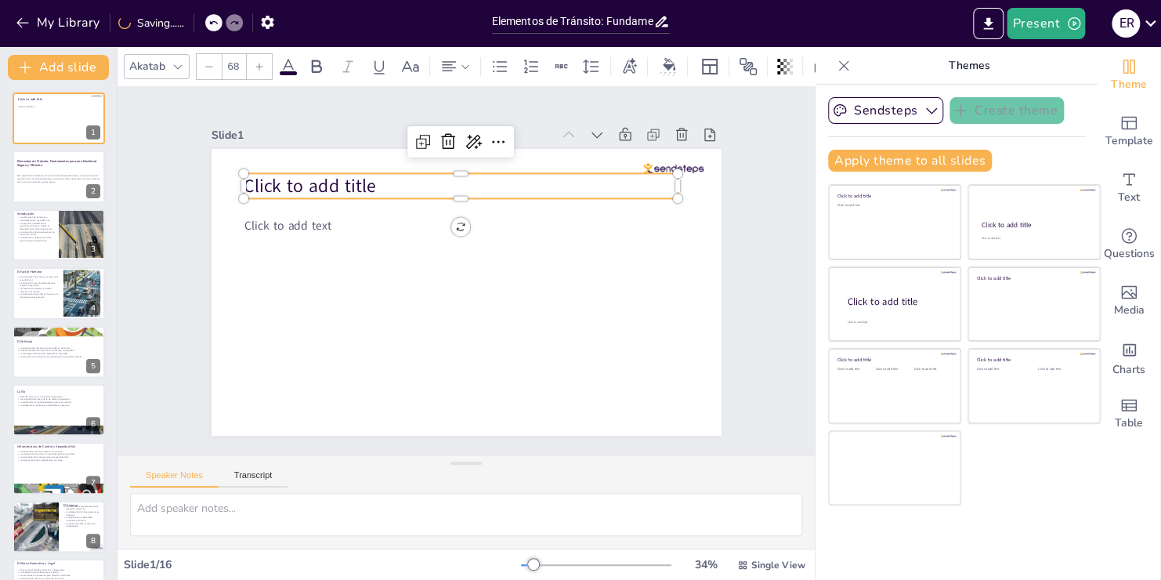
click at [361, 181] on span "Click to add title" at bounding box center [310, 186] width 132 height 25
click at [643, 163] on div at bounding box center [673, 168] width 60 height 10
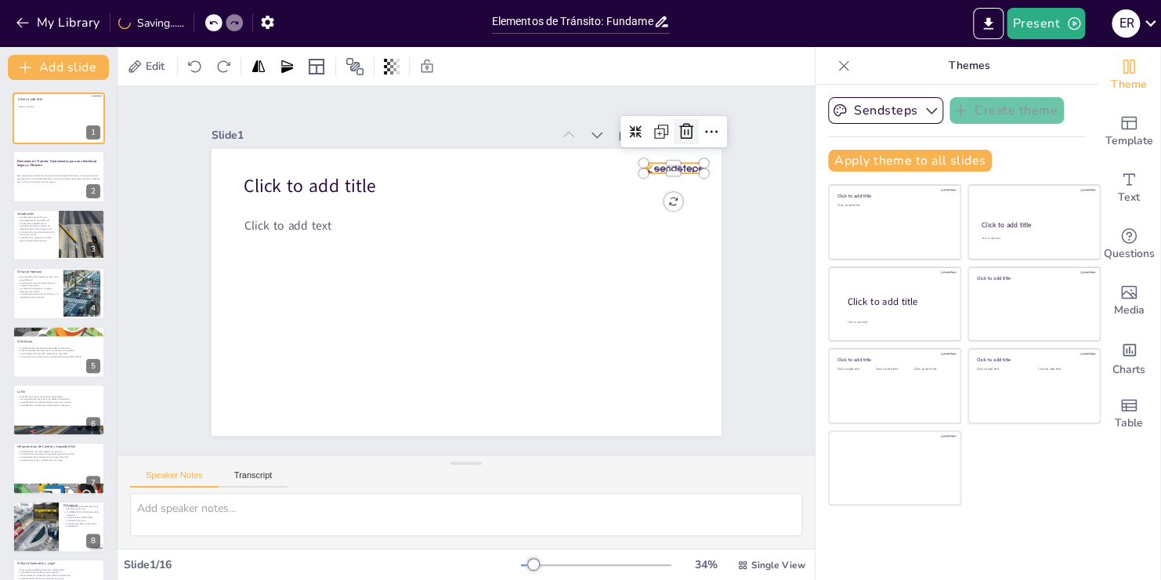
click at [677, 132] on icon at bounding box center [686, 131] width 19 height 19
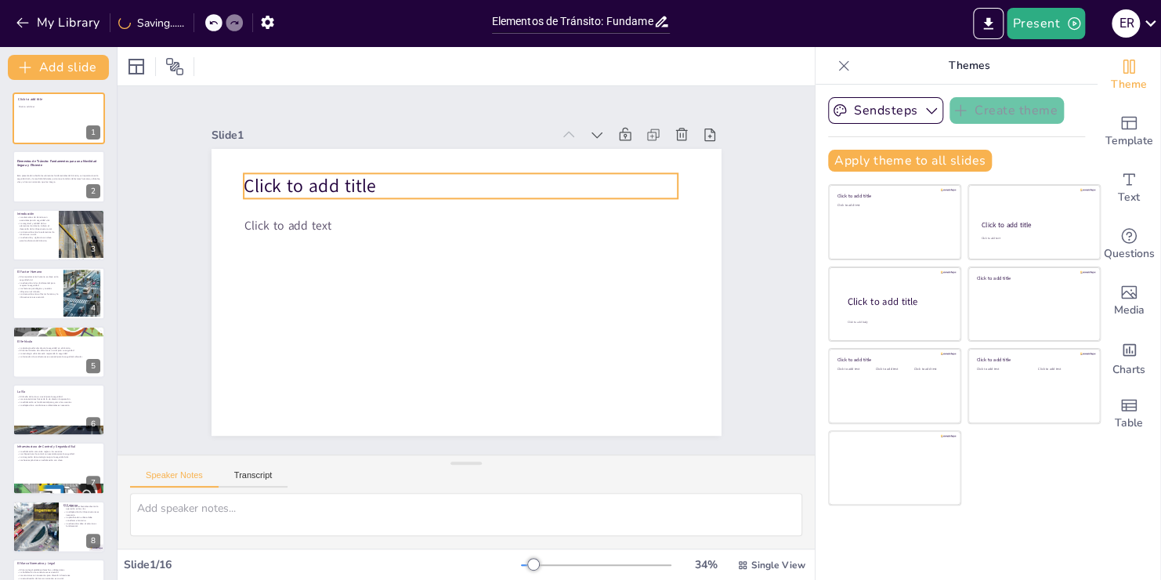
click at [368, 186] on p "Click to add title" at bounding box center [461, 185] width 435 height 25
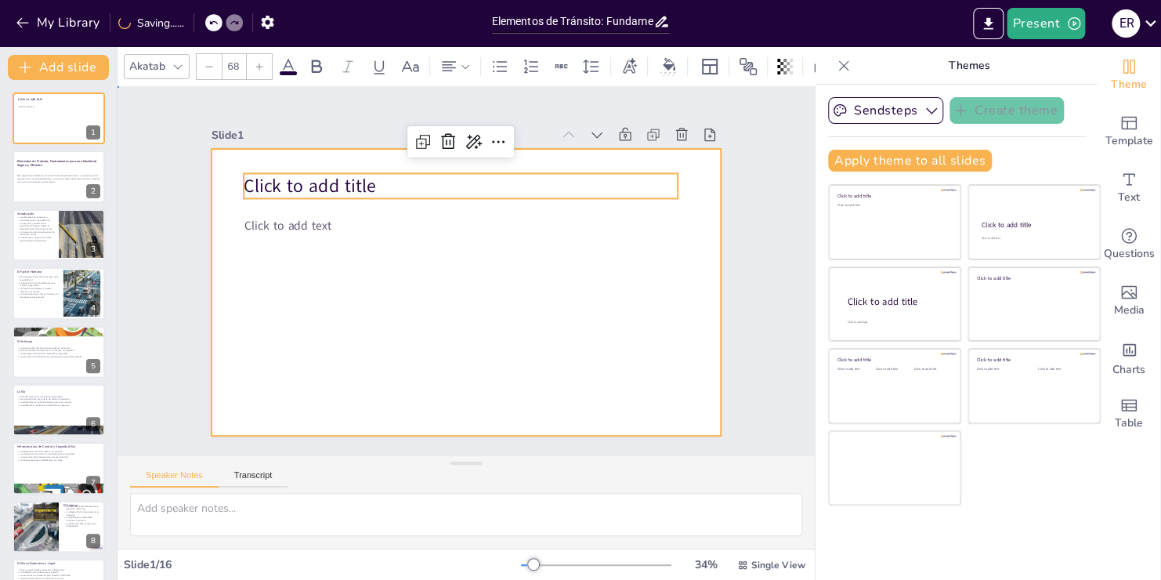
click at [413, 310] on div at bounding box center [467, 292] width 510 height 287
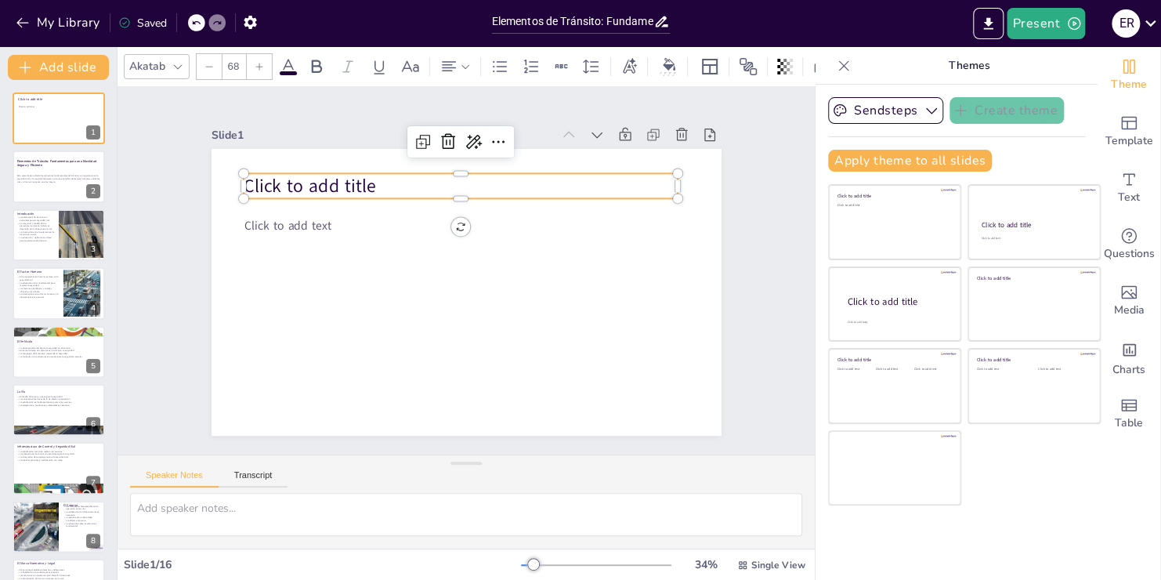
click at [421, 182] on p "Click to add title" at bounding box center [461, 185] width 435 height 25
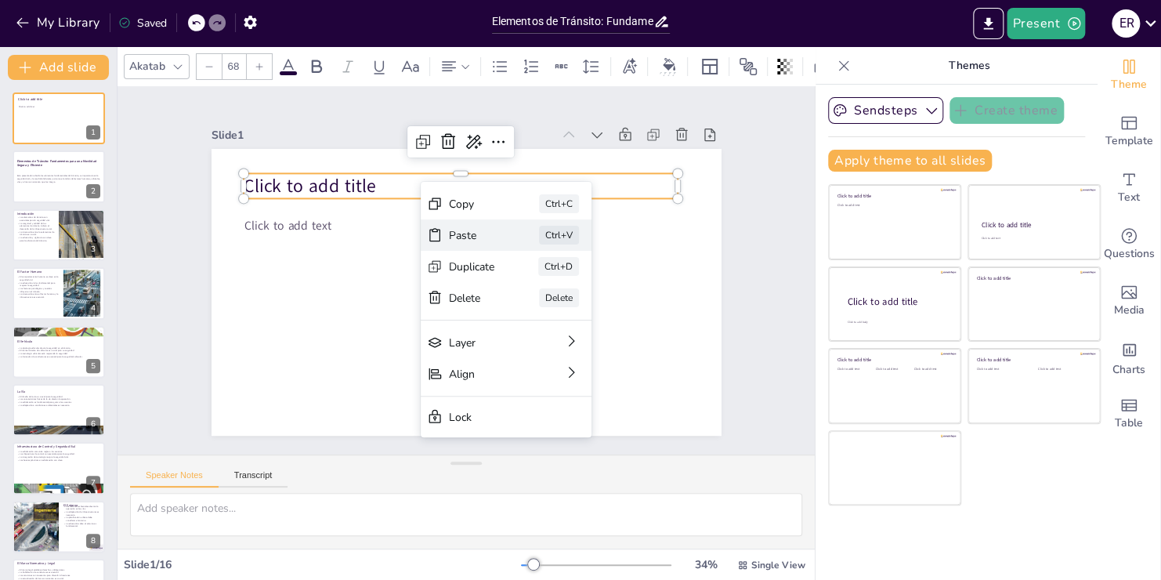
click at [474, 237] on div "Paste" at bounding box center [472, 235] width 46 height 15
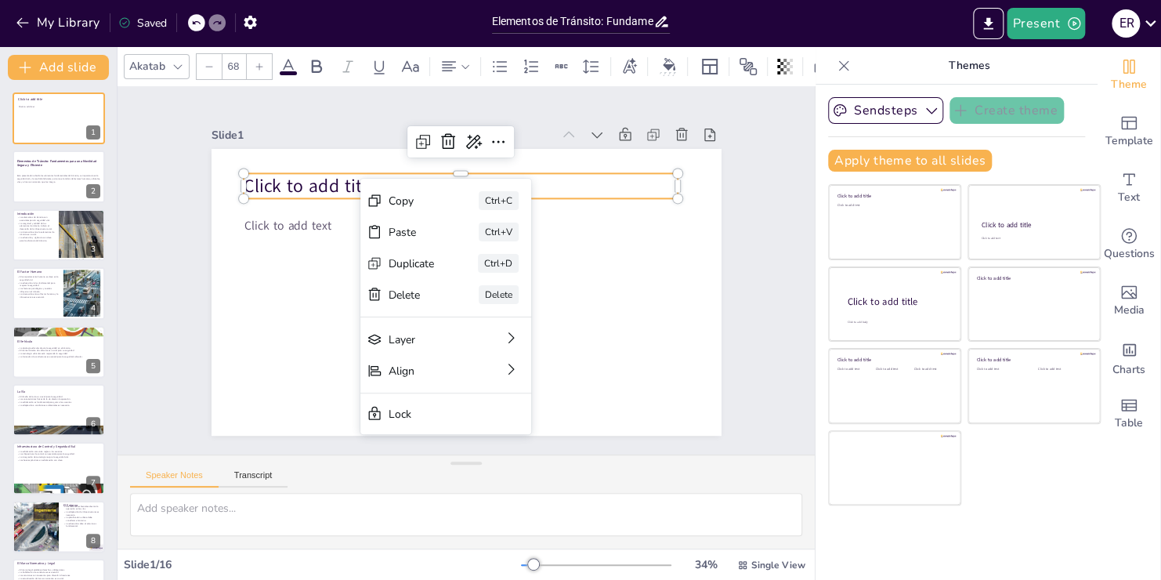
click at [280, 181] on span "Click to add title" at bounding box center [310, 186] width 132 height 25
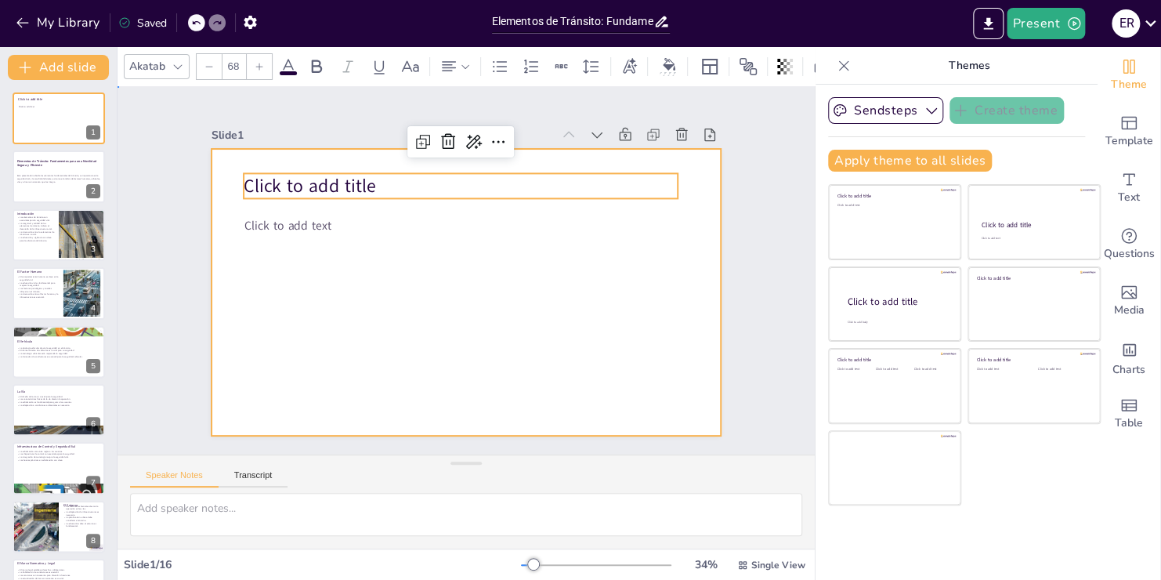
click at [292, 248] on div at bounding box center [467, 292] width 510 height 287
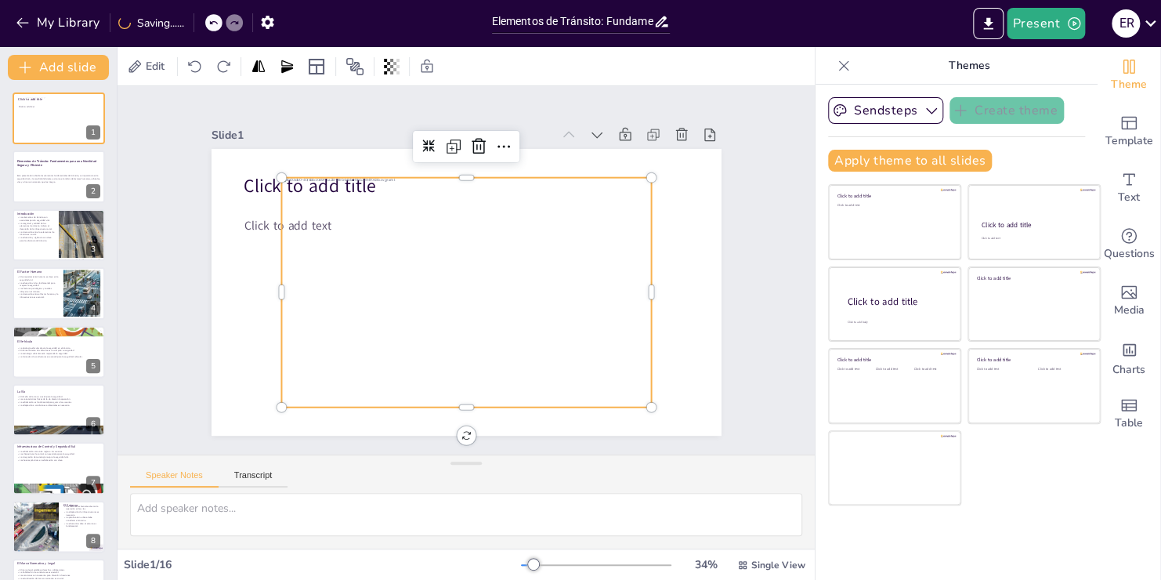
drag, startPoint x: 483, startPoint y: 250, endPoint x: 650, endPoint y: 291, distance: 172.0
click at [486, 251] on div at bounding box center [466, 293] width 370 height 230
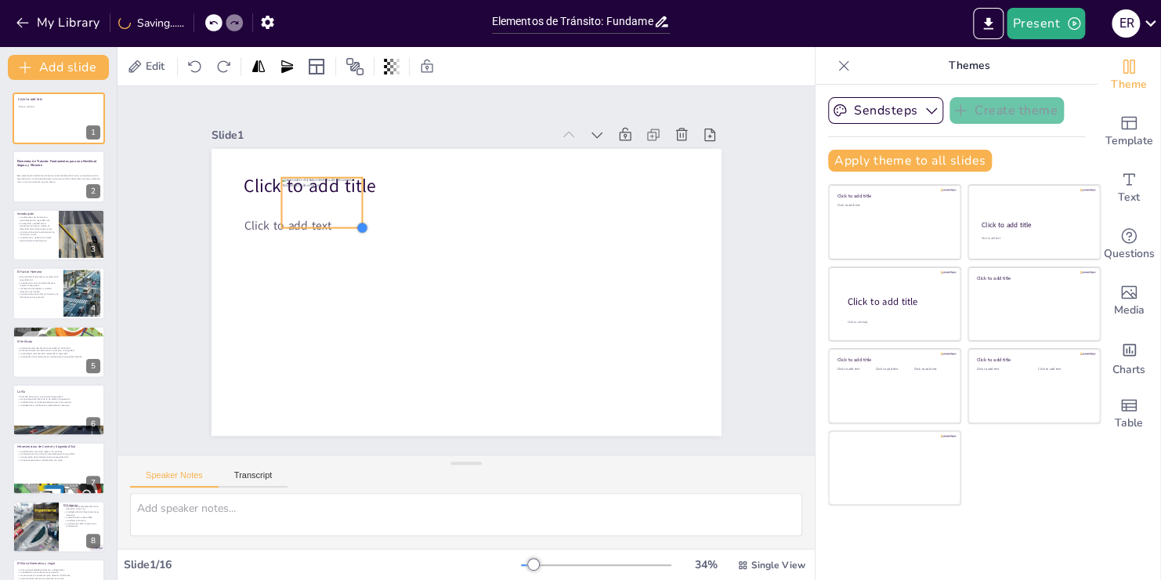
drag, startPoint x: 642, startPoint y: 403, endPoint x: 330, endPoint y: 218, distance: 362.5
click at [330, 218] on div "Click to add title Click to add text" at bounding box center [467, 292] width 510 height 287
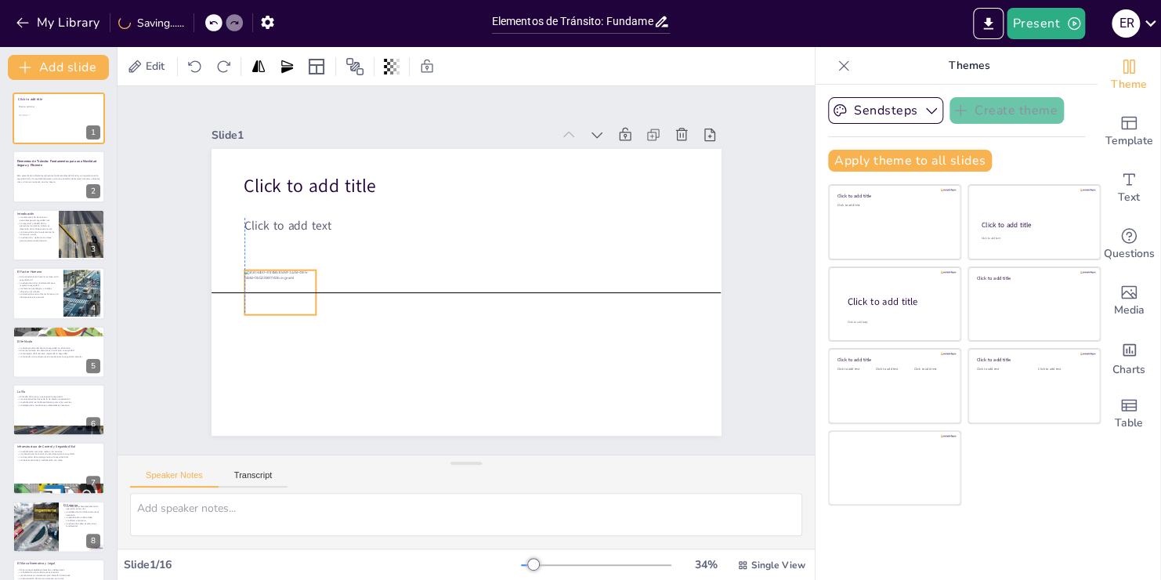
drag, startPoint x: 314, startPoint y: 197, endPoint x: 283, endPoint y: 288, distance: 96.1
click at [283, 288] on div at bounding box center [280, 292] width 72 height 45
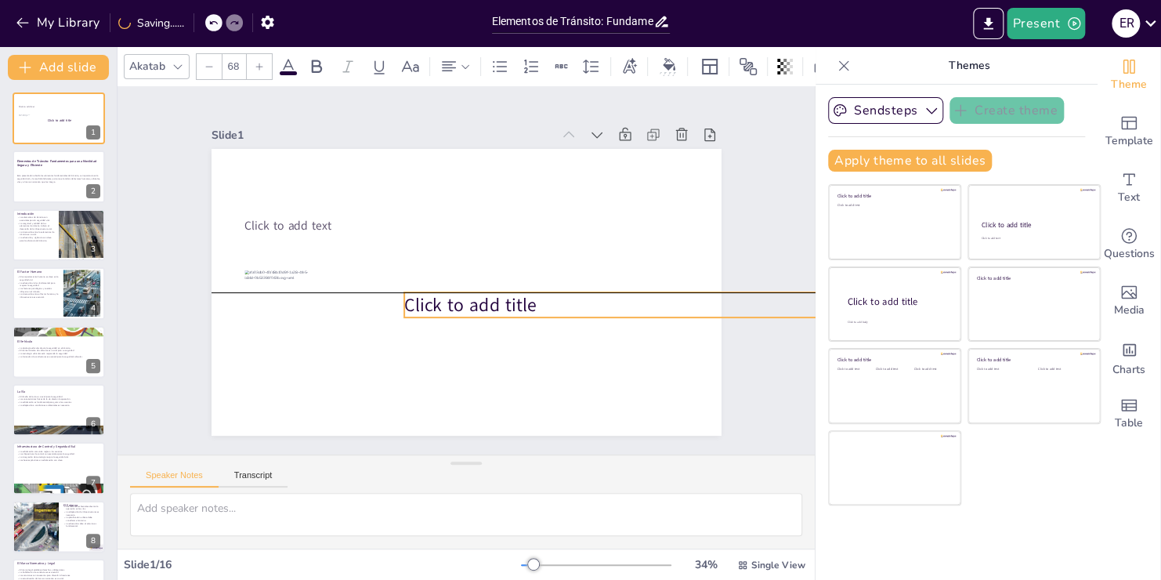
drag, startPoint x: 276, startPoint y: 185, endPoint x: 176, endPoint y: 186, distance: 99.5
click at [436, 303] on span "Click to add title" at bounding box center [470, 304] width 132 height 25
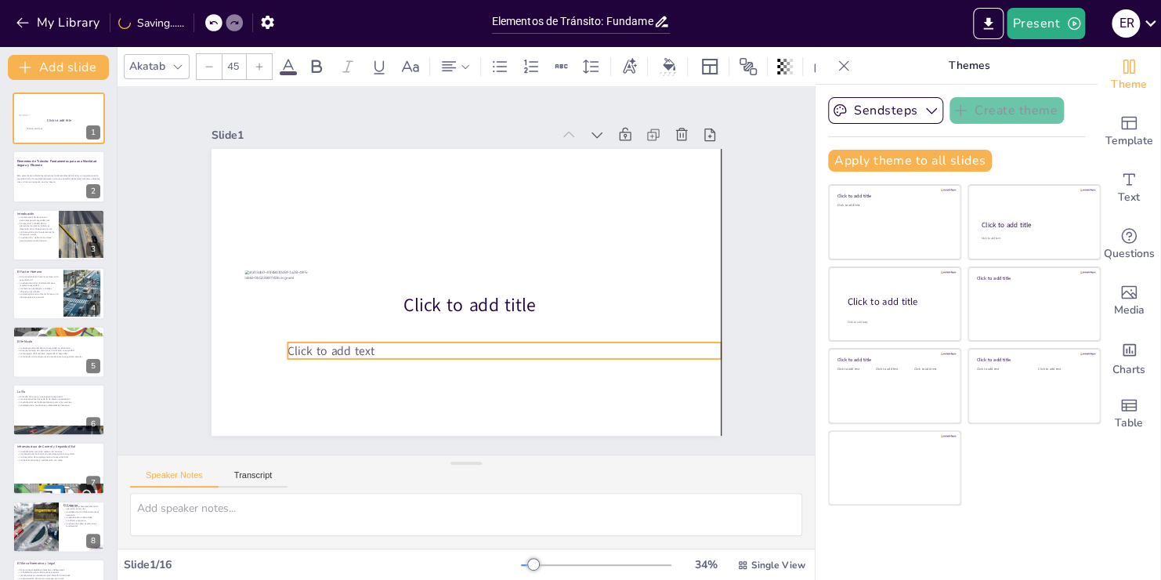
drag, startPoint x: 256, startPoint y: 225, endPoint x: 297, endPoint y: 347, distance: 128.8
click at [297, 347] on span "Click to add text" at bounding box center [331, 350] width 86 height 16
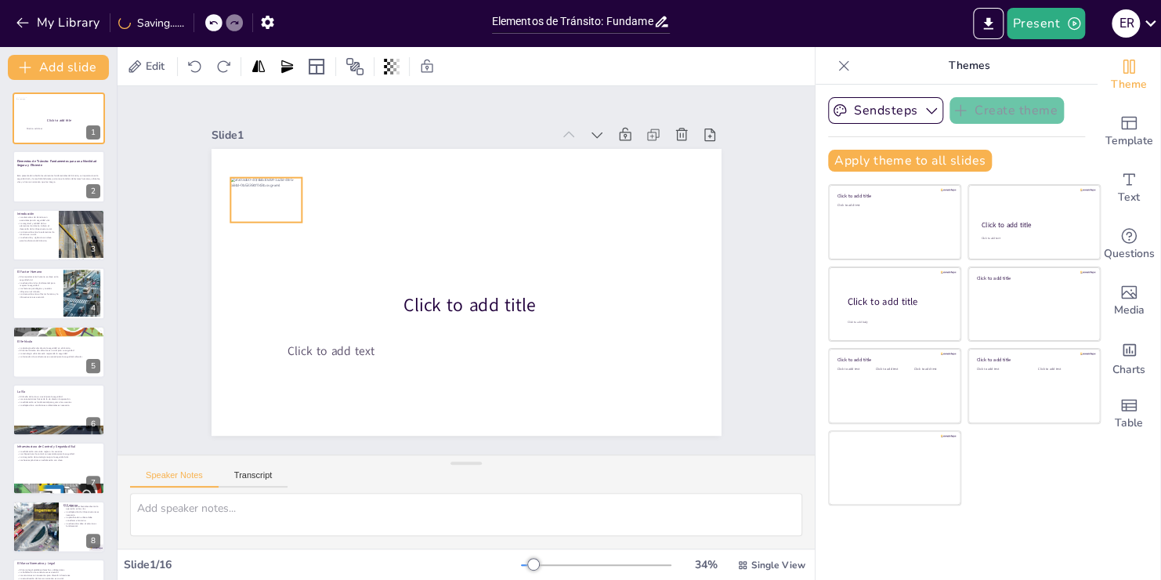
drag, startPoint x: 271, startPoint y: 296, endPoint x: 257, endPoint y: 204, distance: 93.5
click at [257, 204] on div at bounding box center [266, 200] width 72 height 45
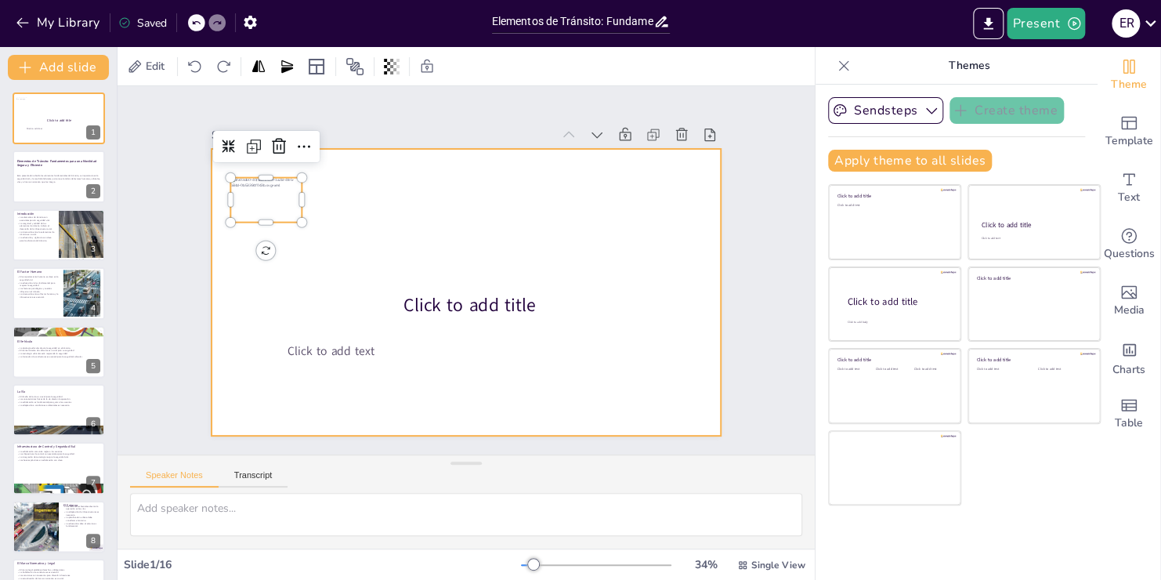
click at [450, 189] on div at bounding box center [467, 292] width 510 height 287
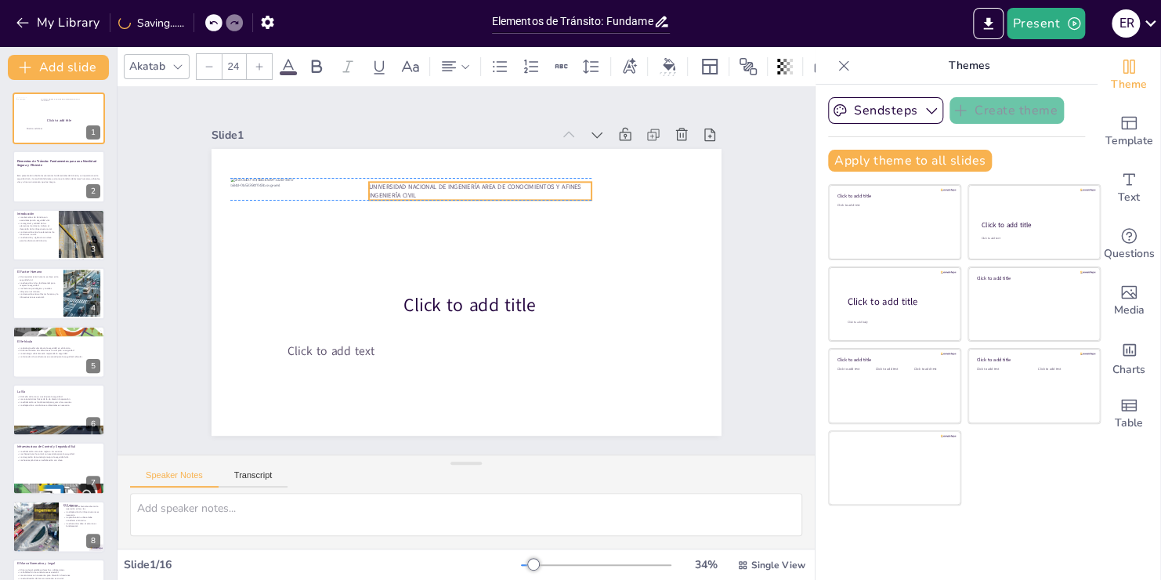
drag, startPoint x: 413, startPoint y: 172, endPoint x: 540, endPoint y: 179, distance: 127.1
click at [543, 182] on span "UNIVERSIDAD NACIONAL DE INGENIERÍA AREA DE CONOCIMIENTOS Y AFINES INGENIERÍA CI…" at bounding box center [475, 191] width 212 height 18
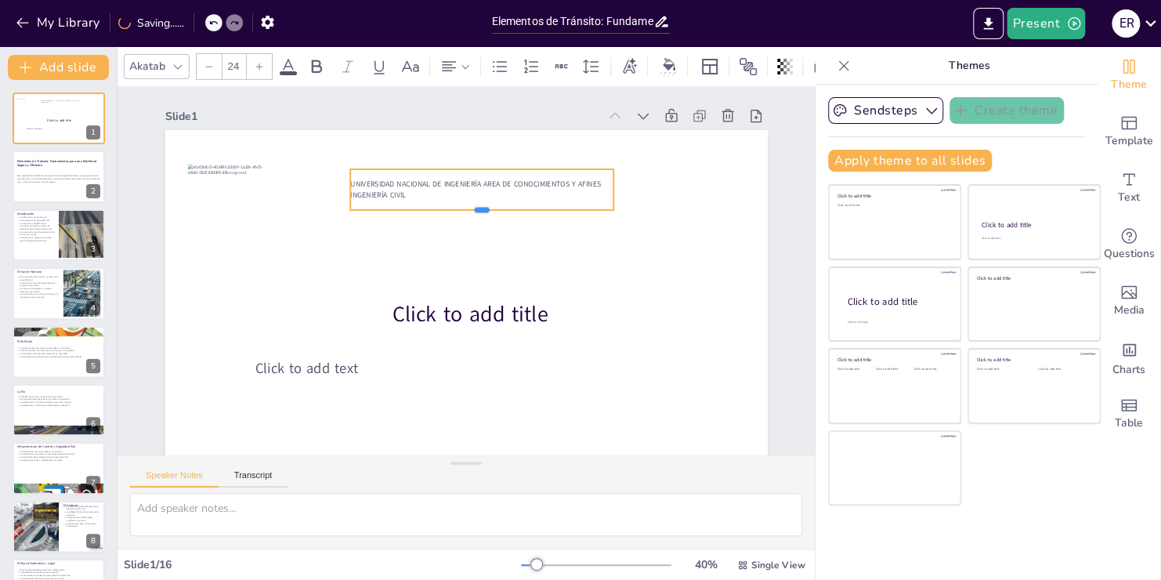
drag, startPoint x: 483, startPoint y: 194, endPoint x: 474, endPoint y: 213, distance: 21.4
click at [474, 213] on div at bounding box center [481, 216] width 263 height 13
drag, startPoint x: 595, startPoint y: 190, endPoint x: 574, endPoint y: 192, distance: 21.3
click at [577, 192] on div at bounding box center [583, 189] width 13 height 41
click at [479, 185] on span "UNIVERSIDAD NACIONAL DE INGENIERÍA AREA DE CONOCIMIENTOS Y AFINES INGENIERÍA CI…" at bounding box center [462, 189] width 225 height 21
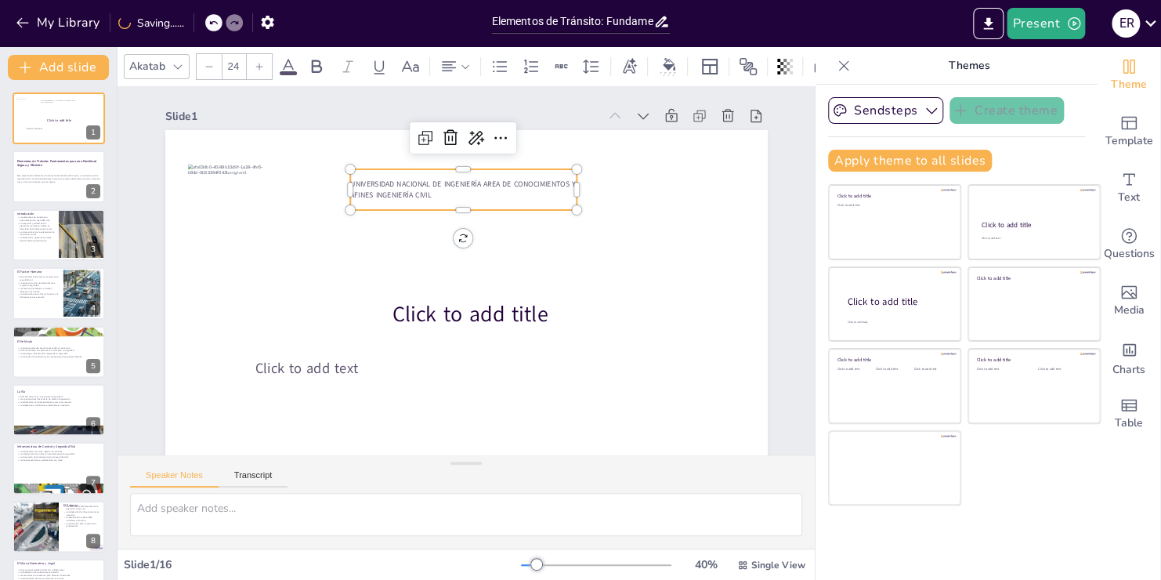
click at [479, 185] on span "UNIVERSIDAD NACIONAL DE INGENIERÍA AREA DE CONOCIMIENTOS Y AFINES INGENIERÍA CI…" at bounding box center [462, 189] width 225 height 21
click at [483, 183] on span "UNIVERSIDAD NACIONAL DE INGENIERÍA AREA DE CONOCIMIENTOS Y AFINES INGENIERÍA CI…" at bounding box center [462, 189] width 225 height 21
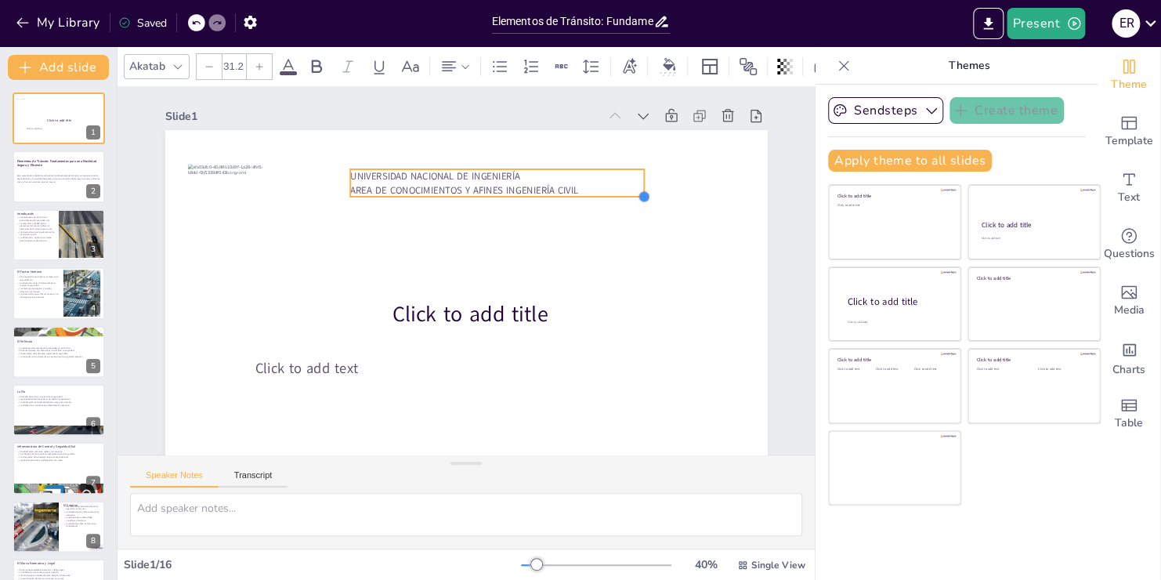
drag, startPoint x: 568, startPoint y: 189, endPoint x: 587, endPoint y: 195, distance: 19.8
click at [587, 195] on div "Click to add title Click to add text UNIVERSIDAD NACIONAL DE INGENIERÍA AREA DE…" at bounding box center [466, 299] width 602 height 338
click at [566, 241] on div at bounding box center [466, 299] width 602 height 338
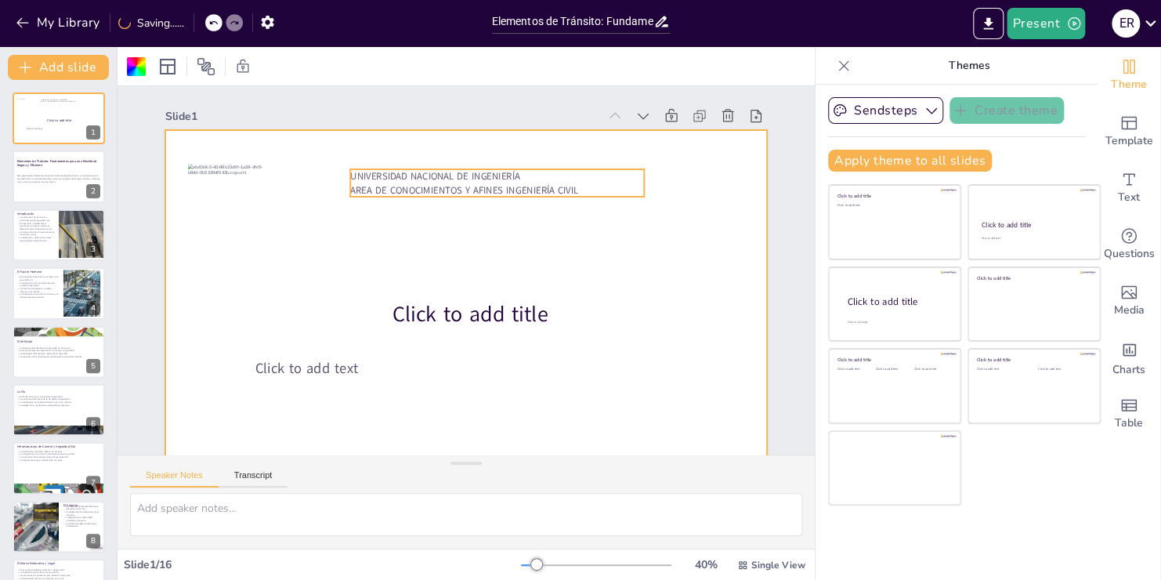
click at [498, 182] on span "UNIVERSIDAD NACIONAL DE INGENIERÍA" at bounding box center [434, 175] width 169 height 13
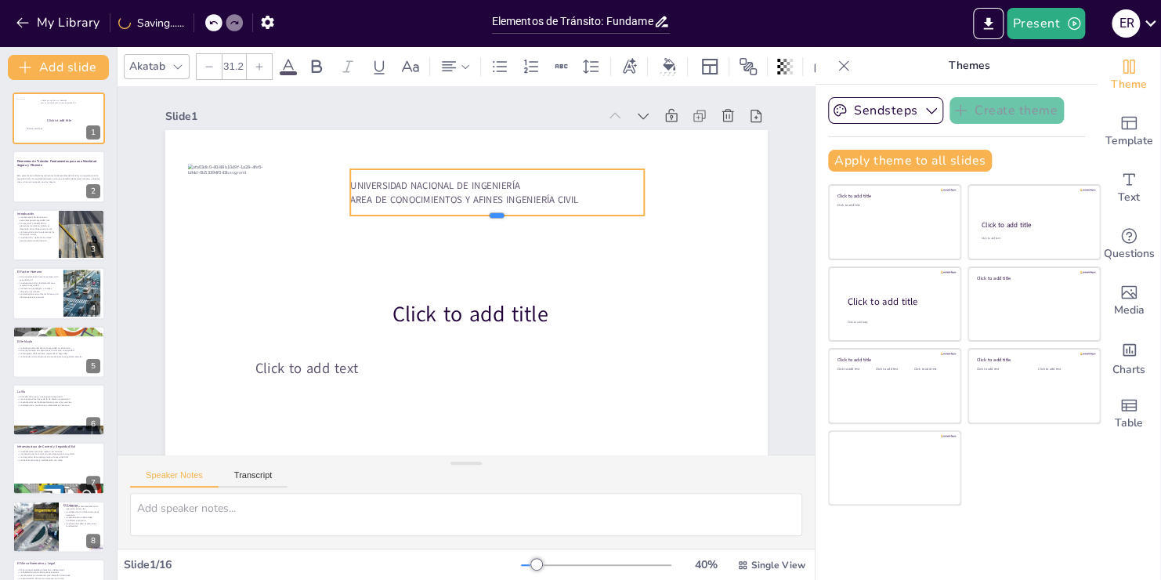
drag, startPoint x: 489, startPoint y: 197, endPoint x: 494, endPoint y: 212, distance: 15.6
click at [494, 215] on div at bounding box center [497, 221] width 295 height 13
click at [545, 283] on div at bounding box center [466, 299] width 602 height 338
click at [505, 194] on span "AREA DE CONOCIMIENTOS Y AFINES INGENIERÍA CIVIL" at bounding box center [464, 196] width 228 height 13
click at [577, 197] on p "AREA DE CONOCIMIENTOS Y AFINES INGENIERÍA CIVIL" at bounding box center [497, 196] width 295 height 13
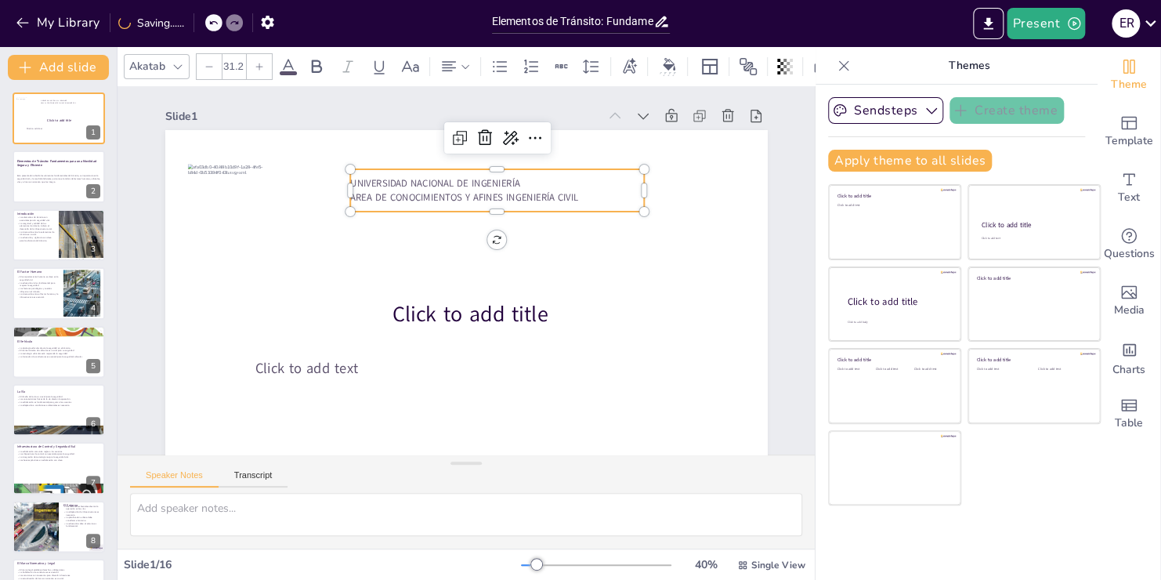
click at [577, 197] on p "AREA DE CONOCIMIENTOS Y AFINES INGENIERÍA CIVIL" at bounding box center [497, 196] width 295 height 13
drag, startPoint x: 577, startPoint y: 197, endPoint x: 347, endPoint y: 168, distance: 232.2
click at [347, 168] on div "Click to add title Click to add text UNIVERSIDAD NACIONAL DE INGENIERÍA AREA DE…" at bounding box center [466, 299] width 602 height 338
click at [314, 66] on icon at bounding box center [317, 66] width 10 height 13
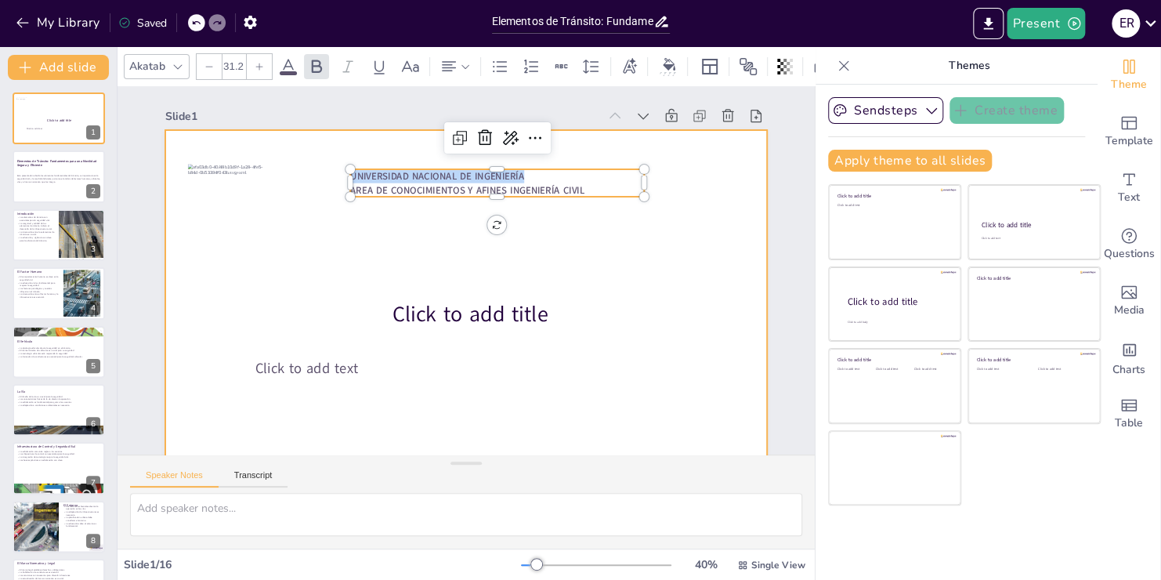
click at [466, 263] on div at bounding box center [466, 299] width 602 height 338
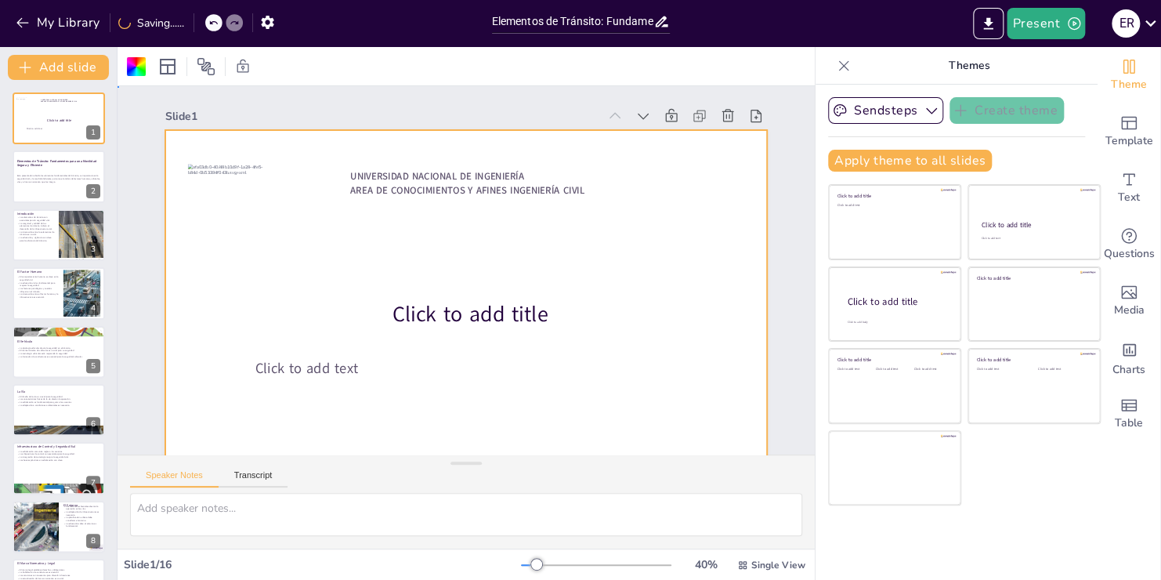
click at [556, 269] on div at bounding box center [466, 299] width 602 height 338
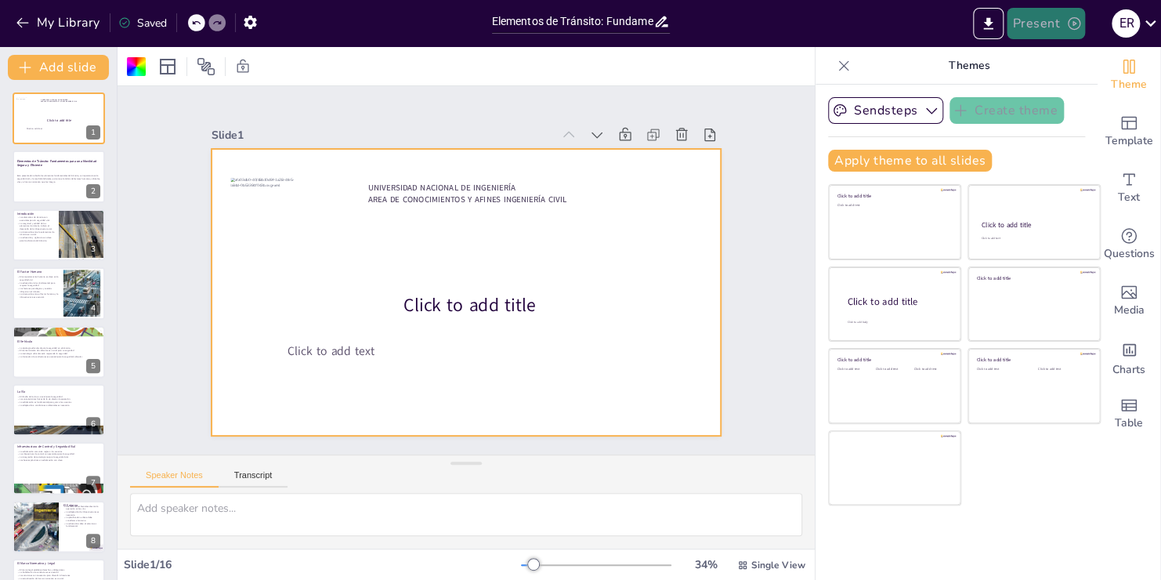
click at [1076, 30] on icon "button" at bounding box center [1074, 24] width 16 height 16
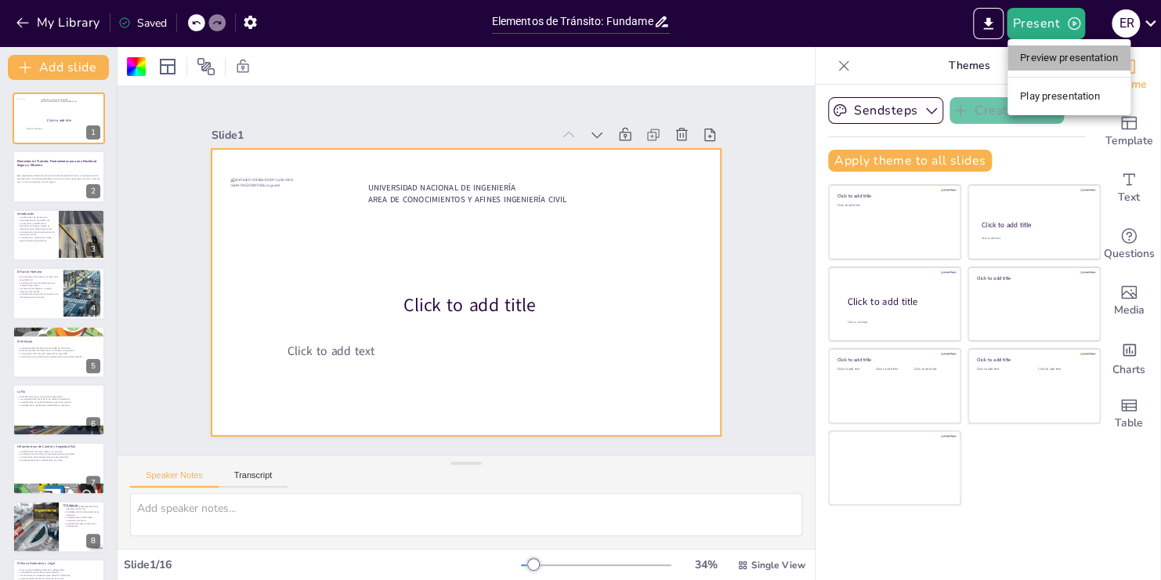
click at [1088, 65] on li "Preview presentation" at bounding box center [1068, 57] width 123 height 25
